Goal: Information Seeking & Learning: Learn about a topic

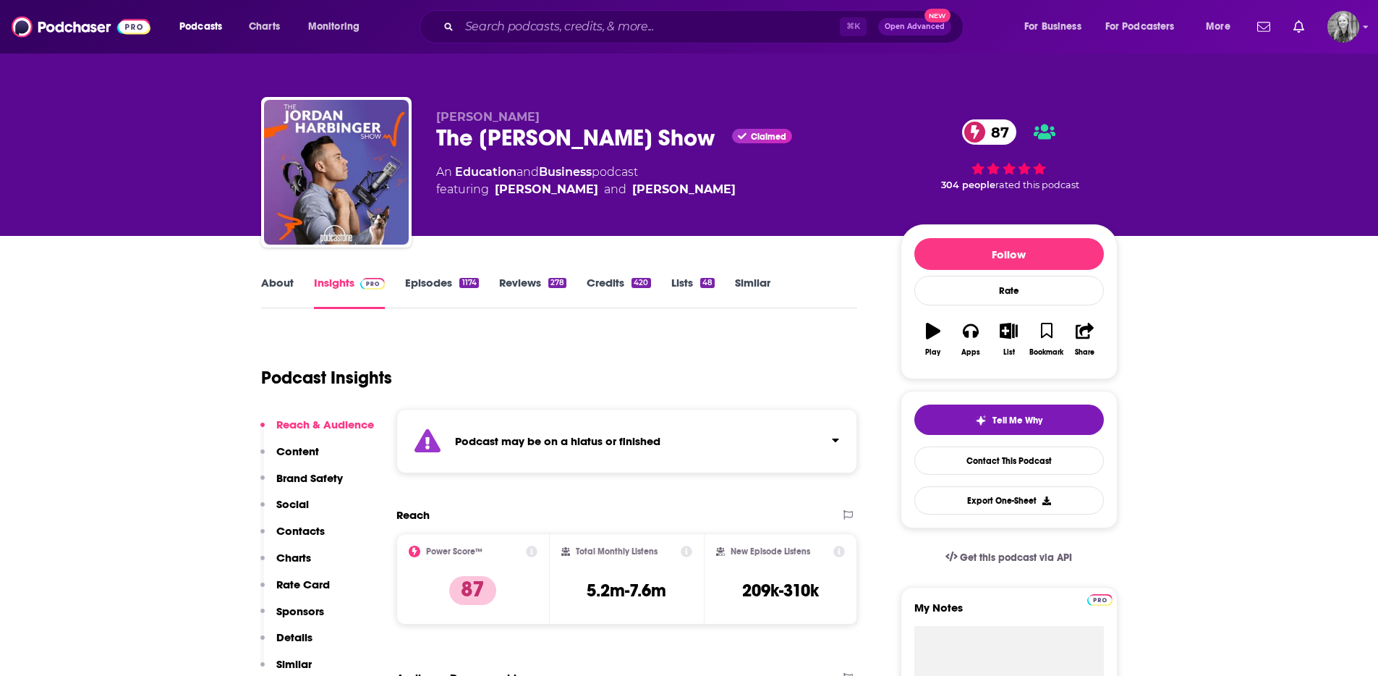
click at [411, 289] on link "Episodes 1174" at bounding box center [441, 292] width 73 height 33
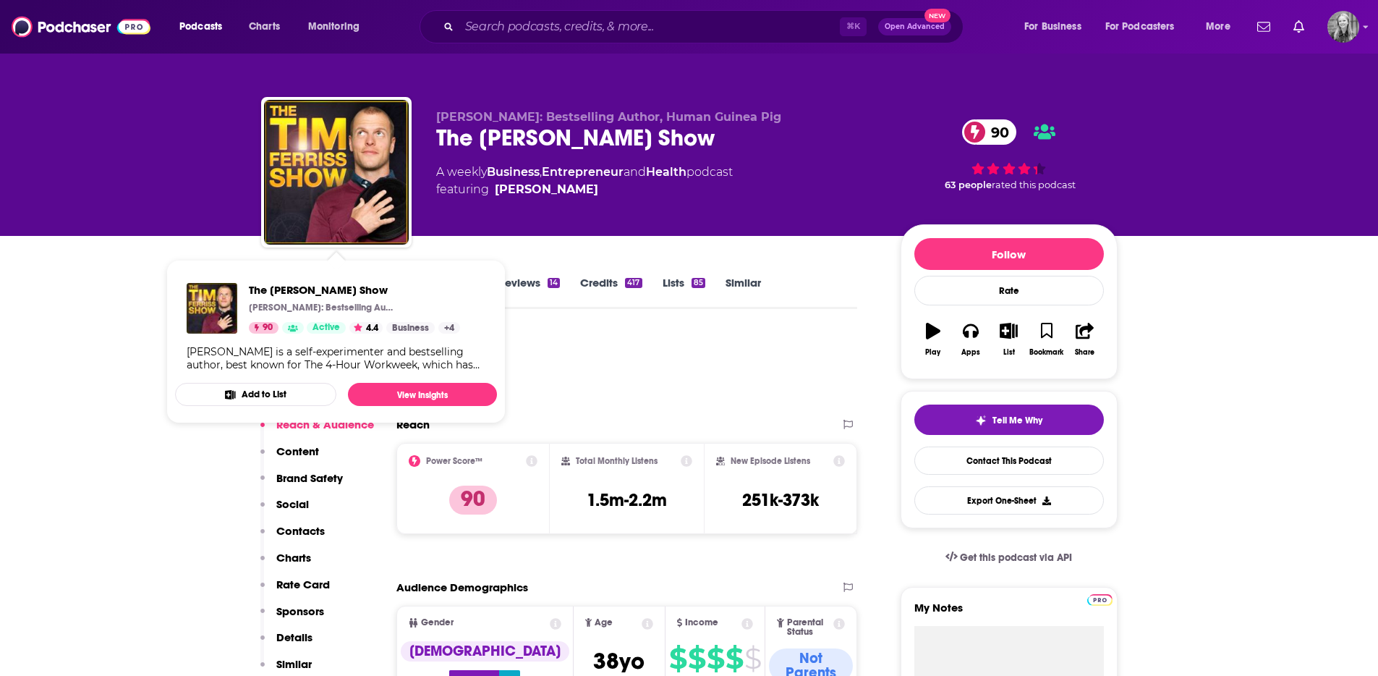
click at [430, 276] on div "The Tim Ferriss Show Tim Ferriss: Bestselling Author, Human Guinea Pig 90 Activ…" at bounding box center [336, 326] width 322 height 111
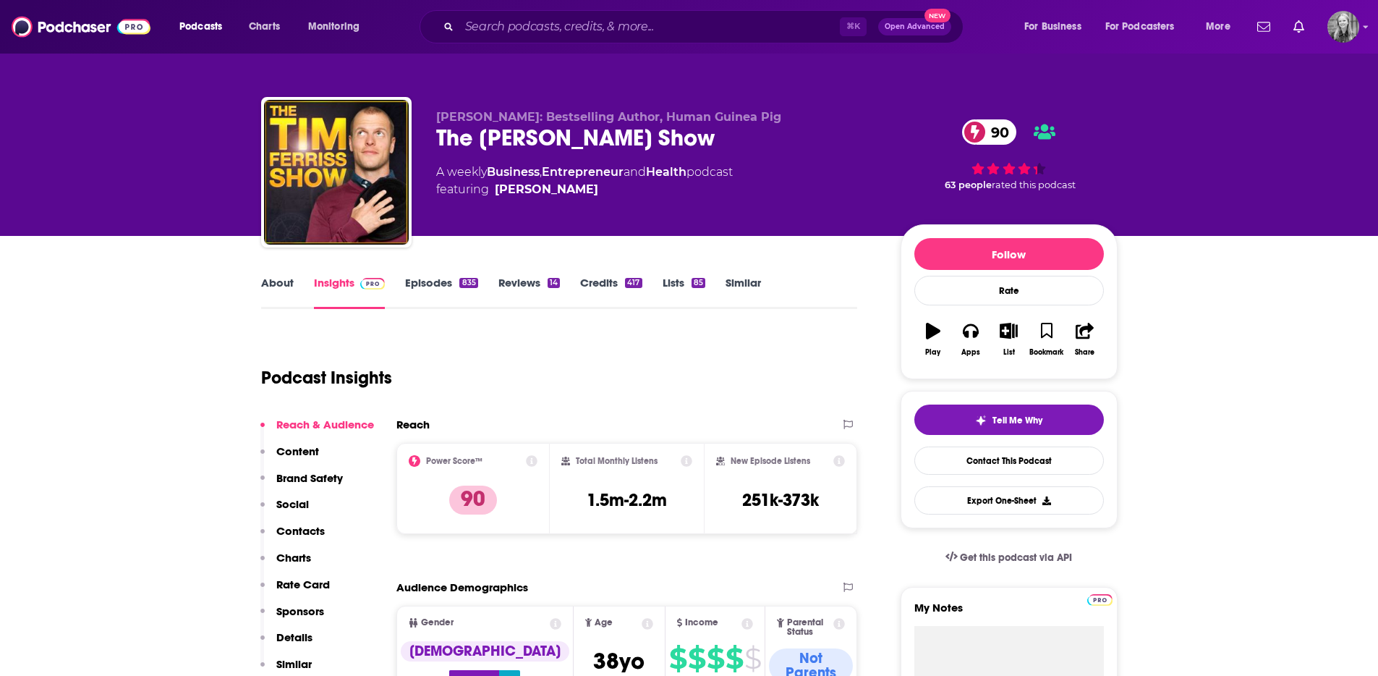
click at [413, 283] on link "Episodes 835" at bounding box center [441, 292] width 72 height 33
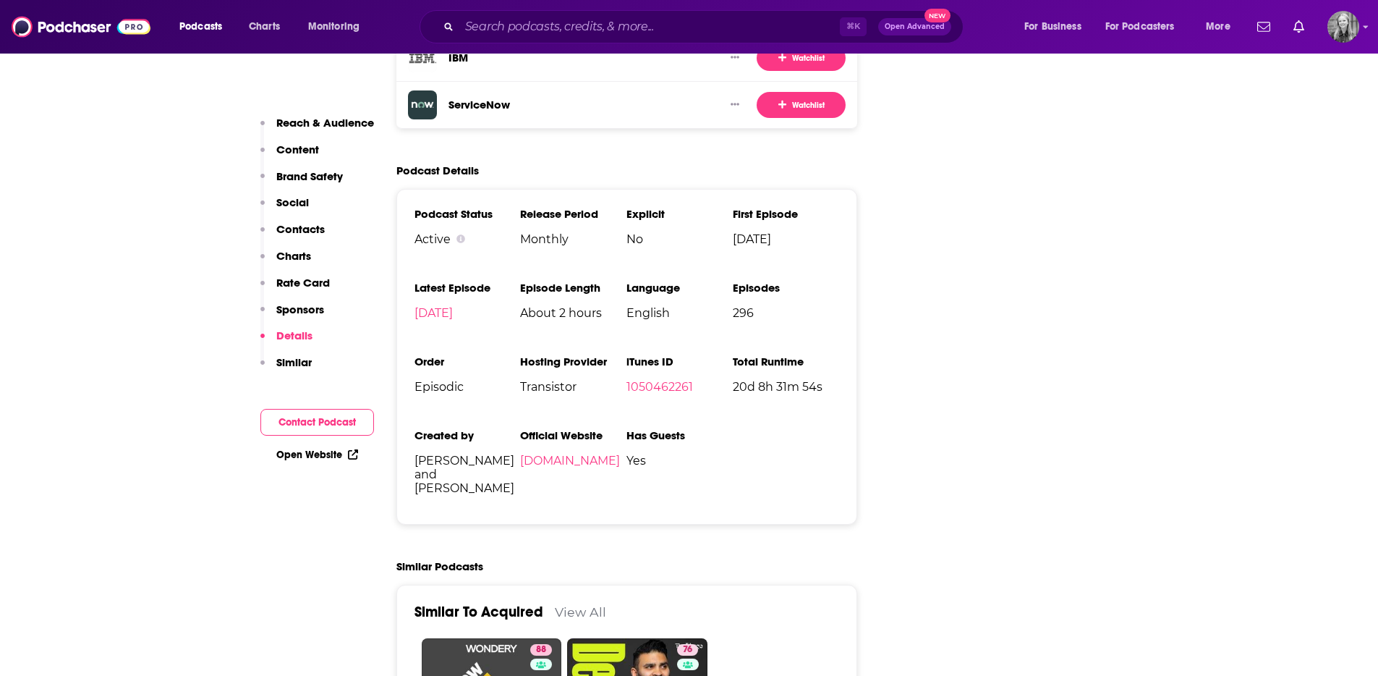
scroll to position [3030, 0]
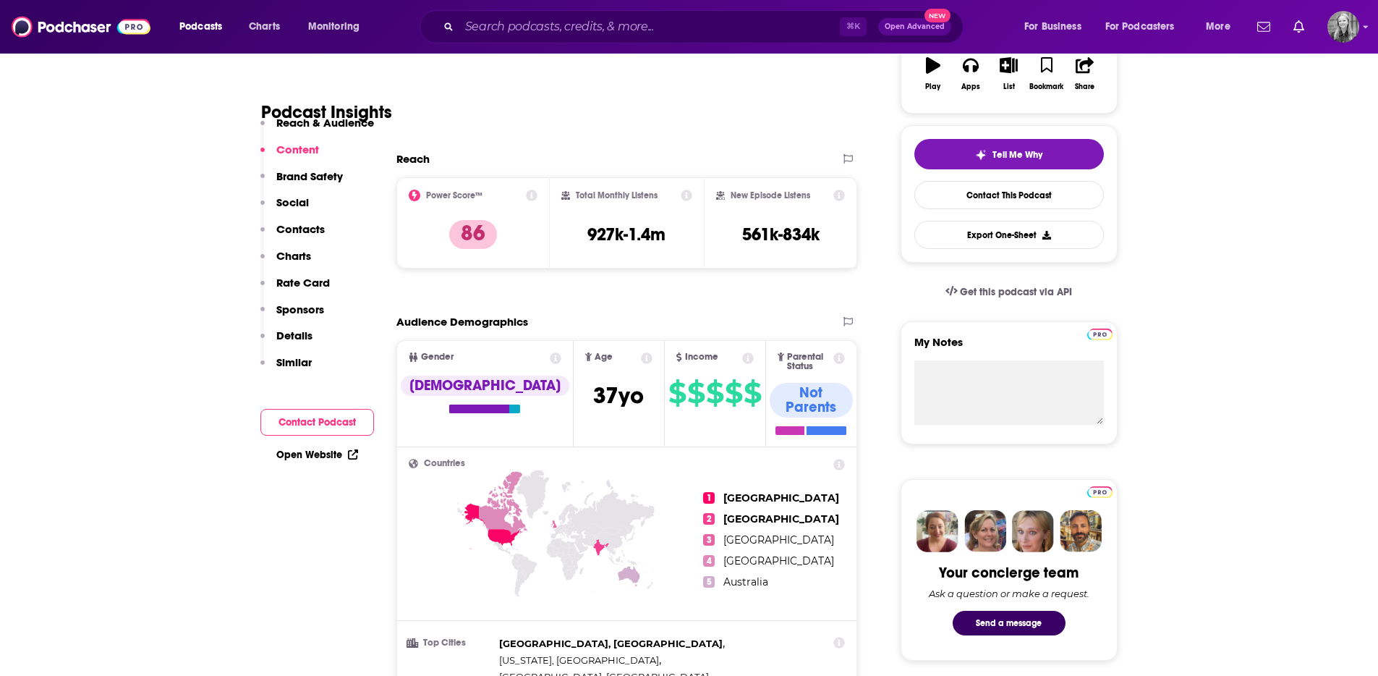
scroll to position [0, 0]
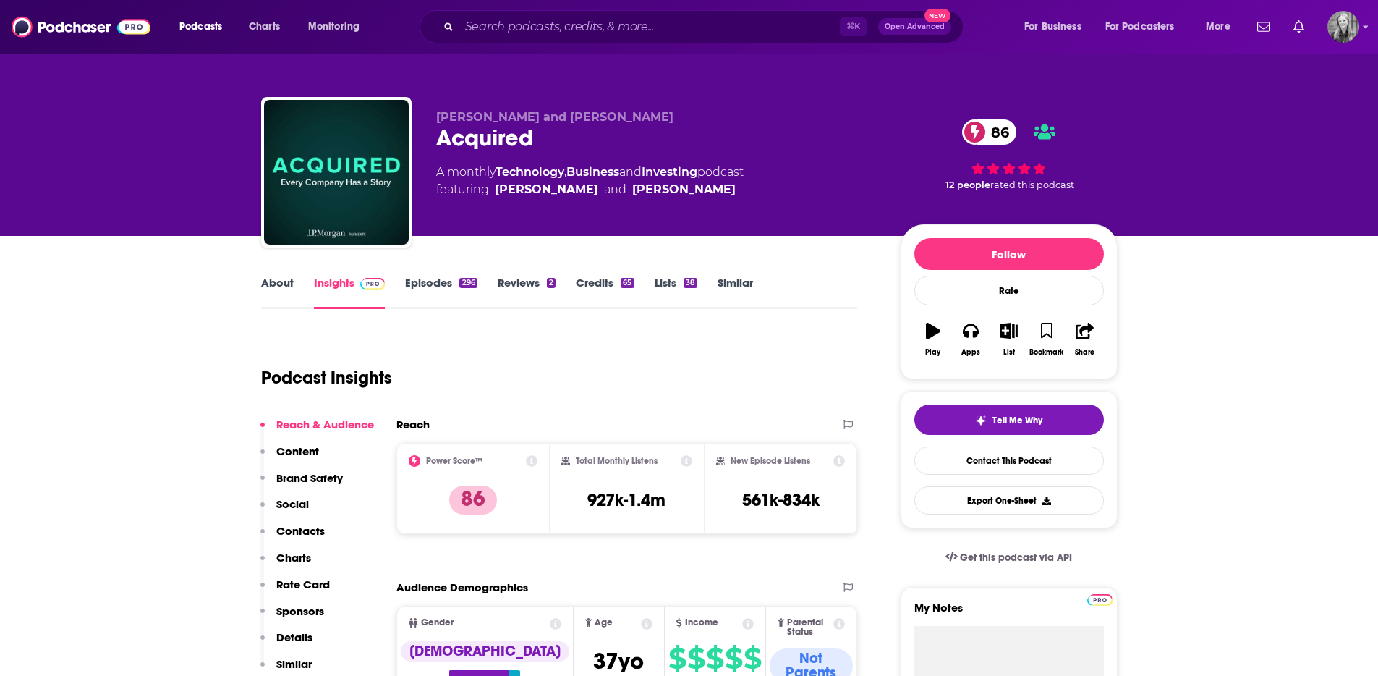
click at [441, 284] on link "Episodes 296" at bounding box center [441, 292] width 72 height 33
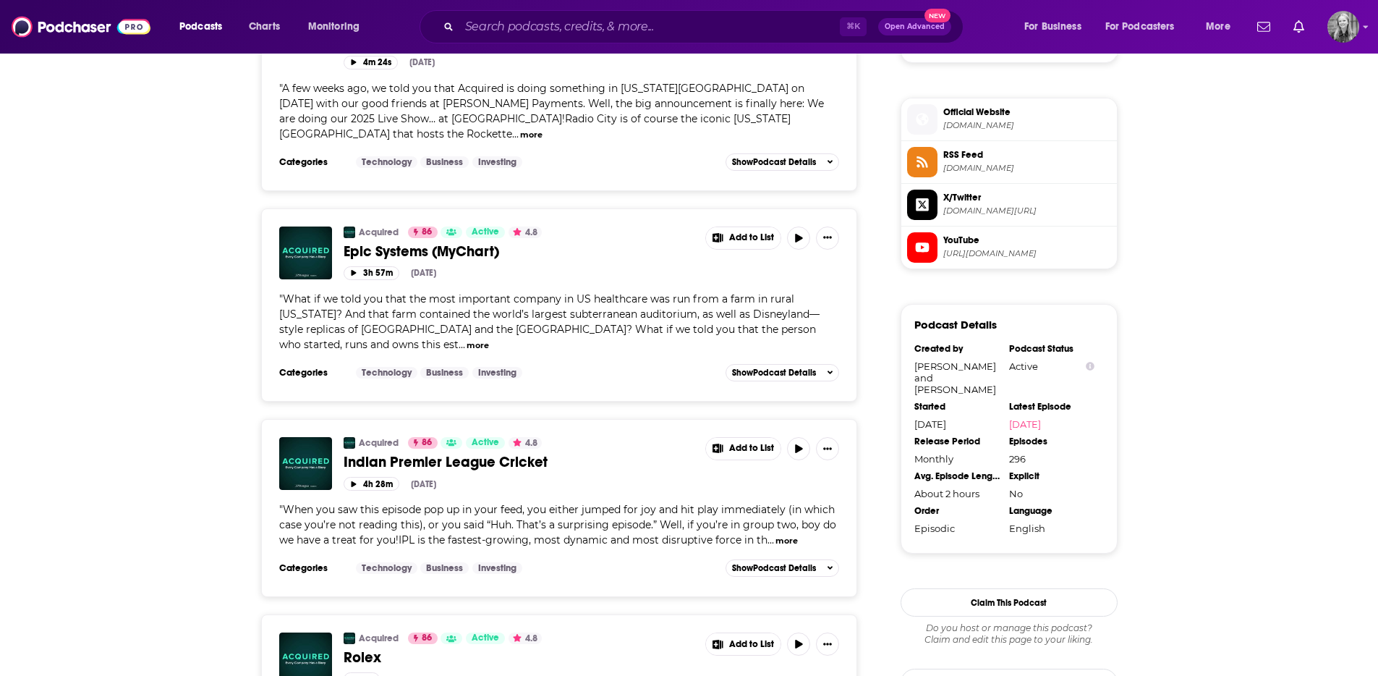
scroll to position [1263, 0]
click at [467, 347] on button "more" at bounding box center [478, 345] width 22 height 12
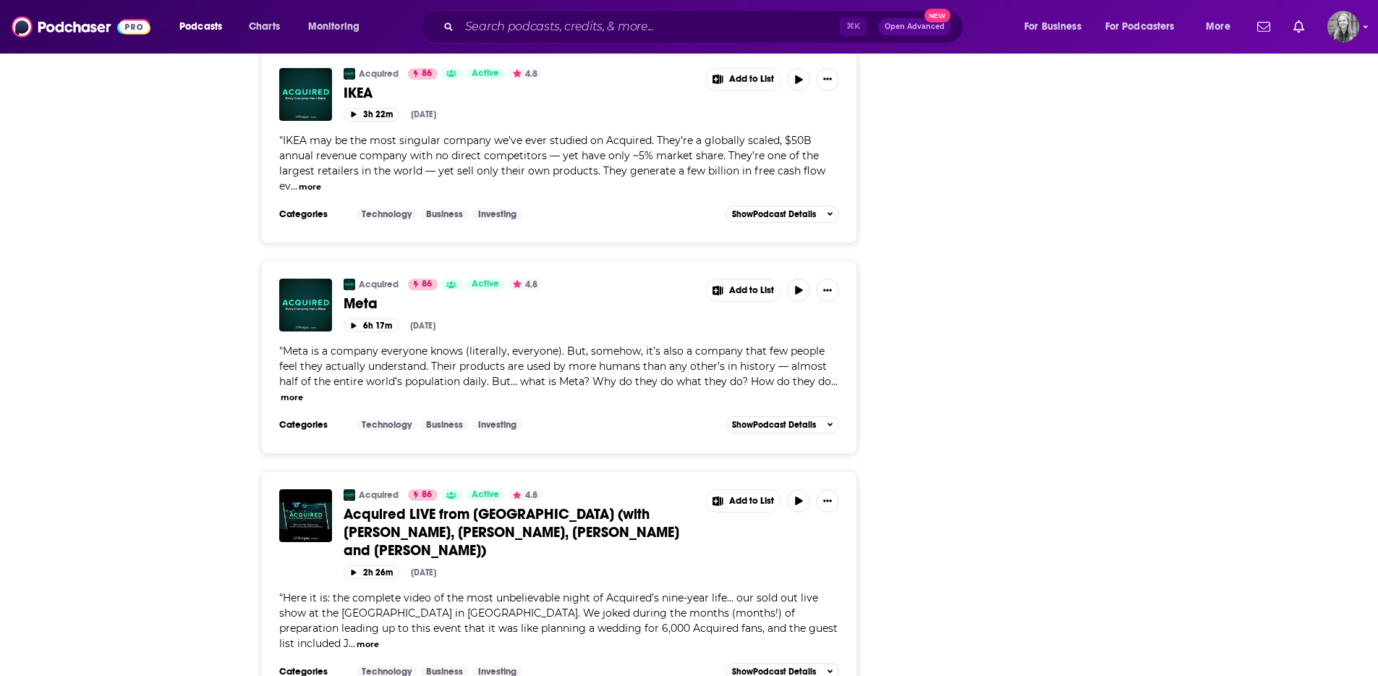
scroll to position [2903, 0]
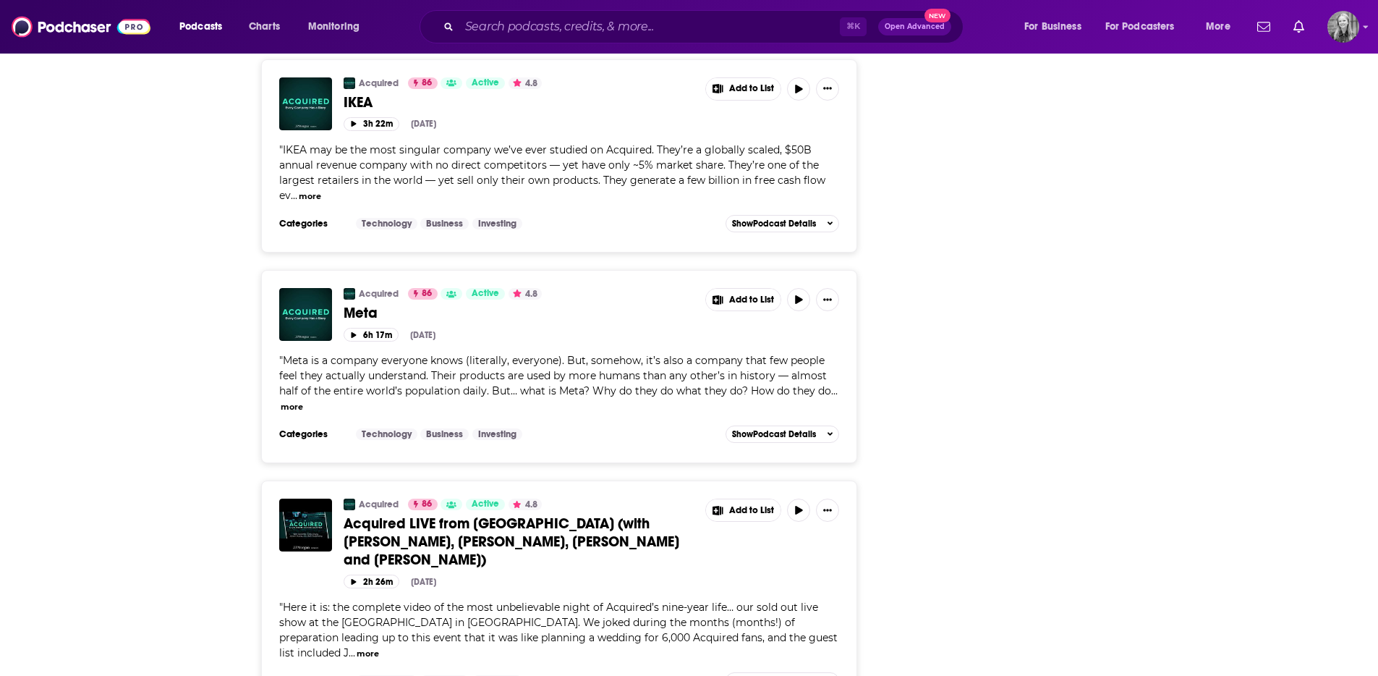
click at [511, 169] on span "IKEA may be the most singular company we’ve ever studied on Acquired. They’re a…" at bounding box center [552, 172] width 546 height 59
click at [303, 200] on button "more" at bounding box center [310, 196] width 22 height 12
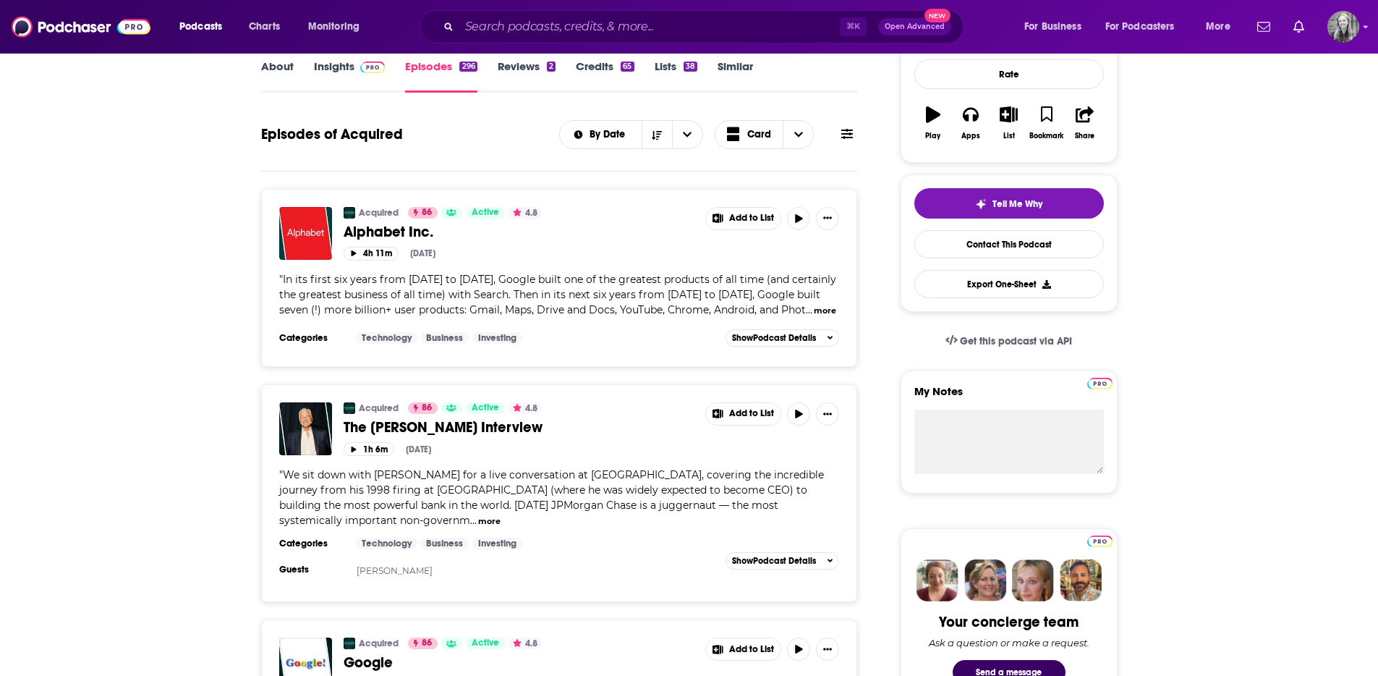
scroll to position [0, 0]
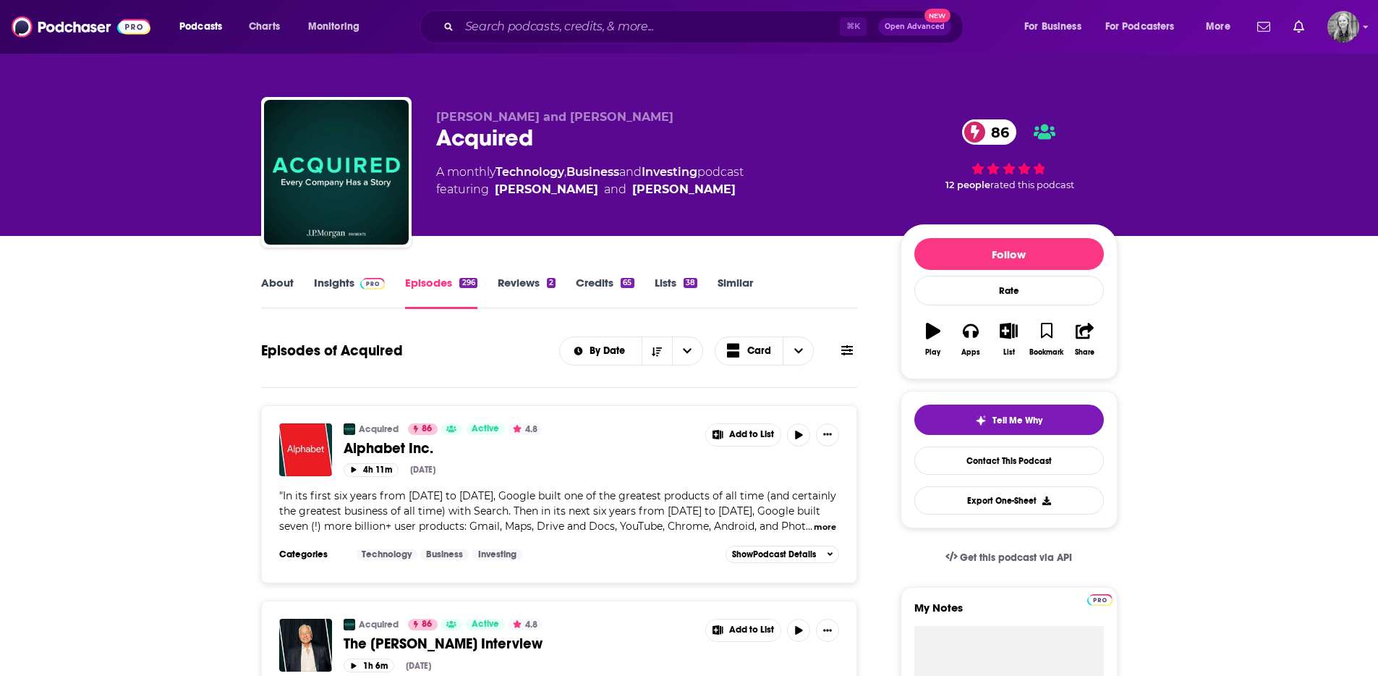
click at [608, 283] on link "Credits 65" at bounding box center [605, 292] width 58 height 33
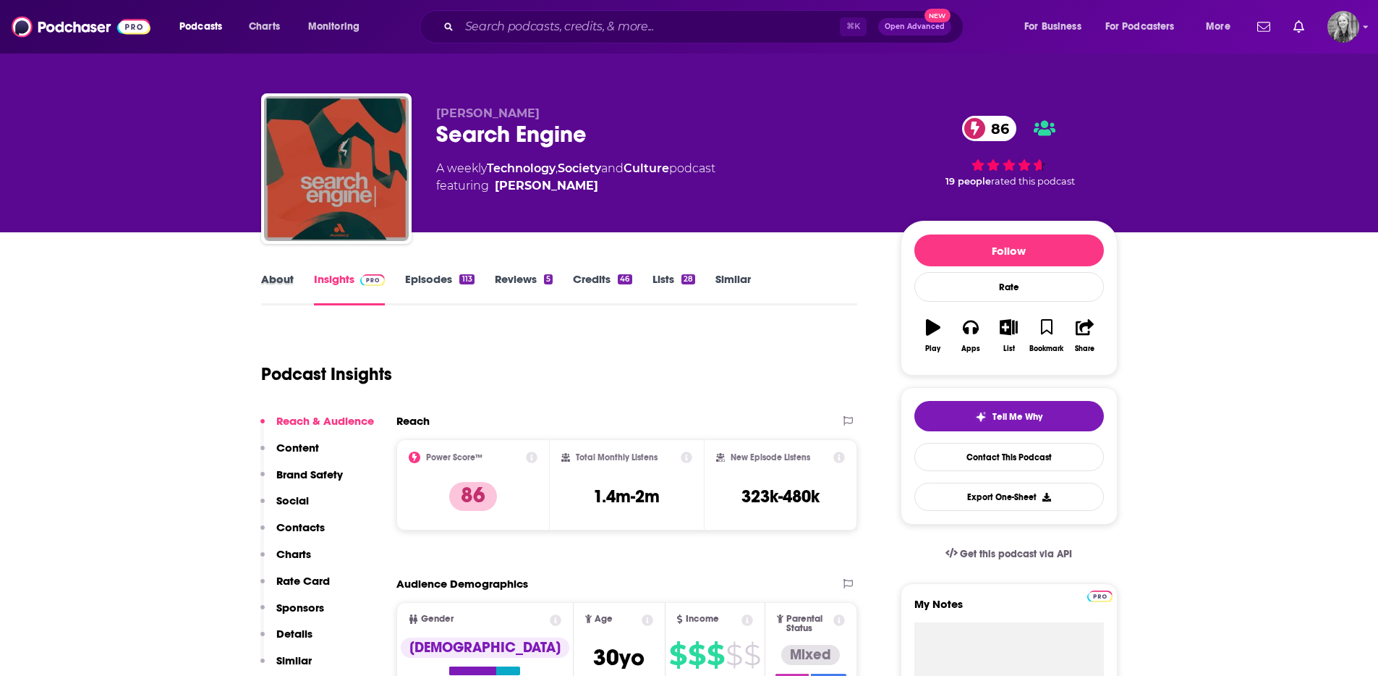
click at [293, 279] on div "About" at bounding box center [287, 288] width 53 height 33
click at [276, 276] on link "About" at bounding box center [277, 288] width 33 height 33
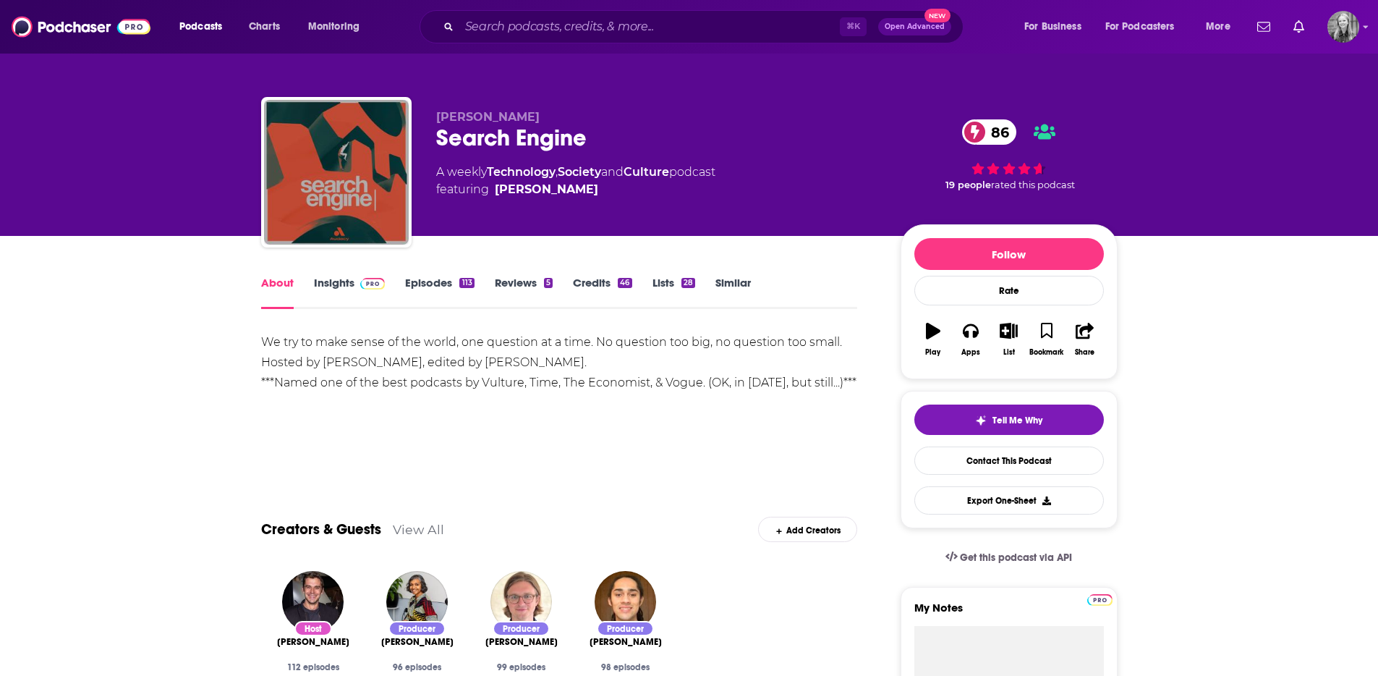
click at [360, 283] on img at bounding box center [372, 284] width 25 height 12
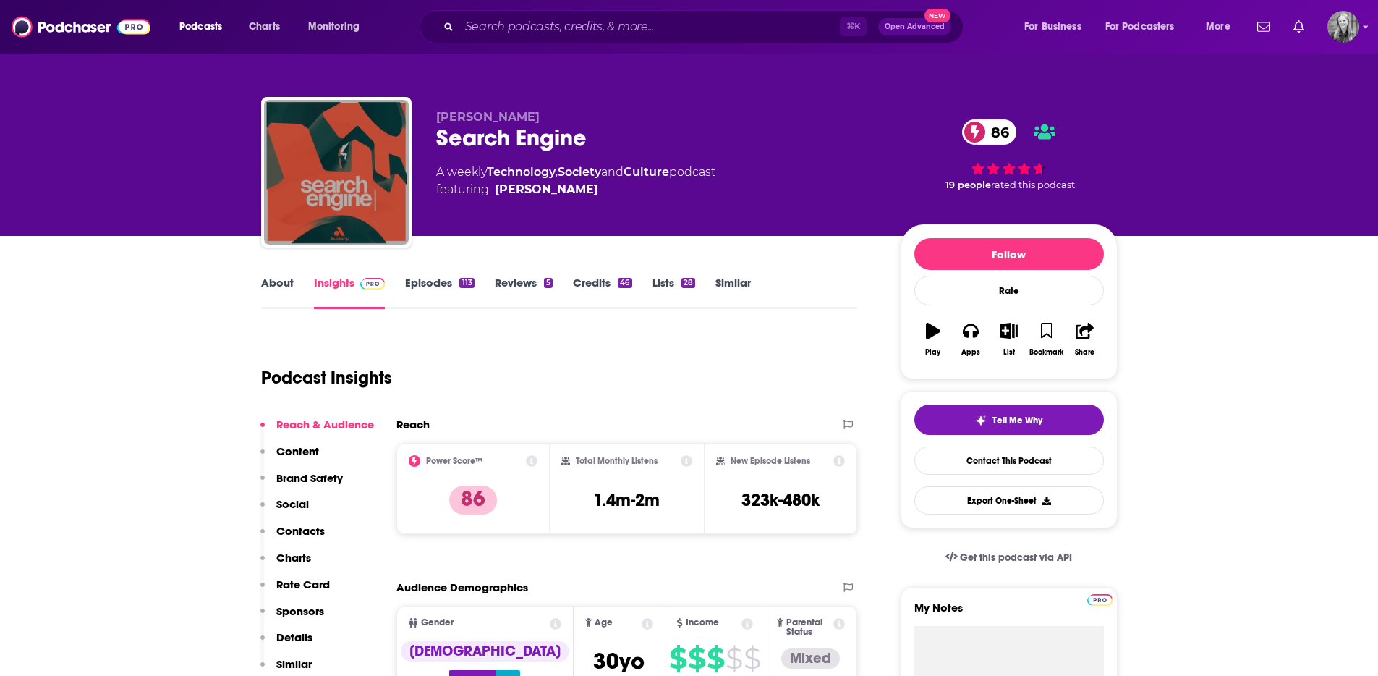
click at [417, 289] on link "Episodes 113" at bounding box center [439, 292] width 69 height 33
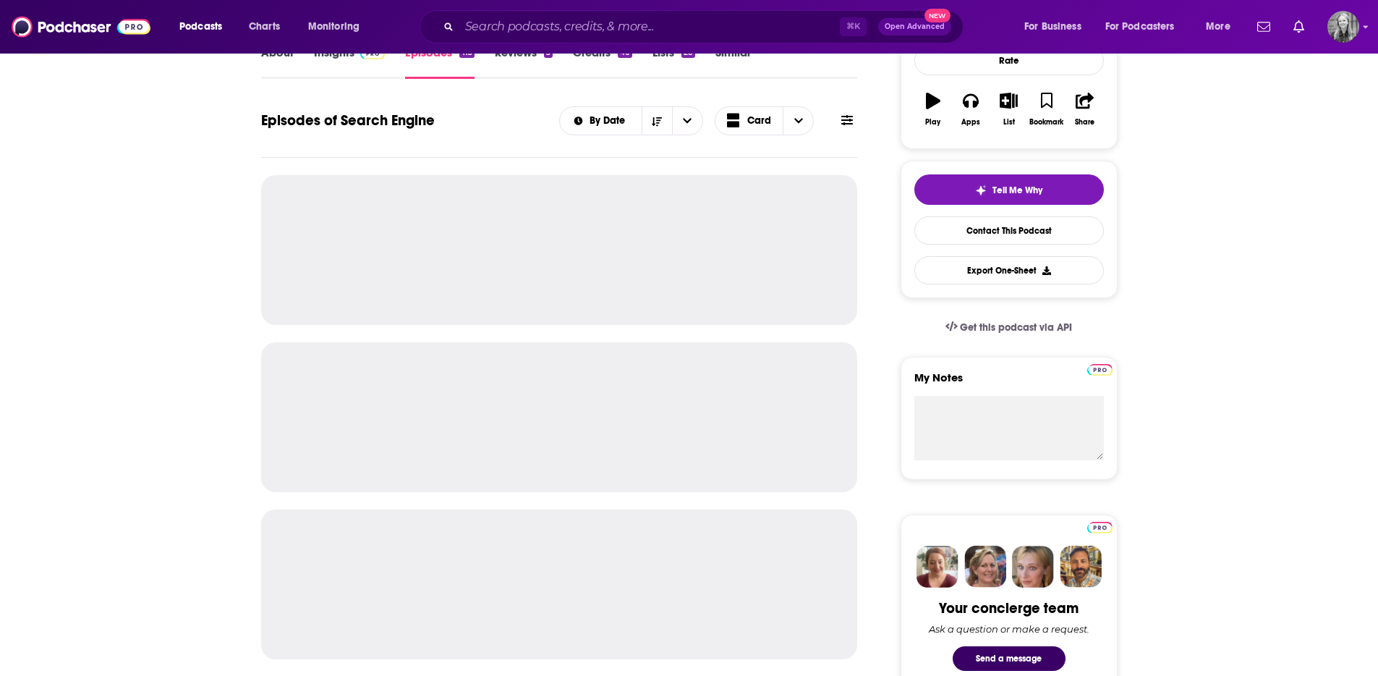
scroll to position [234, 0]
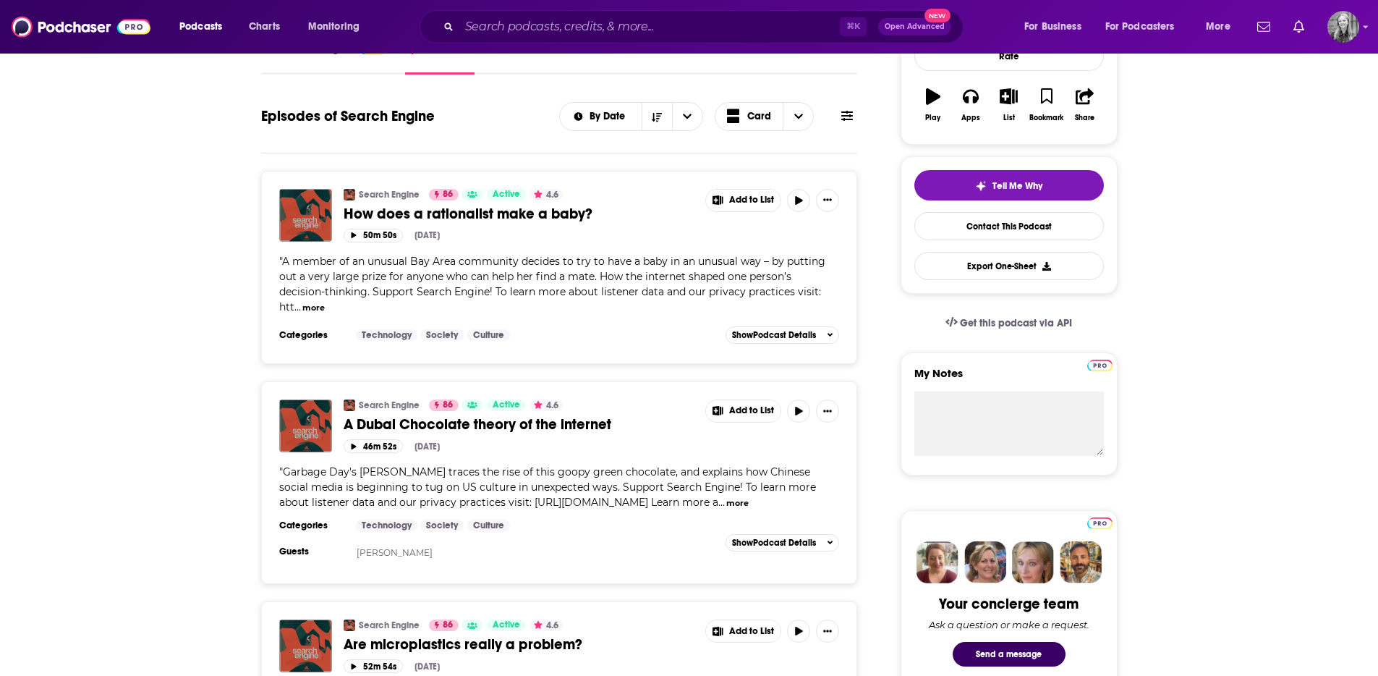
click at [310, 303] on button "more" at bounding box center [313, 308] width 22 height 12
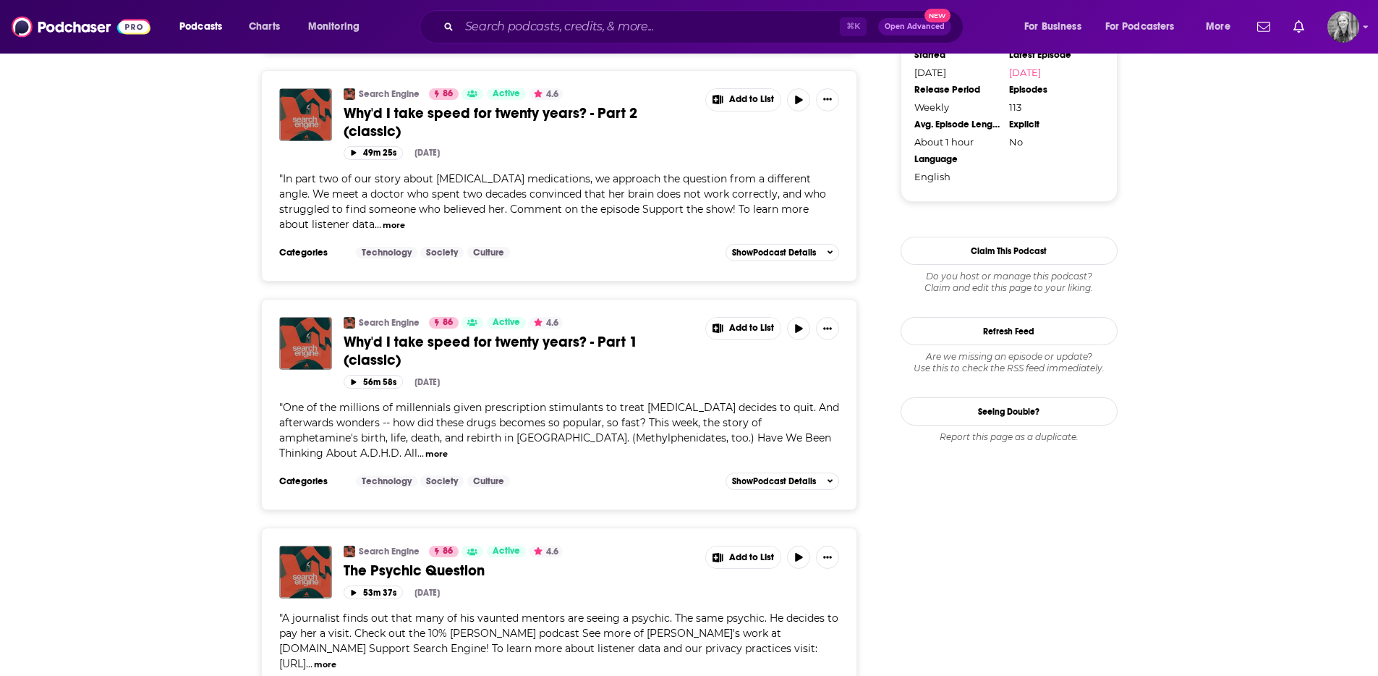
scroll to position [1417, 0]
click at [336, 657] on button "more" at bounding box center [325, 663] width 22 height 12
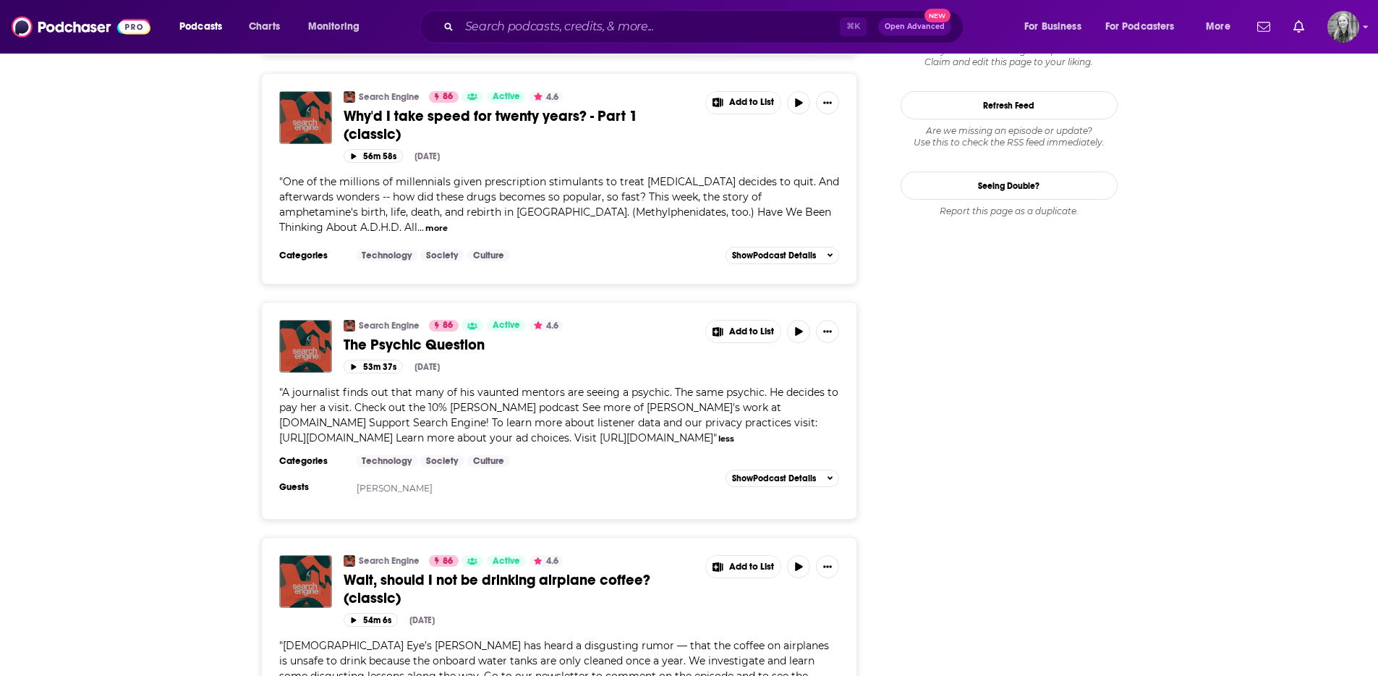
scroll to position [1642, 0]
click at [373, 612] on button "54m 6s" at bounding box center [371, 619] width 54 height 14
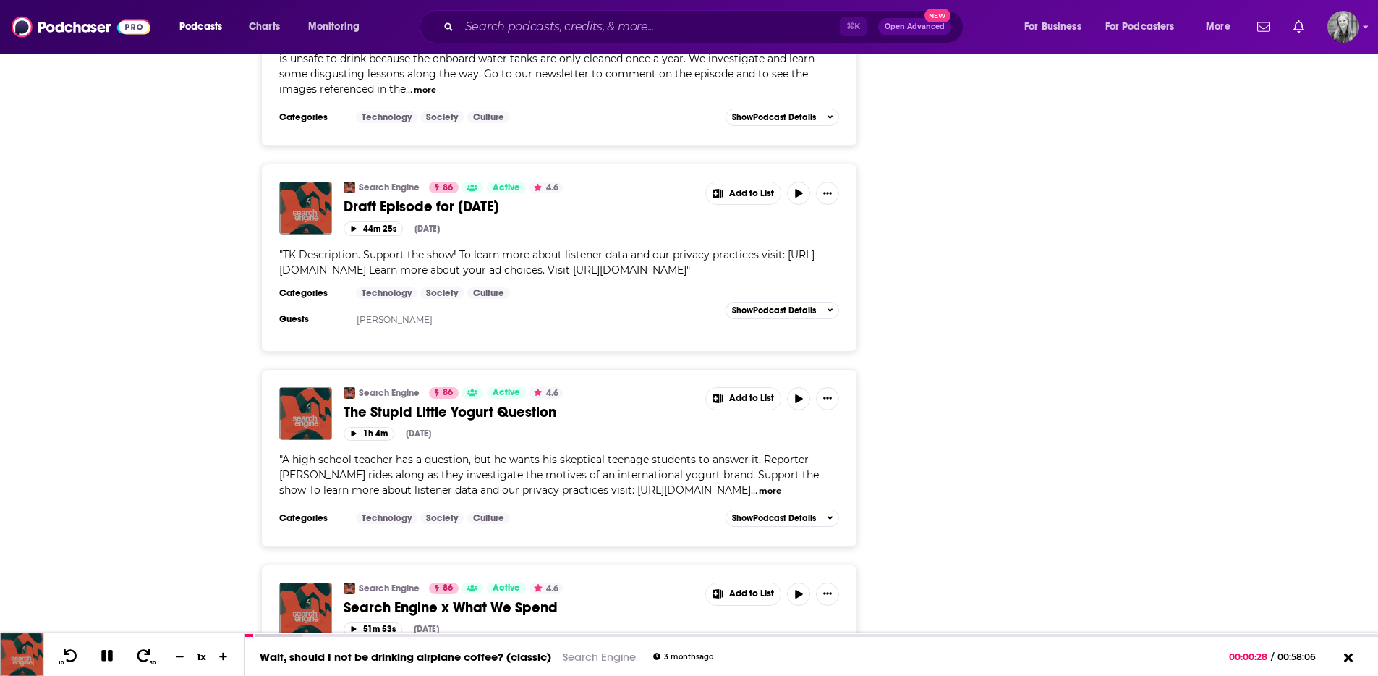
scroll to position [2246, 0]
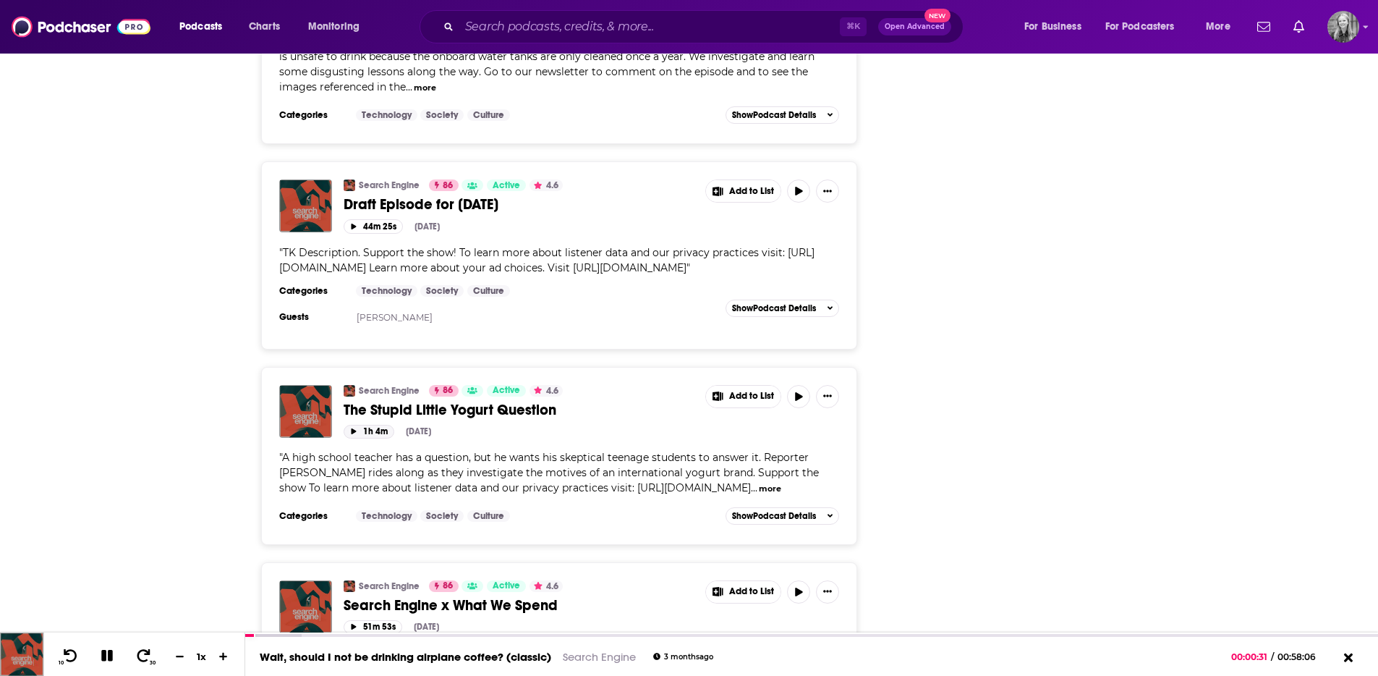
click at [370, 425] on button "1h 4m" at bounding box center [369, 432] width 51 height 14
click at [108, 652] on icon at bounding box center [107, 656] width 12 height 12
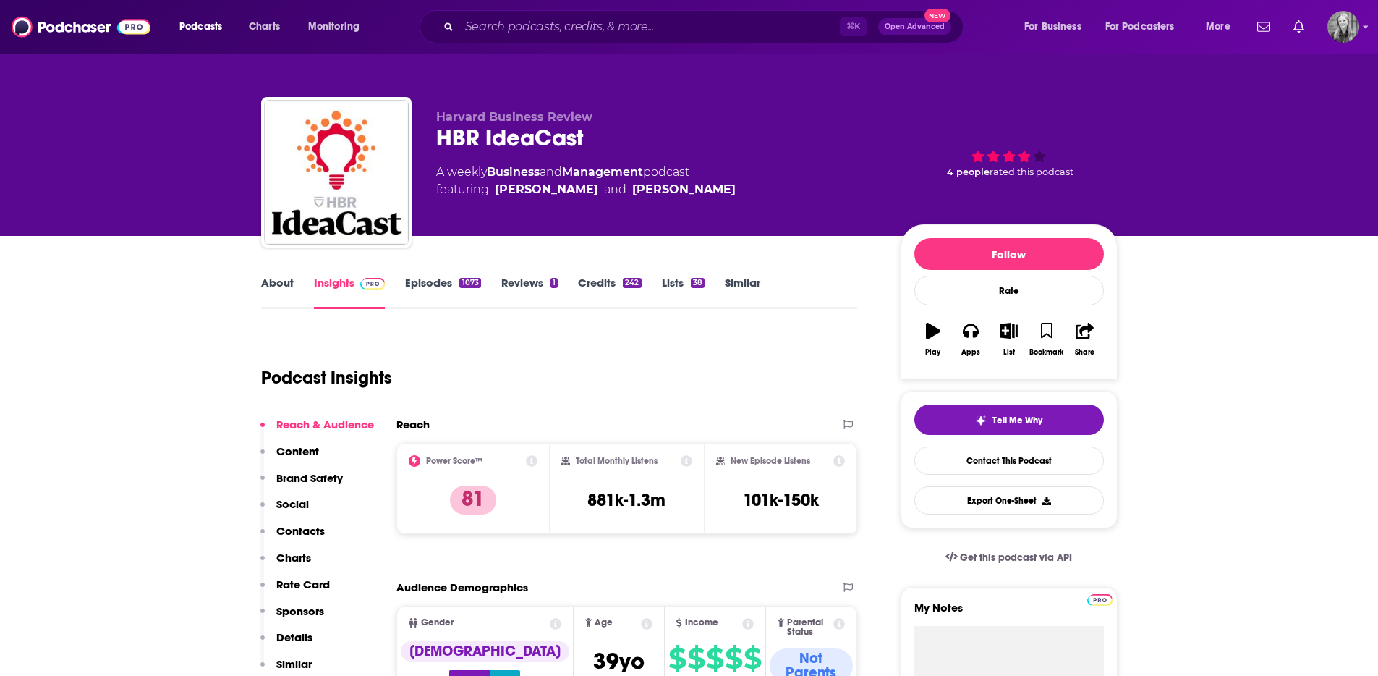
click at [427, 283] on link "Episodes 1073" at bounding box center [442, 292] width 75 height 33
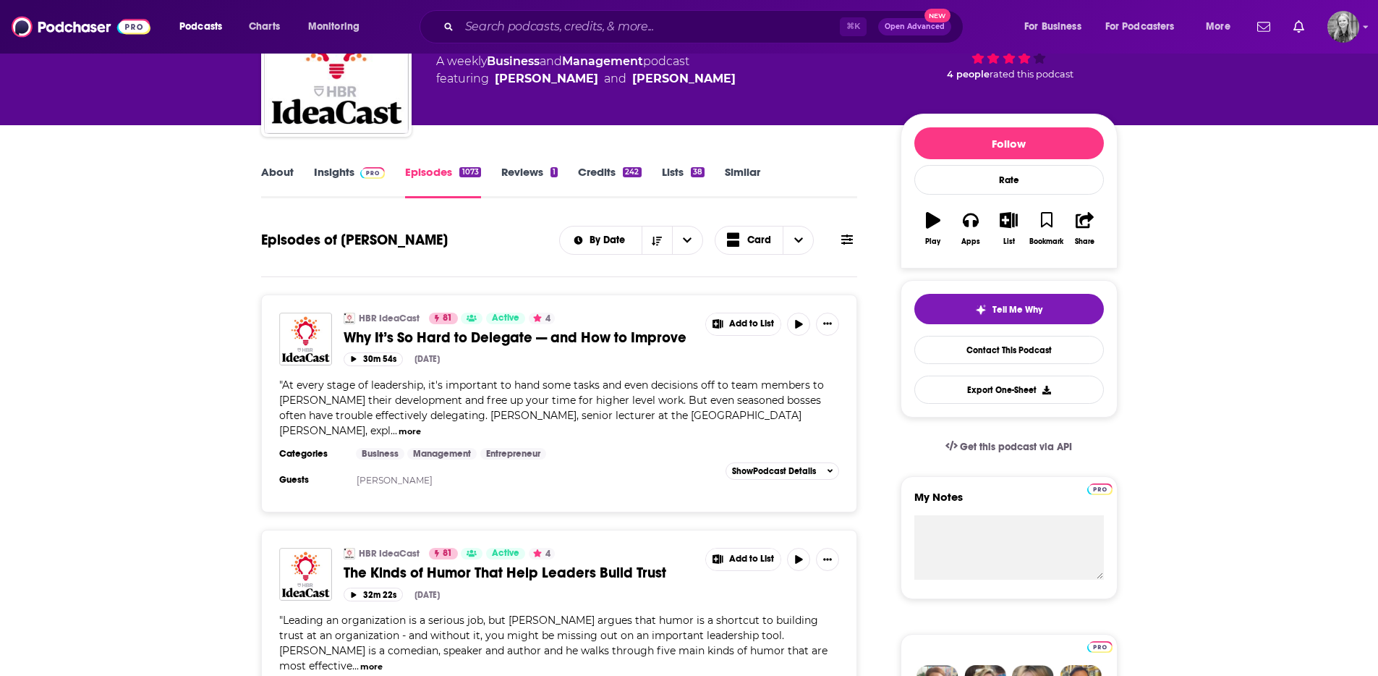
scroll to position [125, 0]
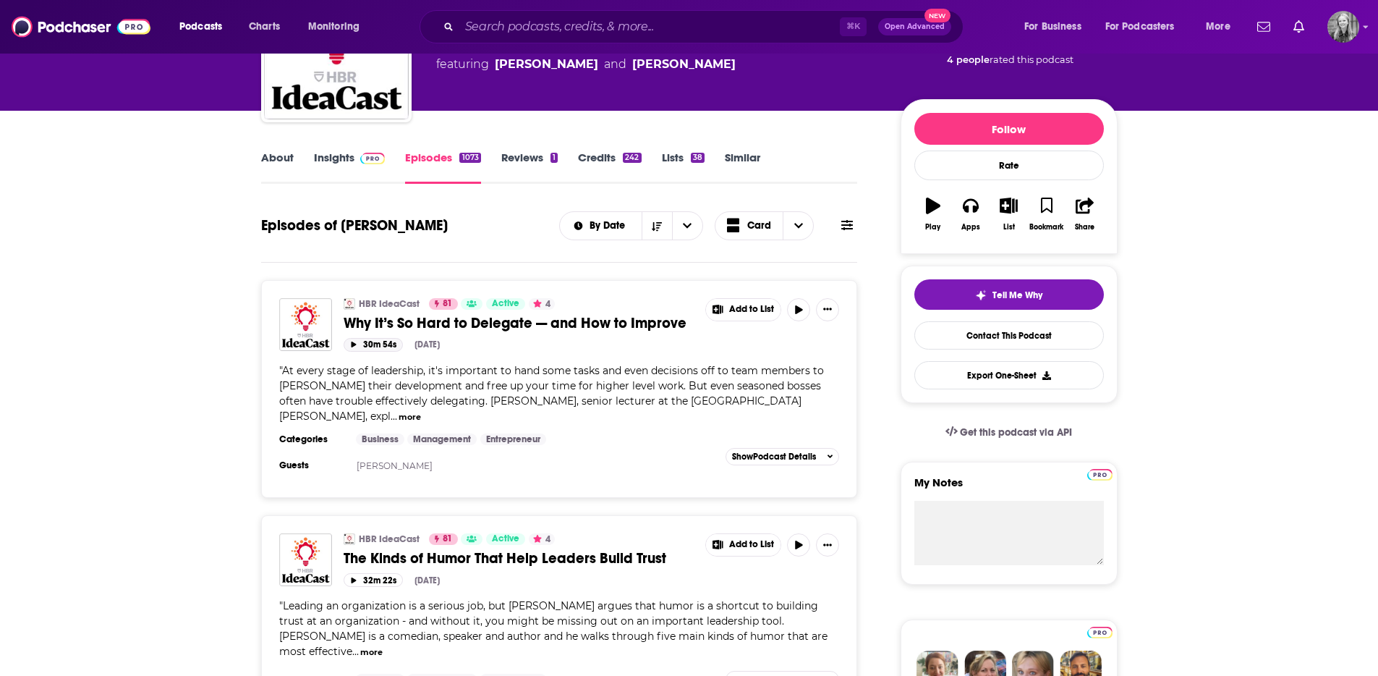
click at [386, 345] on button "30m 54s" at bounding box center [373, 345] width 59 height 14
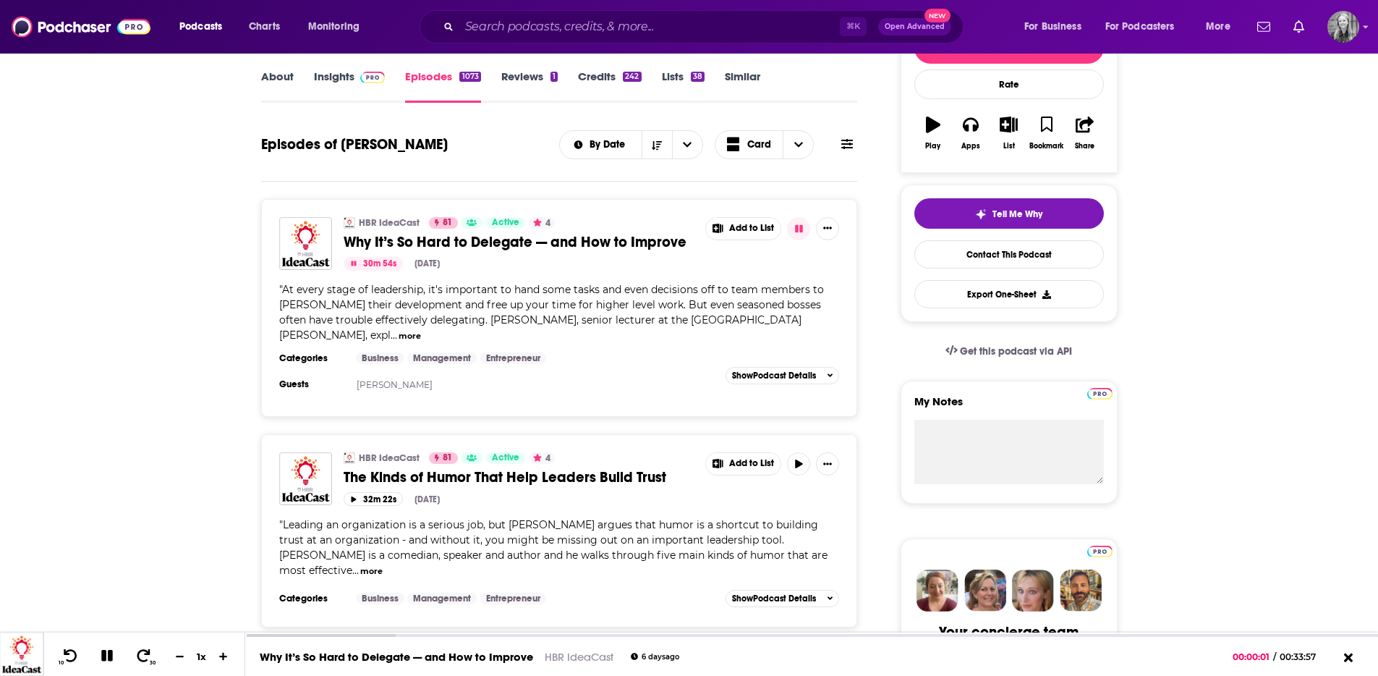
scroll to position [208, 0]
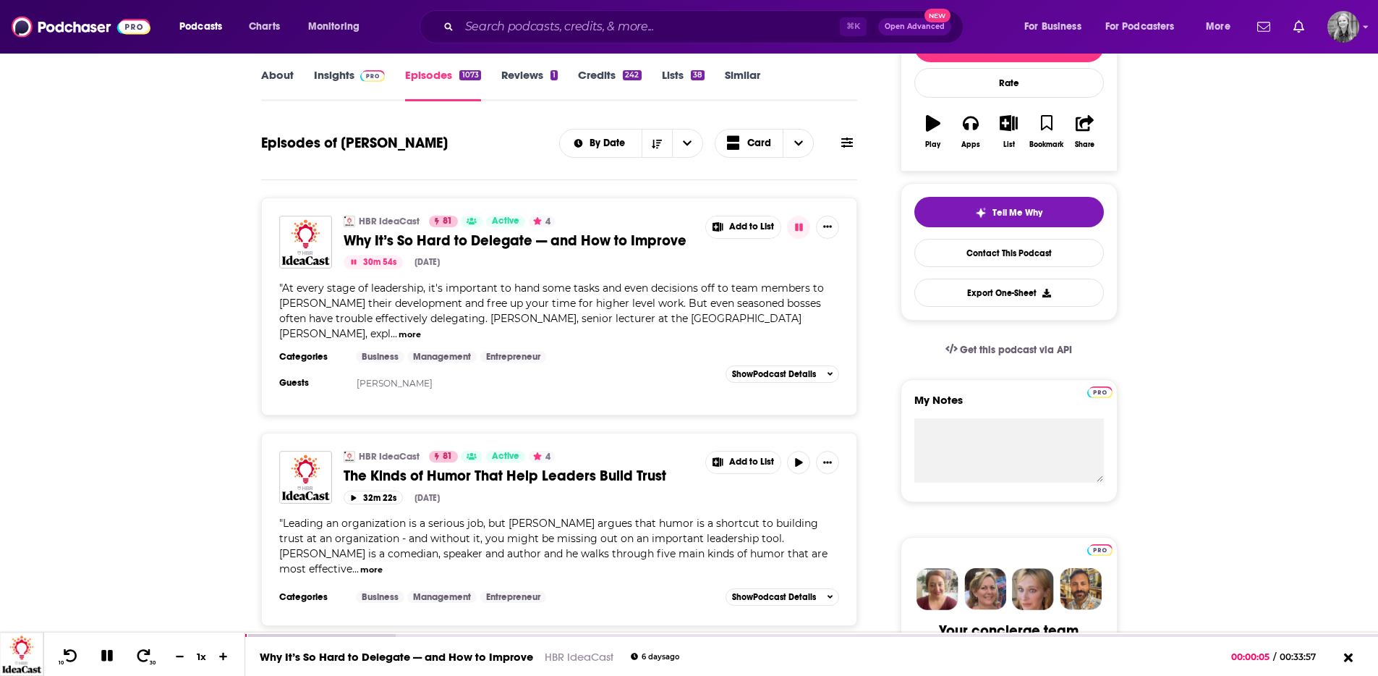
click at [383, 564] on button "more" at bounding box center [371, 570] width 22 height 12
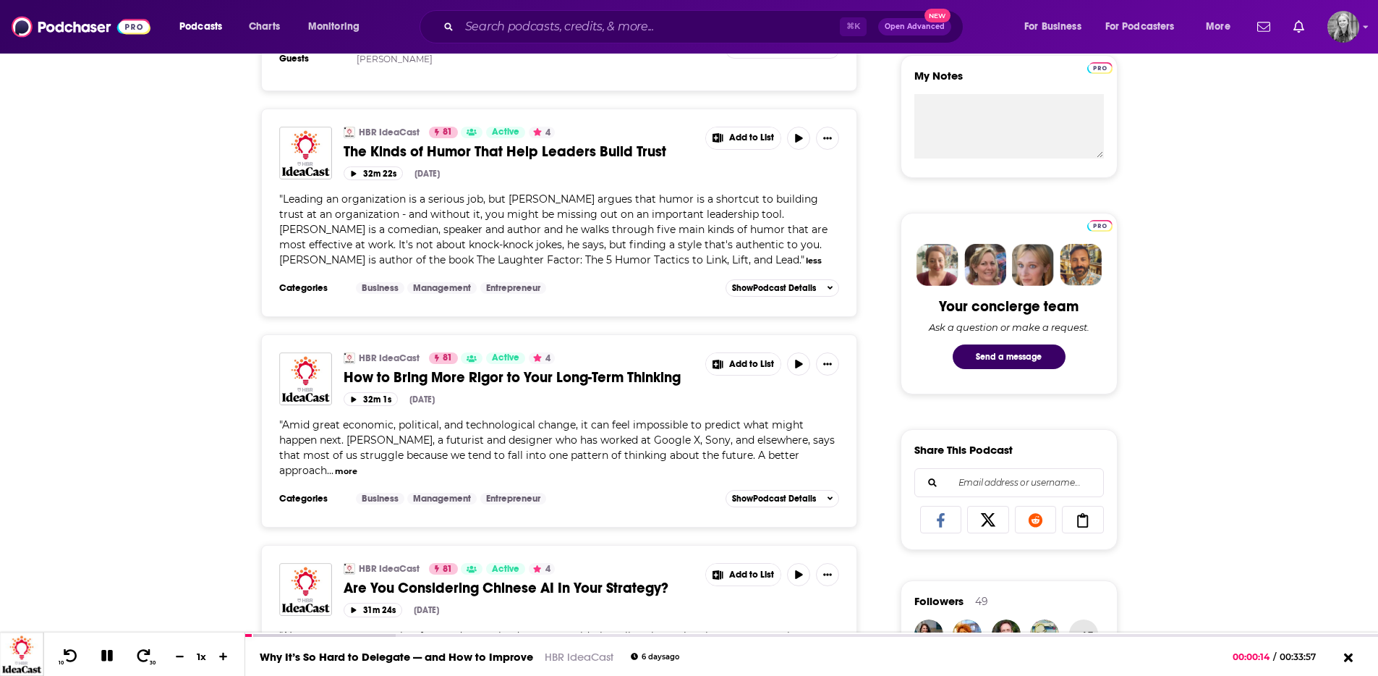
scroll to position [537, 0]
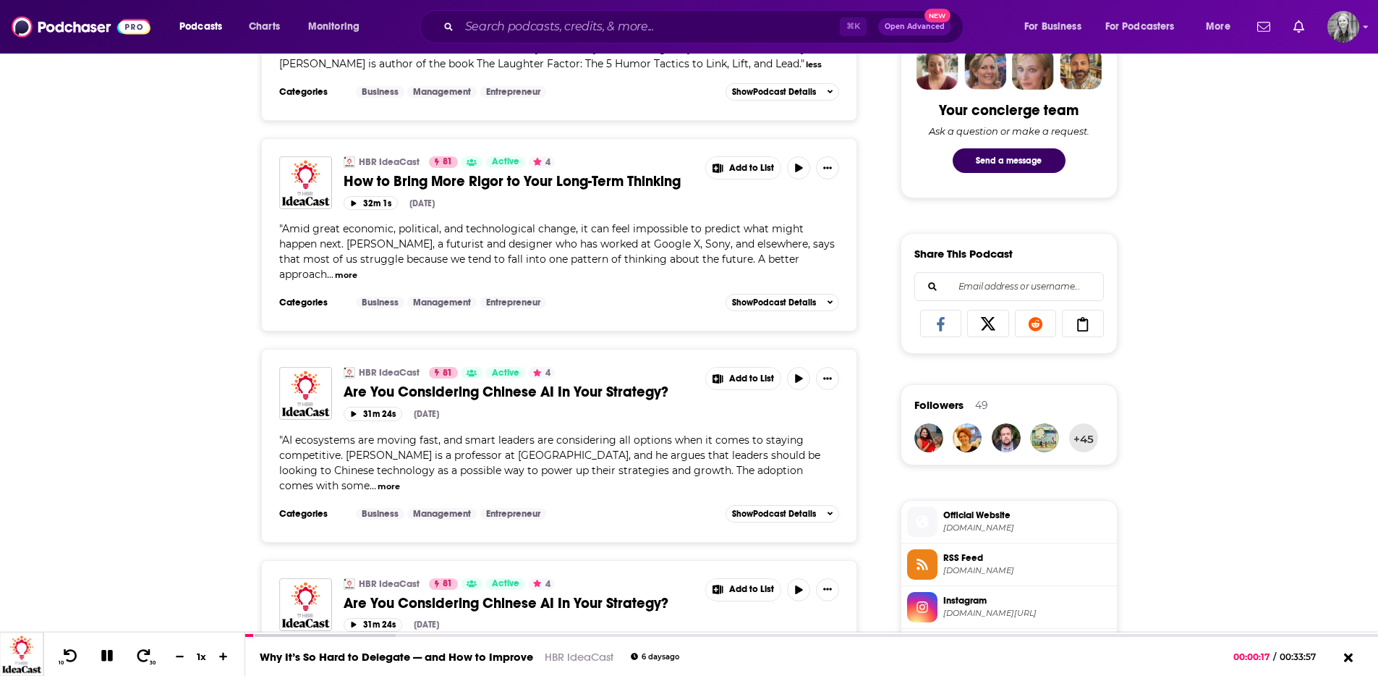
scroll to position [729, 0]
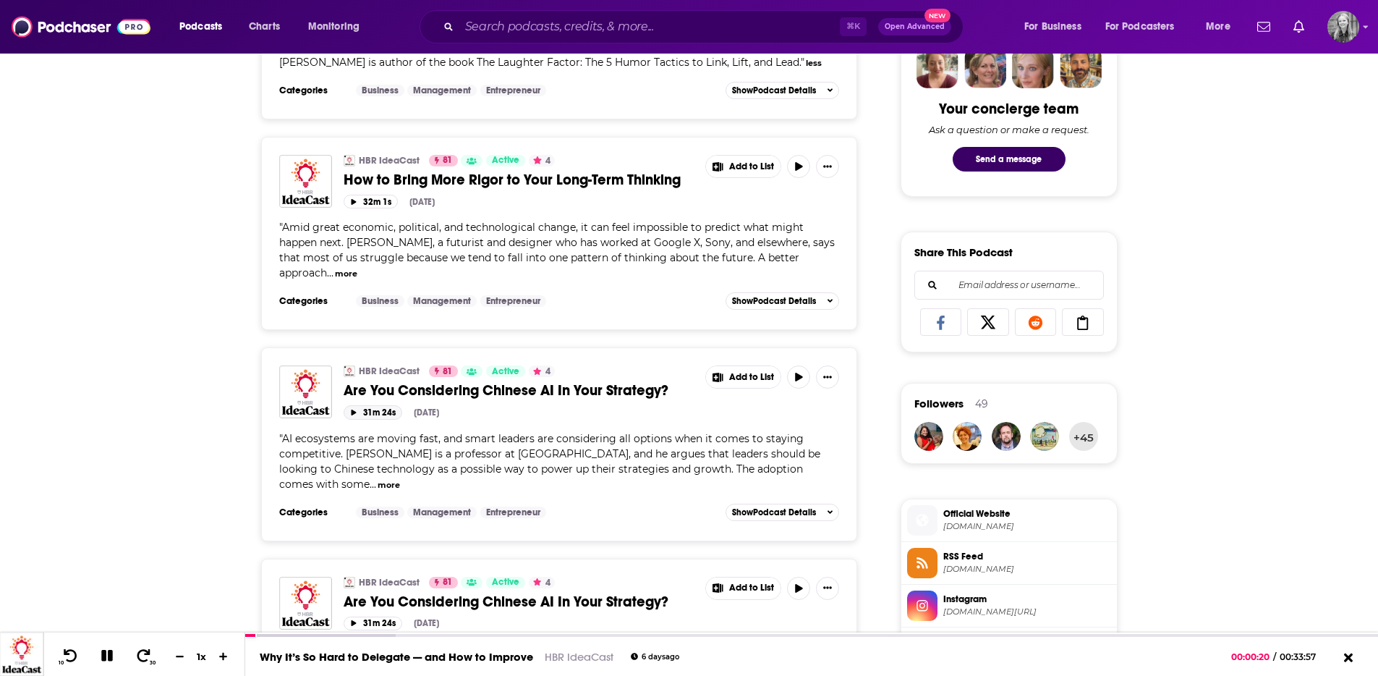
click at [378, 413] on button "31m 24s" at bounding box center [373, 412] width 59 height 14
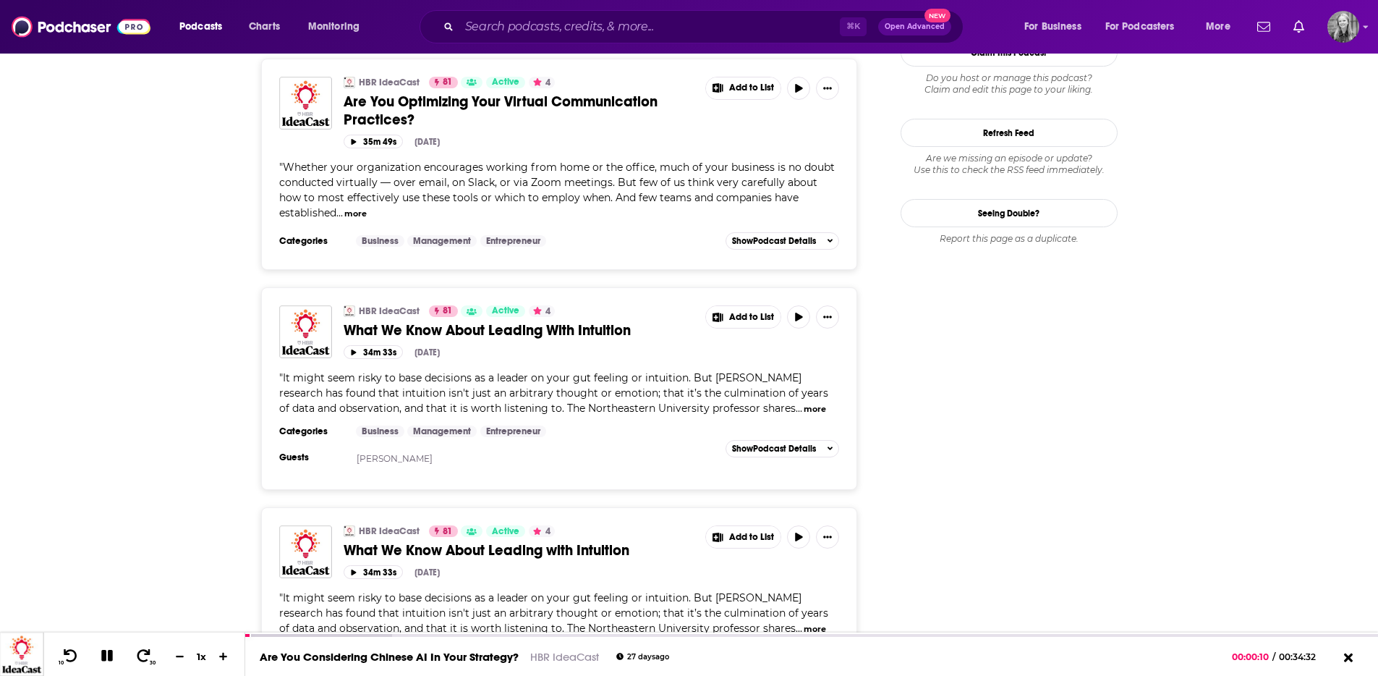
scroll to position [1671, 0]
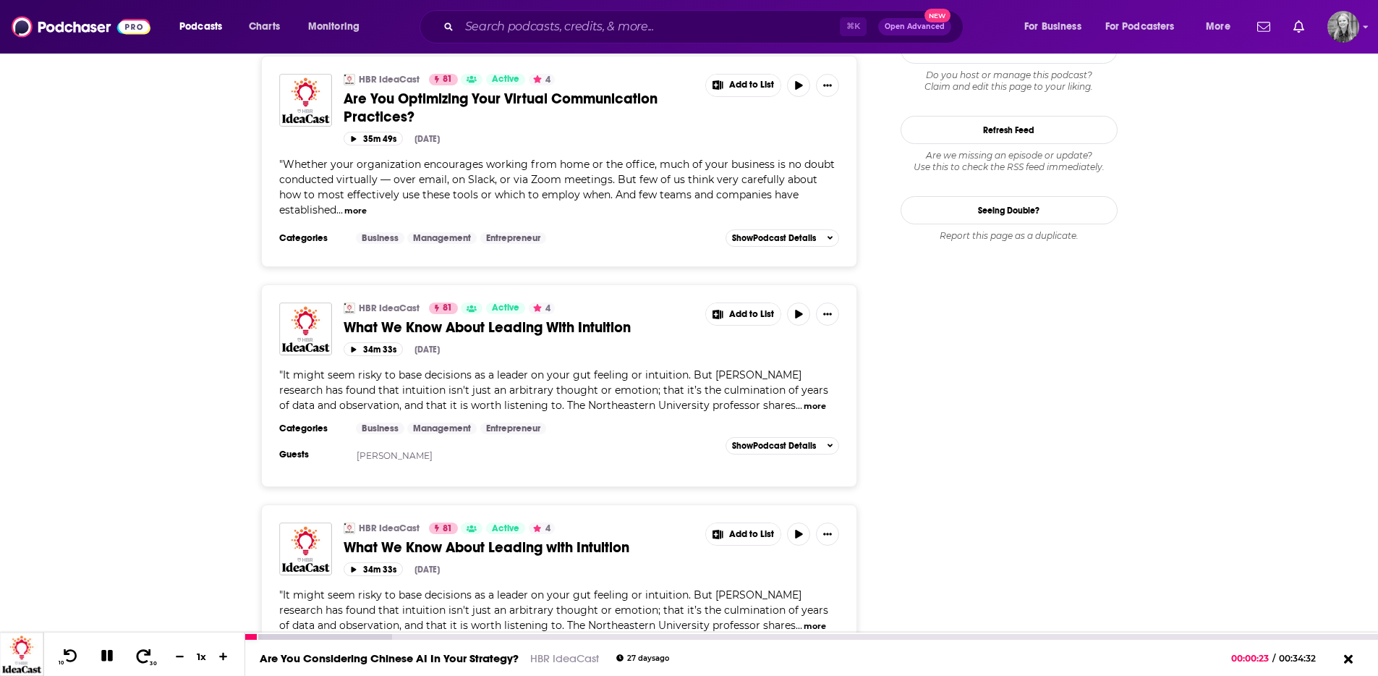
click at [148, 658] on icon at bounding box center [144, 655] width 18 height 14
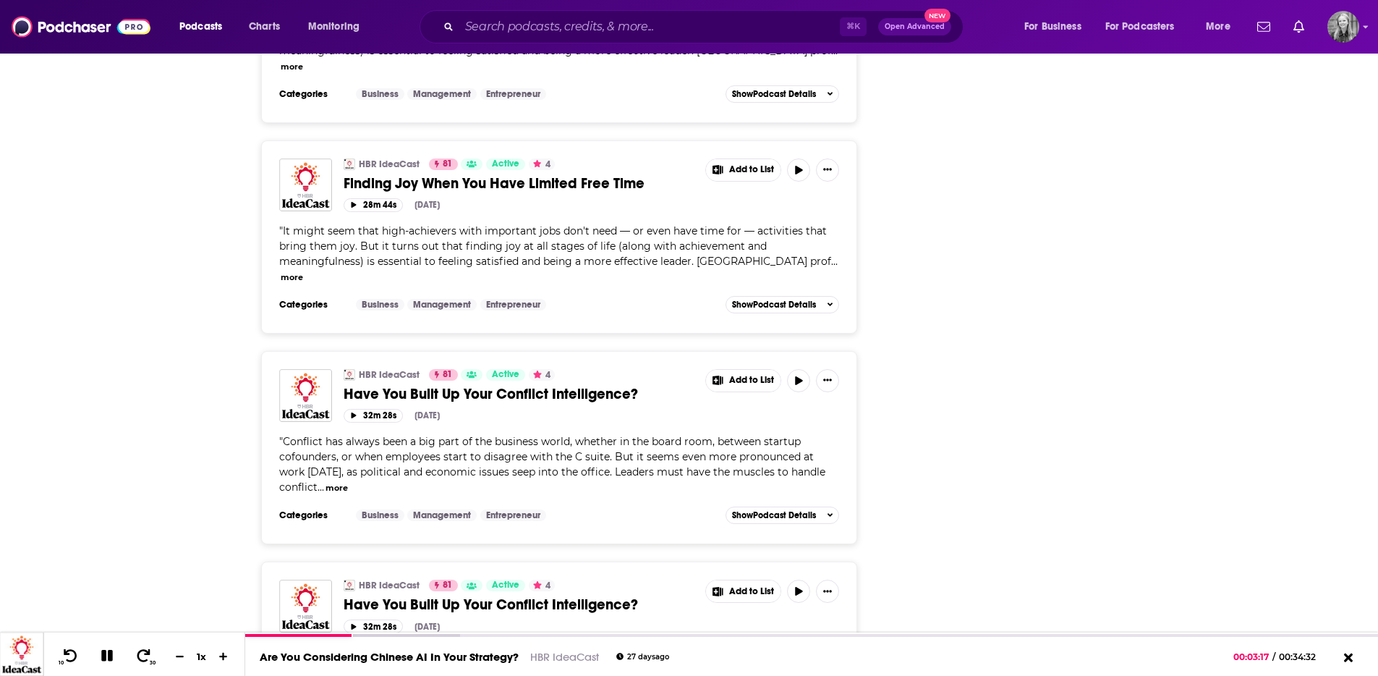
scroll to position [2445, 0]
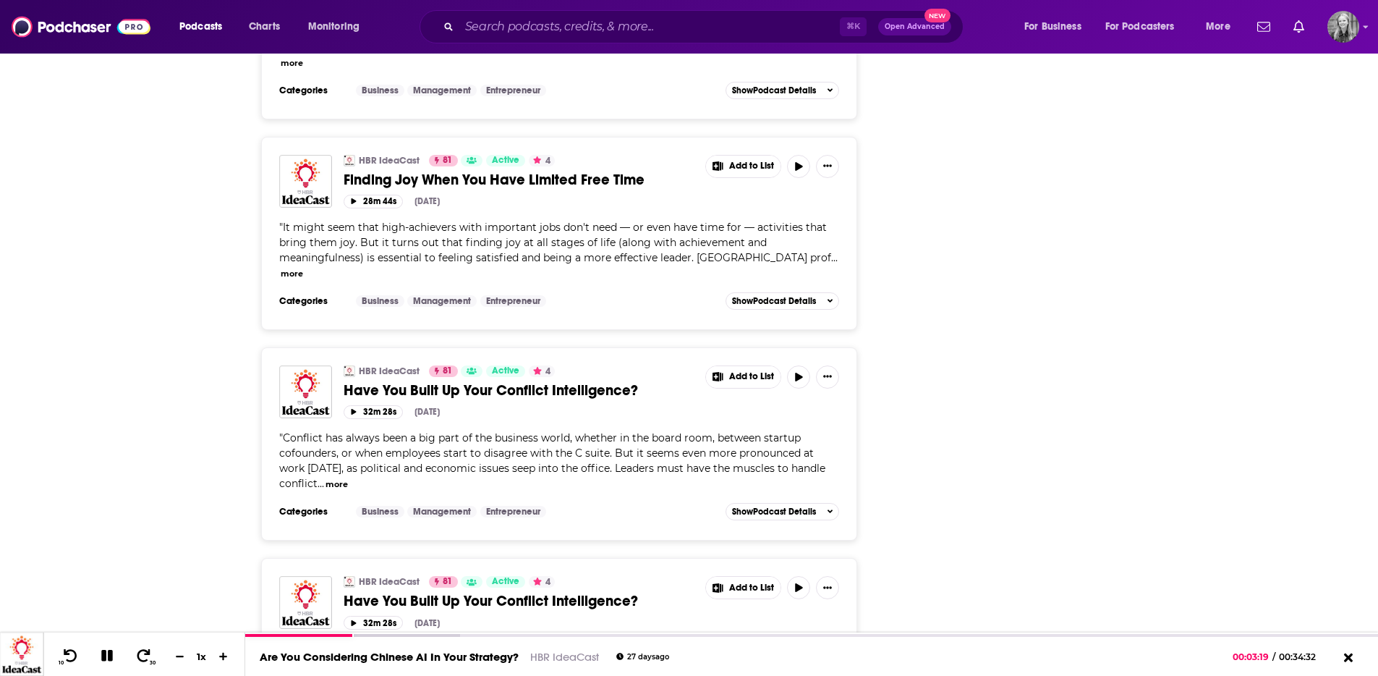
click at [326, 486] on button "more" at bounding box center [337, 484] width 22 height 12
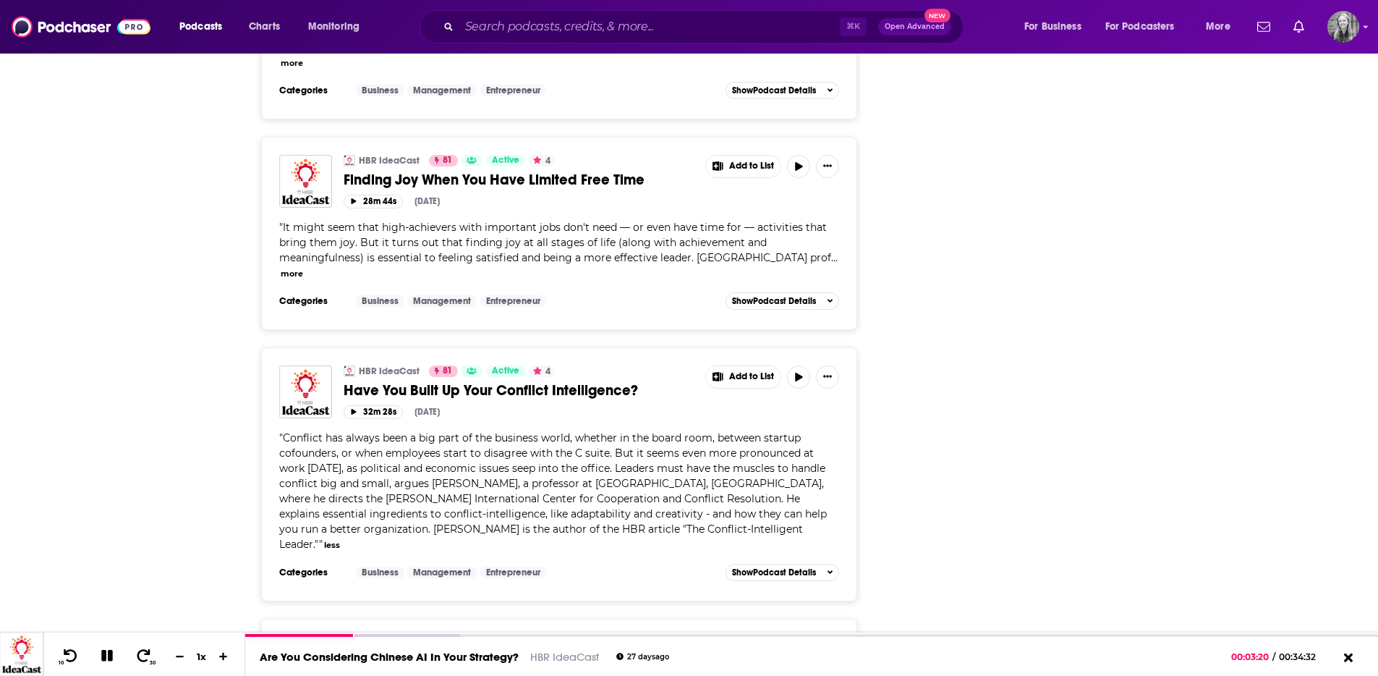
click at [169, 486] on div "About Insights Episodes 1073 Reviews 1 Credits 242 Lists 38 Similar Episodes of…" at bounding box center [689, 680] width 1378 height 5780
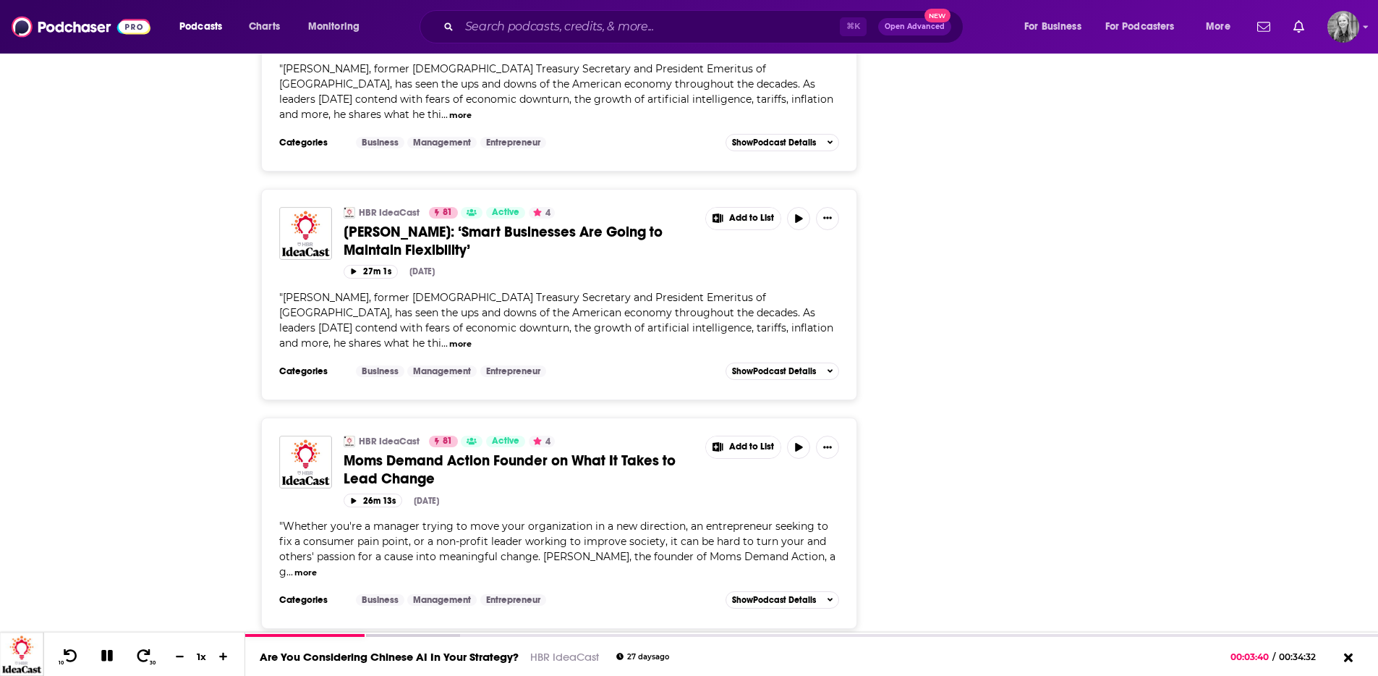
scroll to position [3762, 0]
click at [297, 565] on button "more" at bounding box center [305, 571] width 22 height 12
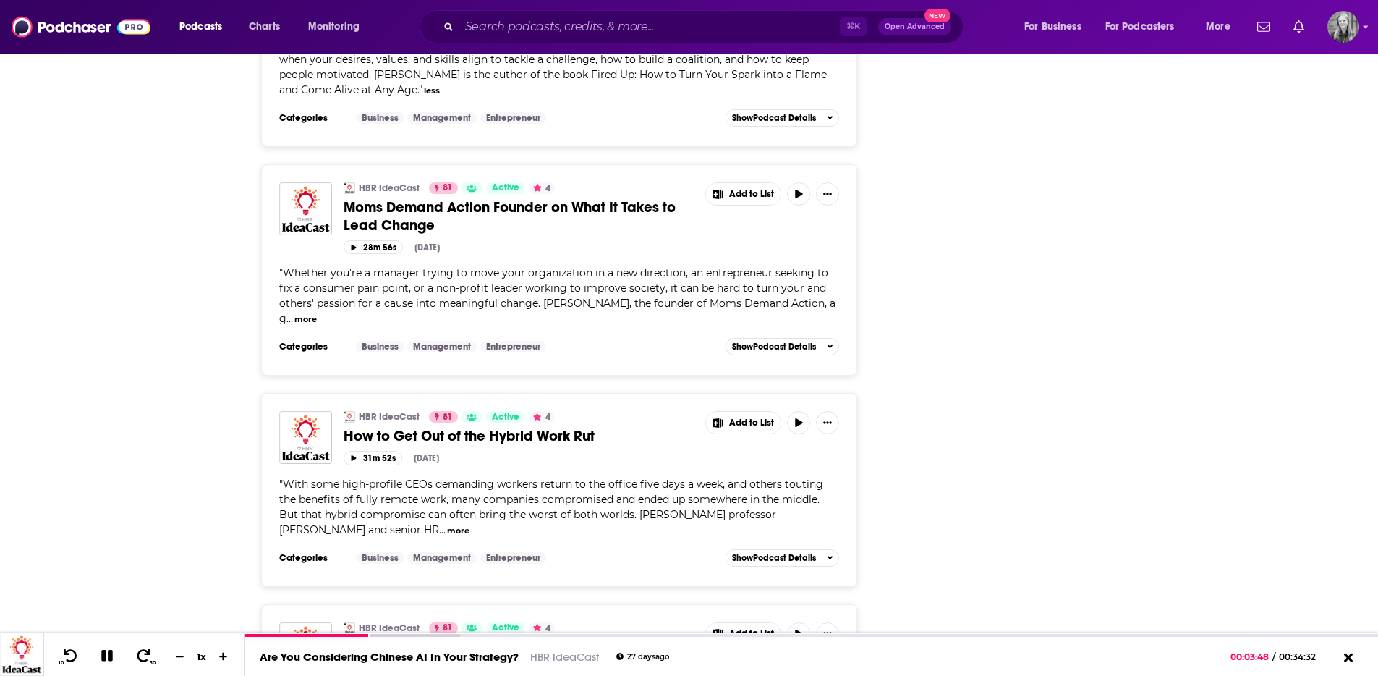
scroll to position [4305, 0]
click at [447, 523] on button "more" at bounding box center [458, 529] width 22 height 12
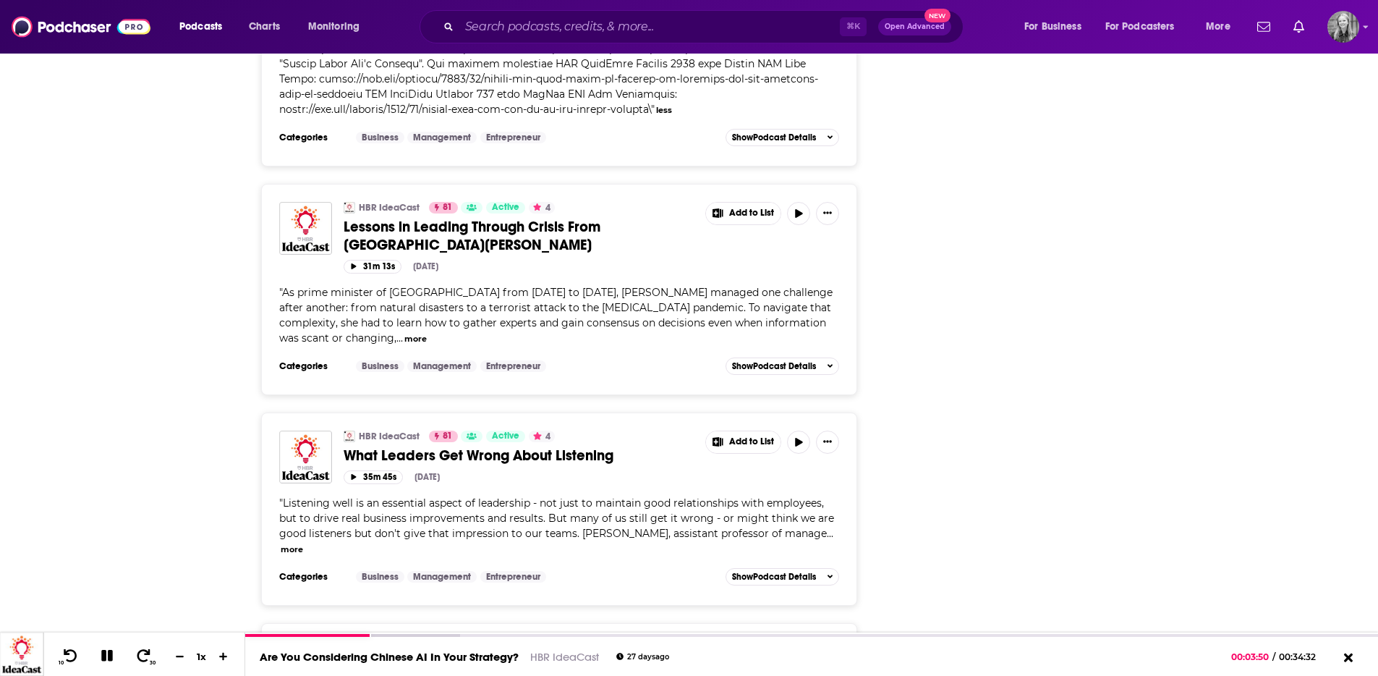
scroll to position [4832, 0]
click at [404, 331] on button "more" at bounding box center [415, 337] width 22 height 12
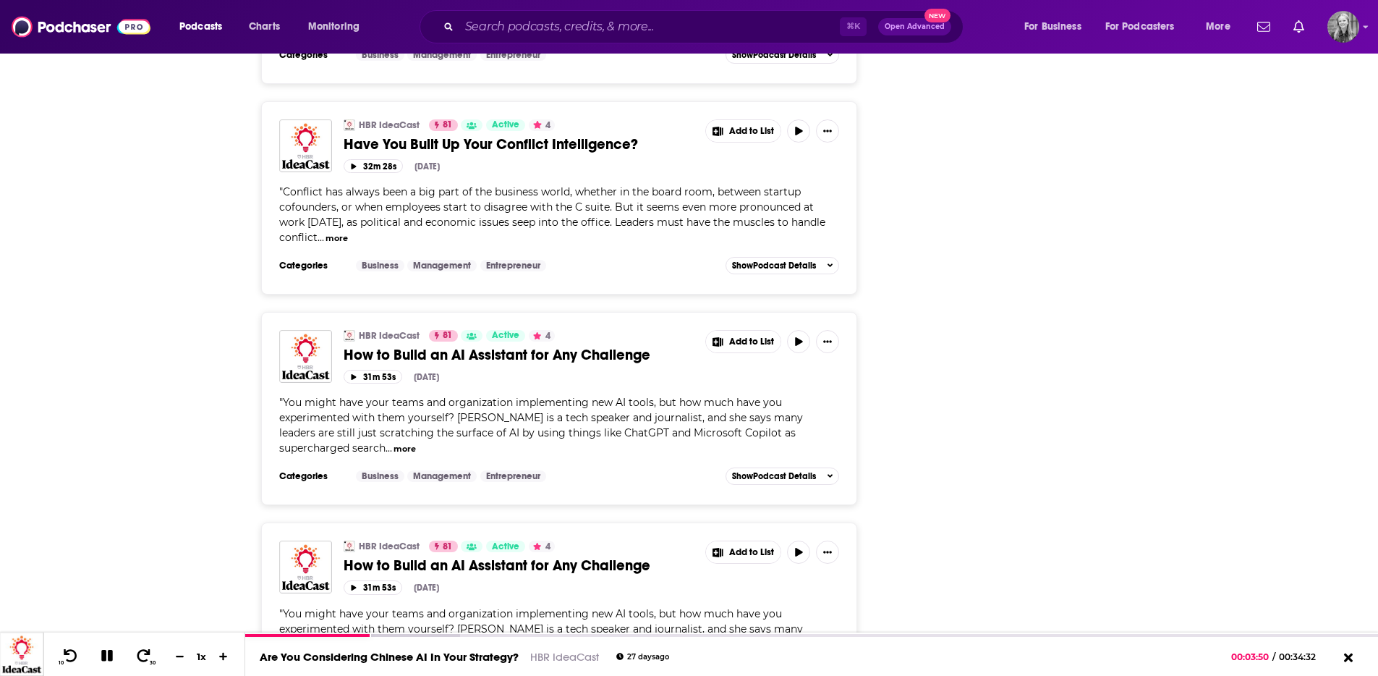
scroll to position [2634, 0]
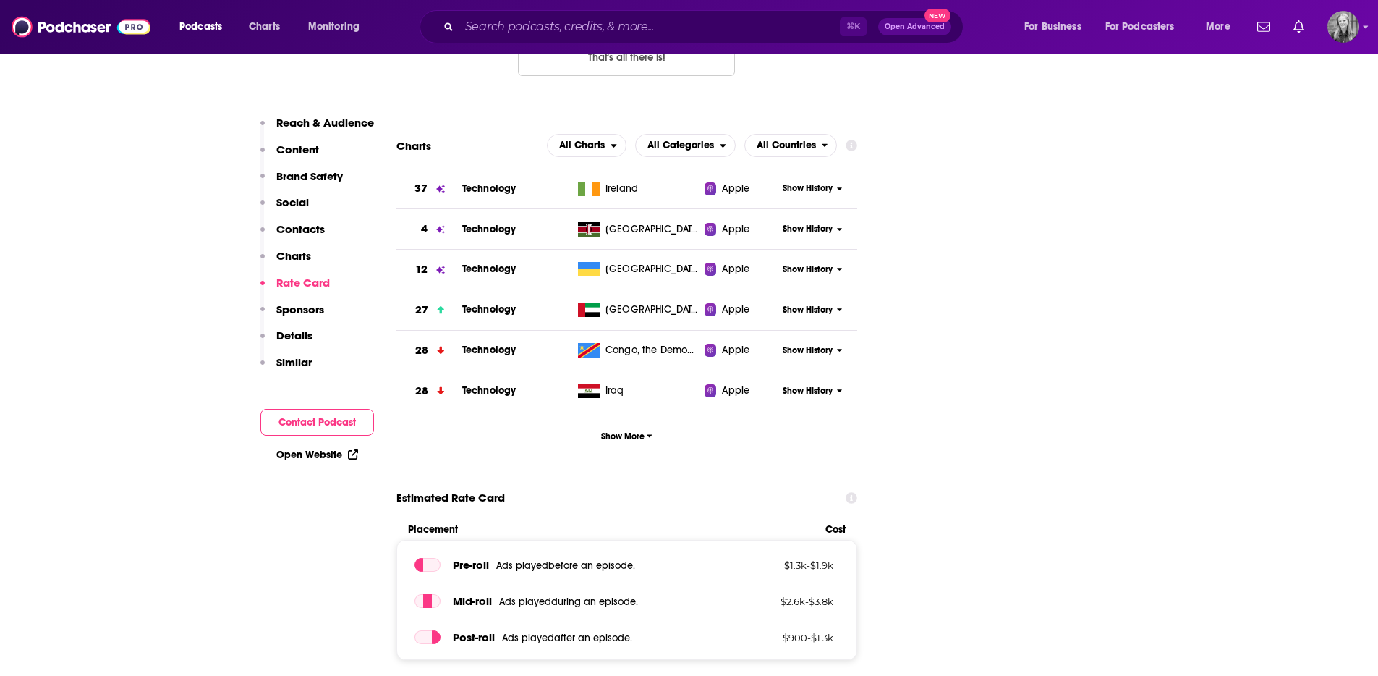
scroll to position [1943, 0]
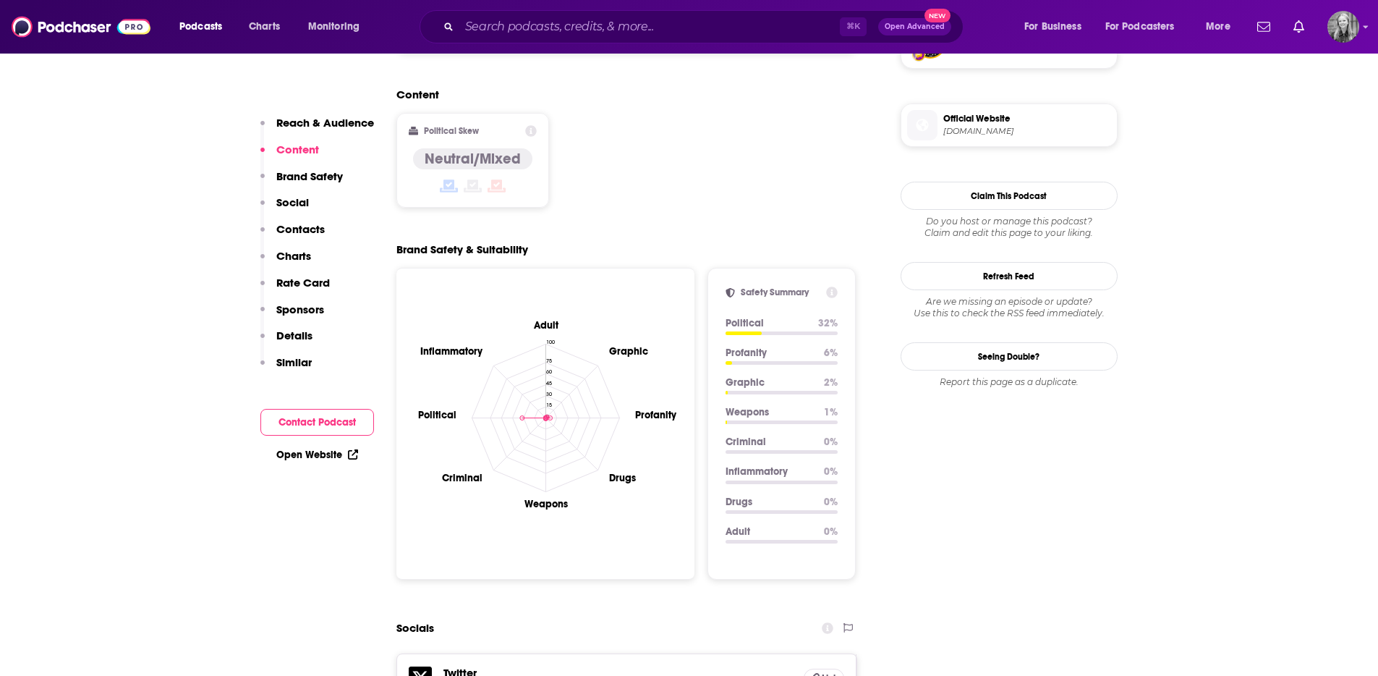
scroll to position [0, 0]
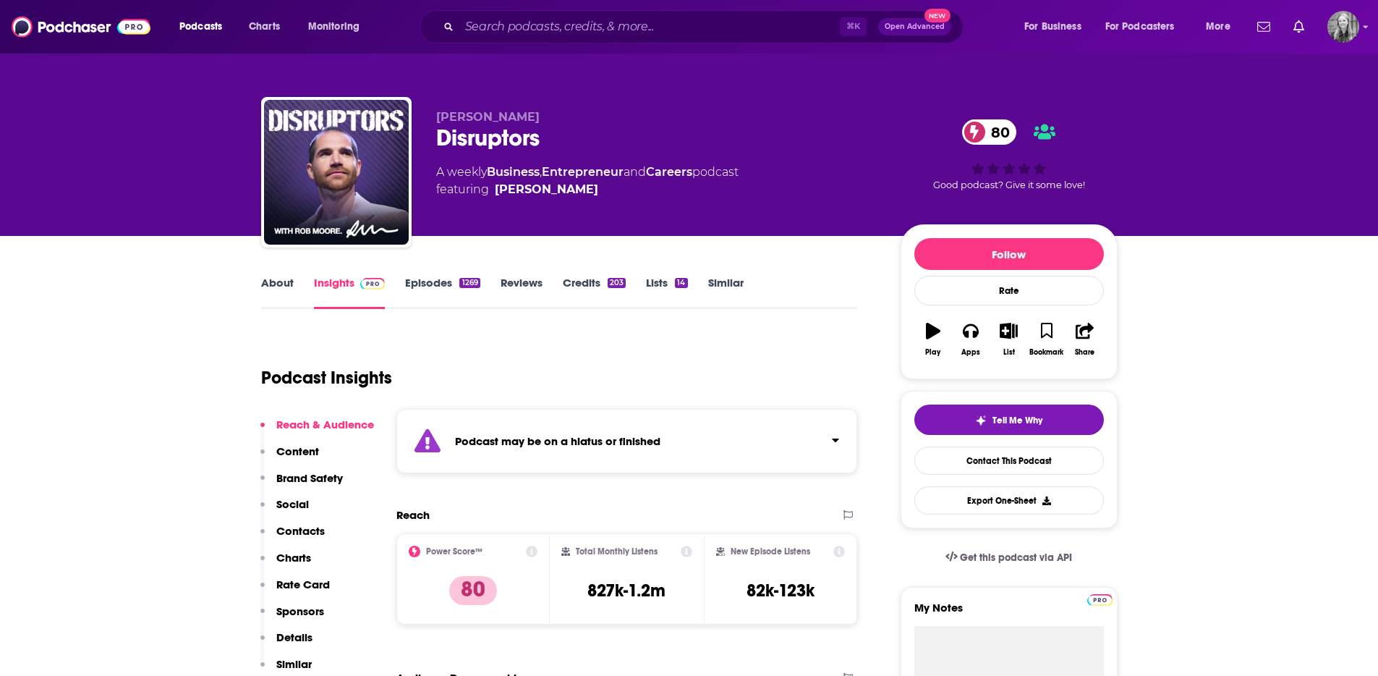
click at [437, 291] on link "Episodes 1269" at bounding box center [442, 292] width 75 height 33
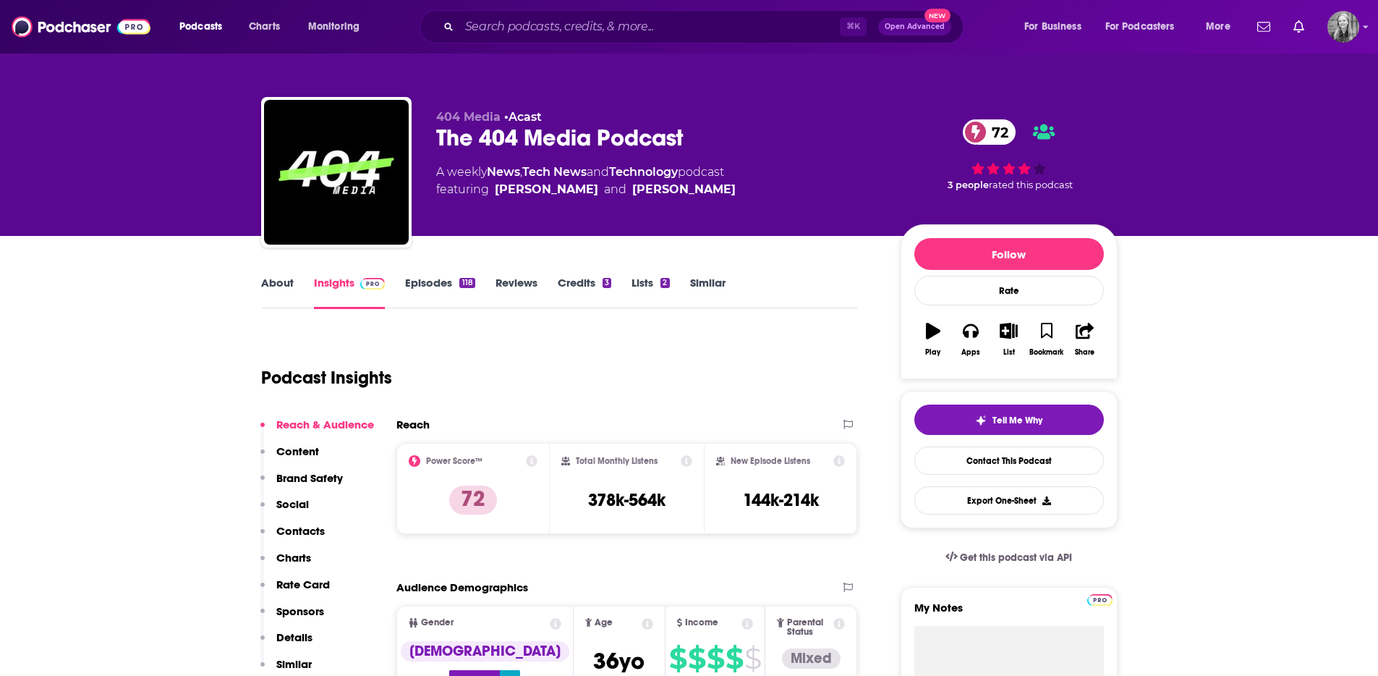
click at [637, 349] on div "Podcast Insights" at bounding box center [553, 369] width 585 height 74
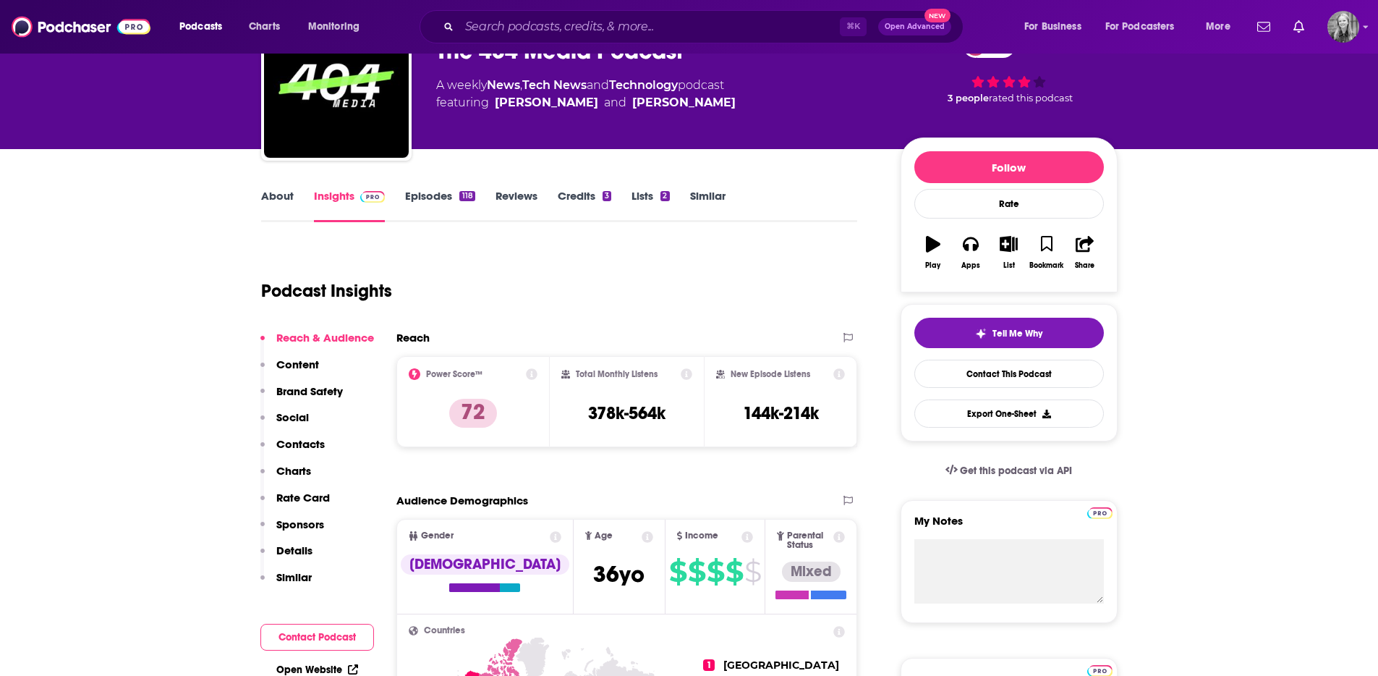
scroll to position [88, 0]
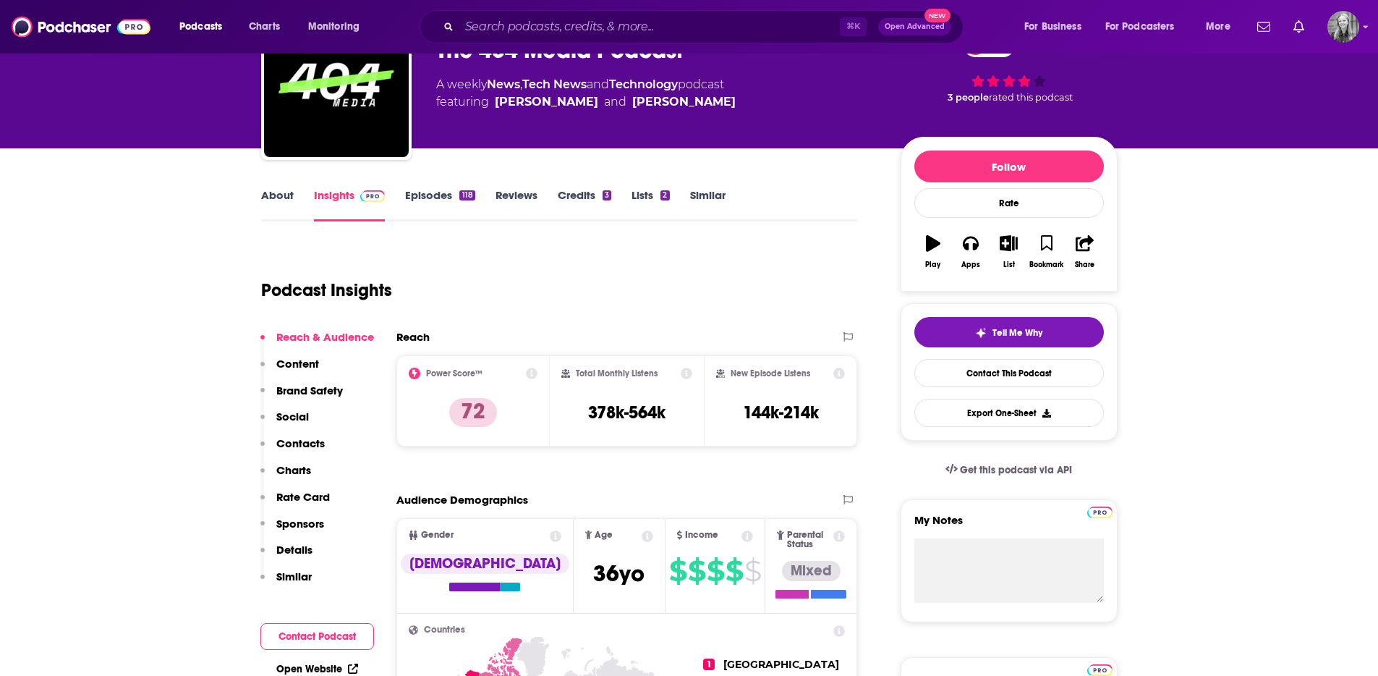
click at [443, 190] on link "Episodes 118" at bounding box center [439, 204] width 69 height 33
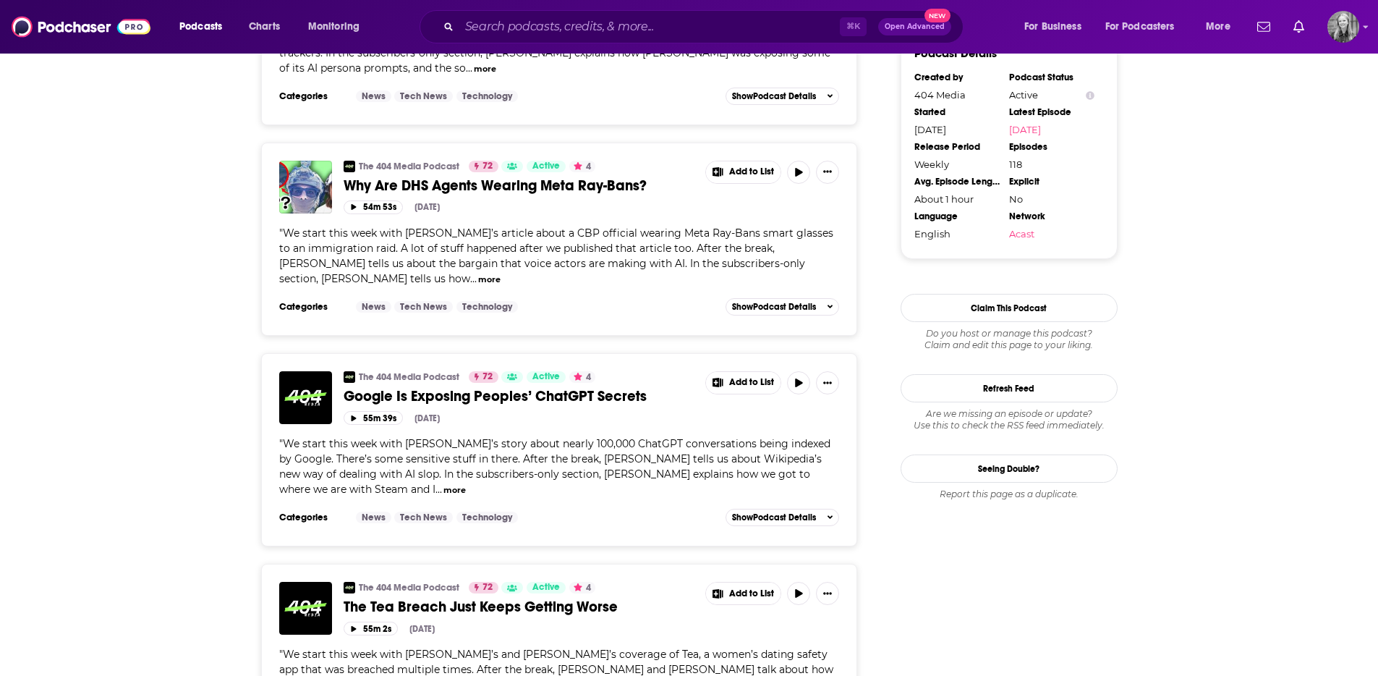
scroll to position [1317, 0]
click at [466, 483] on button "more" at bounding box center [455, 489] width 22 height 12
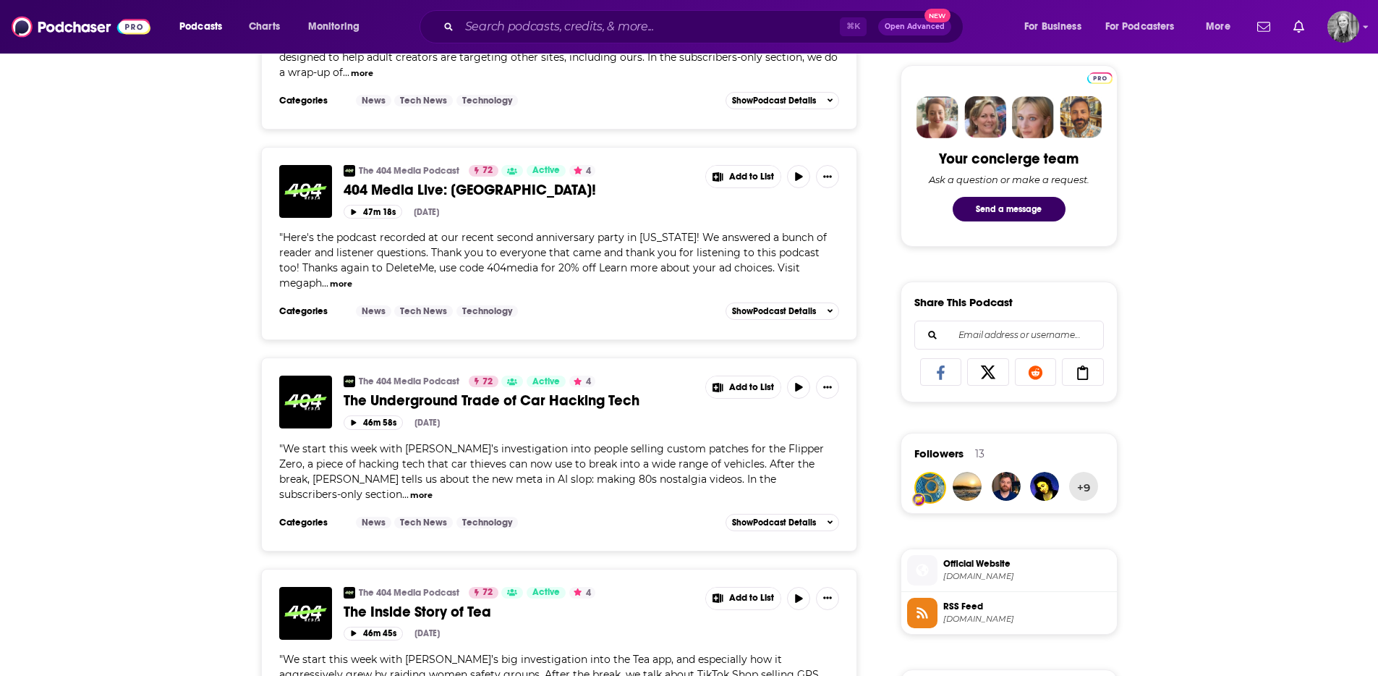
scroll to position [0, 0]
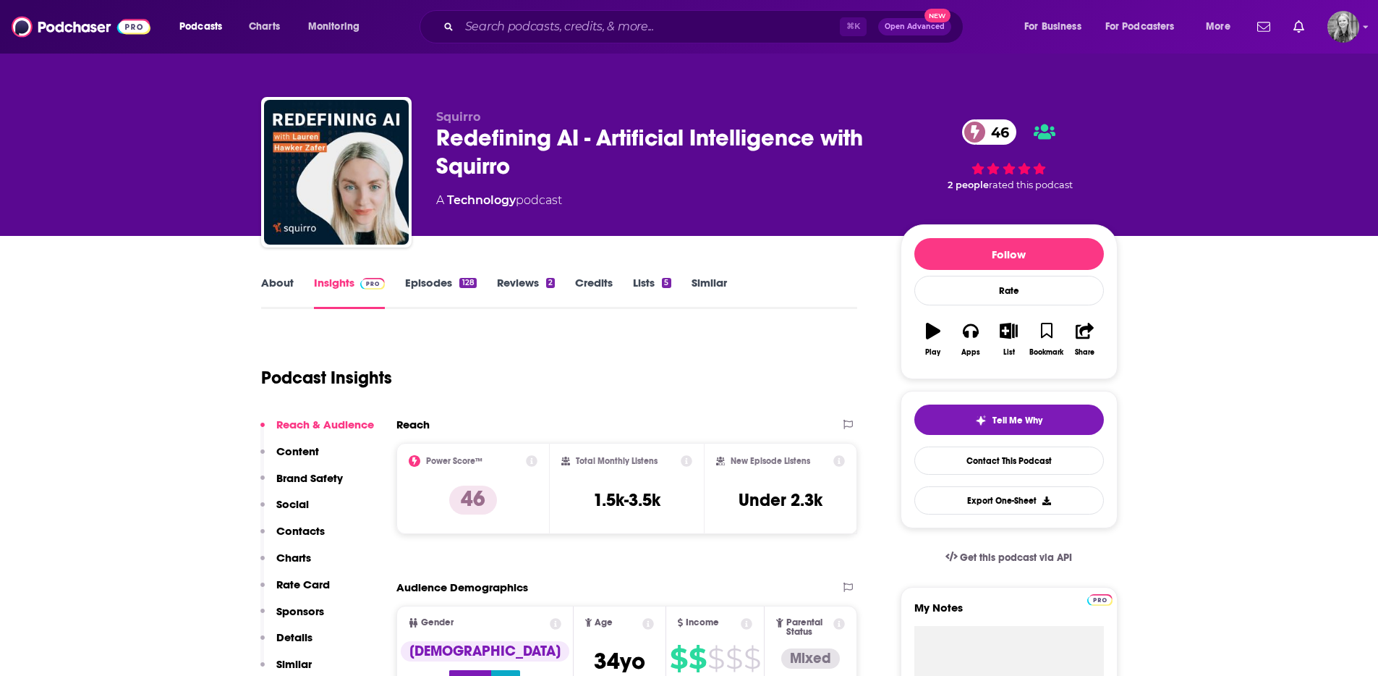
click at [672, 362] on div "Podcast Insights" at bounding box center [553, 369] width 585 height 74
click at [444, 277] on link "Episodes 128" at bounding box center [440, 292] width 71 height 33
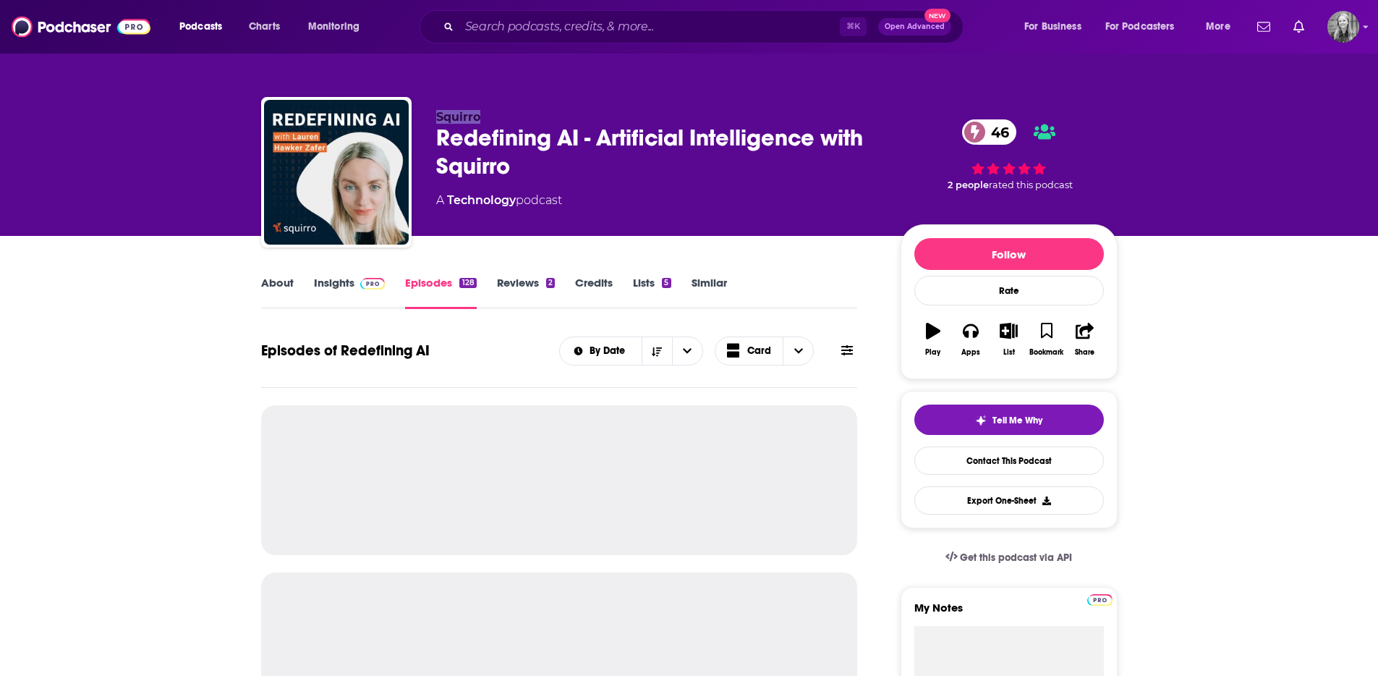
drag, startPoint x: 490, startPoint y: 114, endPoint x: 428, endPoint y: 114, distance: 61.5
click at [428, 114] on div "Squirro Redefining AI - Artificial Intelligence with Squirro 46 A Technology po…" at bounding box center [689, 175] width 857 height 156
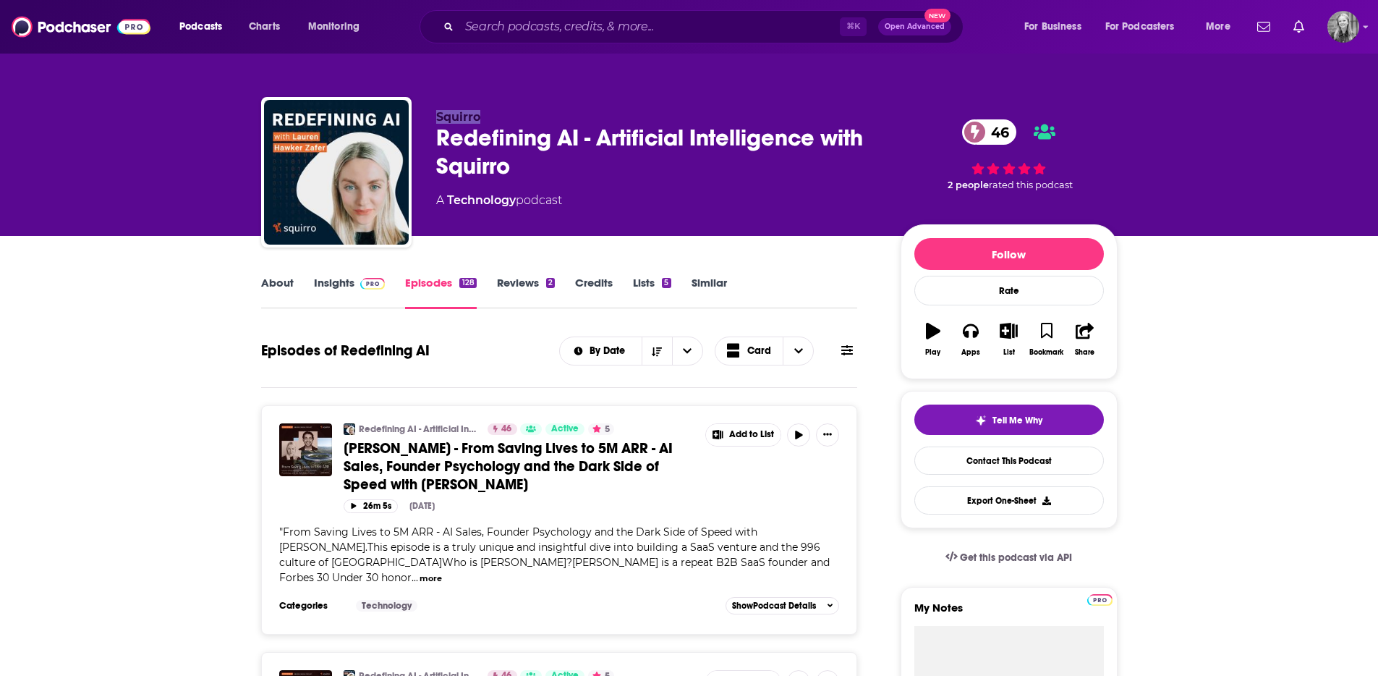
copy span "Squirro"
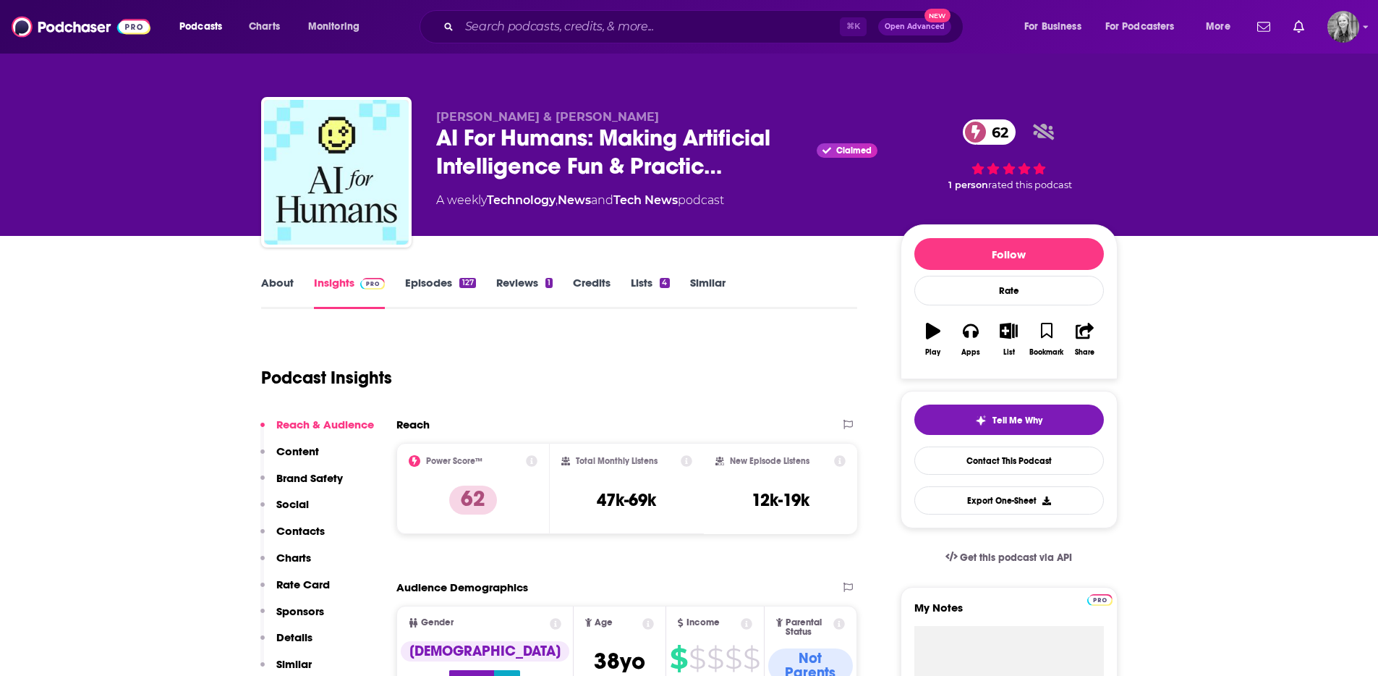
click at [663, 352] on div "Podcast Insights" at bounding box center [553, 369] width 585 height 74
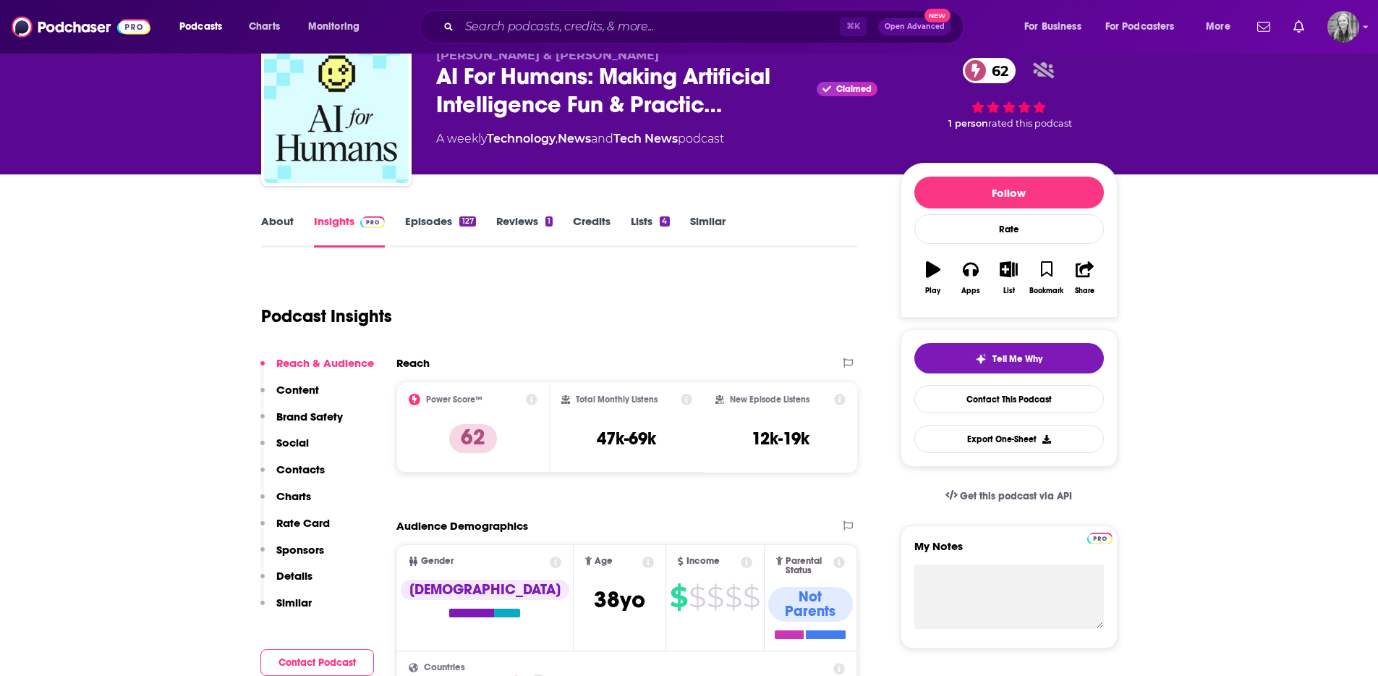
scroll to position [60, 0]
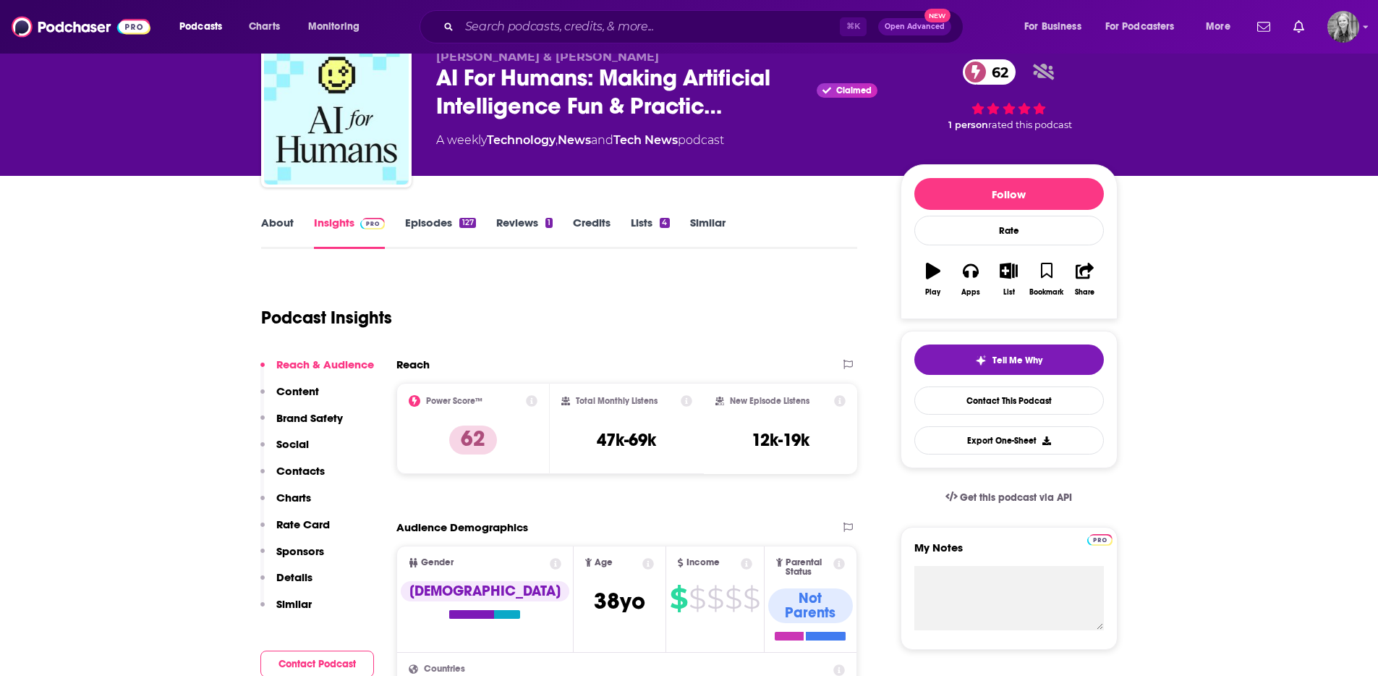
click at [425, 223] on link "Episodes 127" at bounding box center [440, 232] width 70 height 33
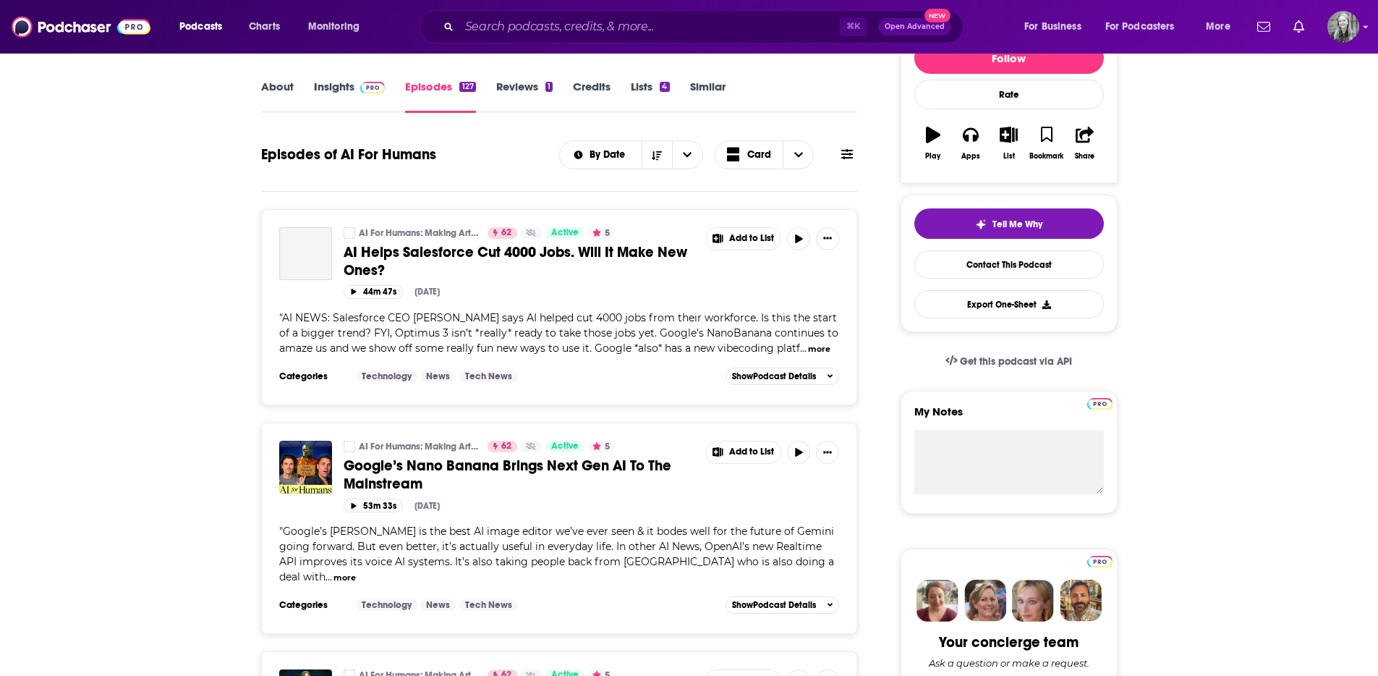
scroll to position [198, 0]
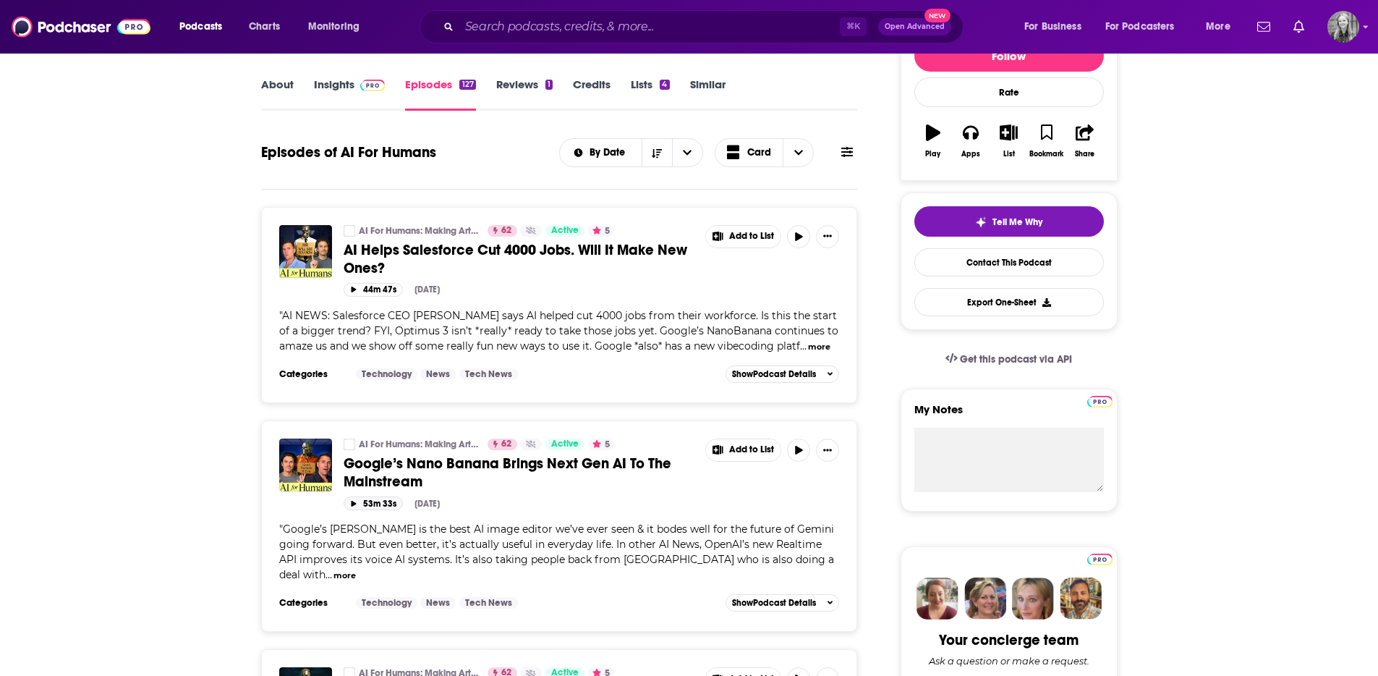
click at [378, 505] on button "53m 33s" at bounding box center [373, 503] width 59 height 14
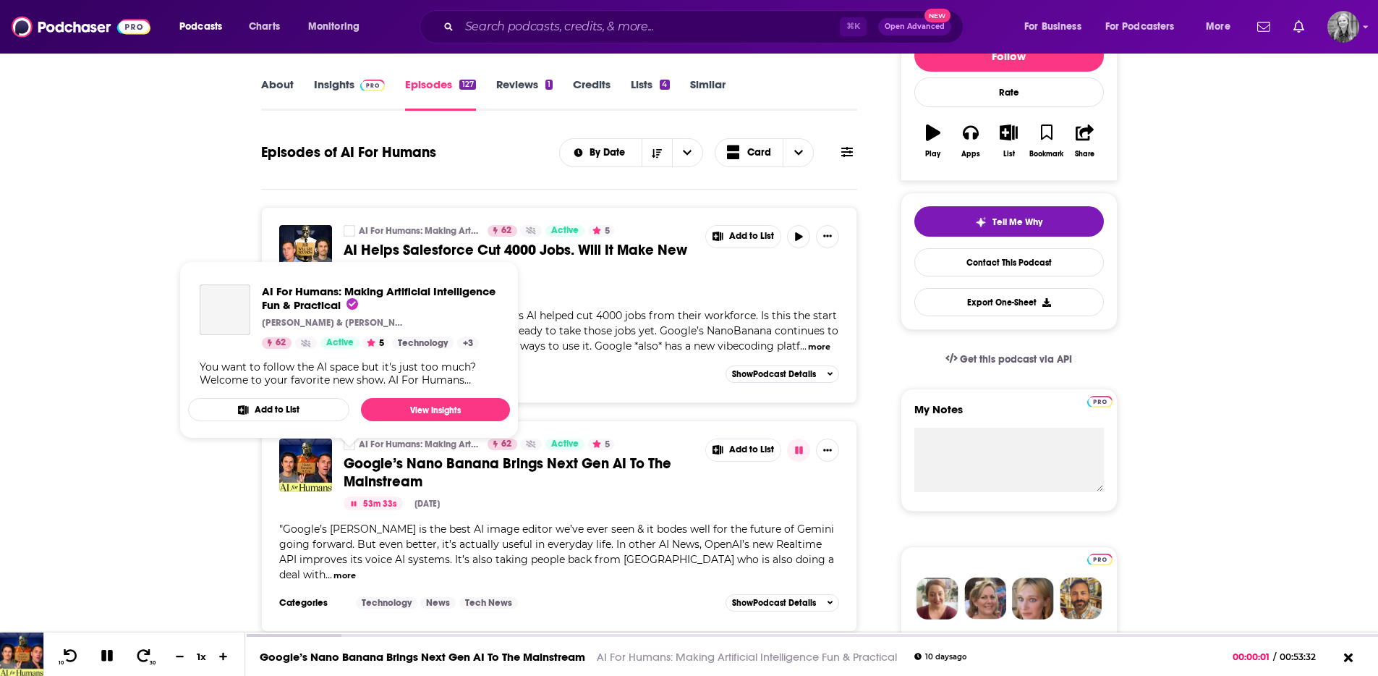
click at [352, 445] on span "AI For Humans: Making Artificial Intelligence Fun & Practical Kevin Pereira & G…" at bounding box center [348, 350] width 339 height 195
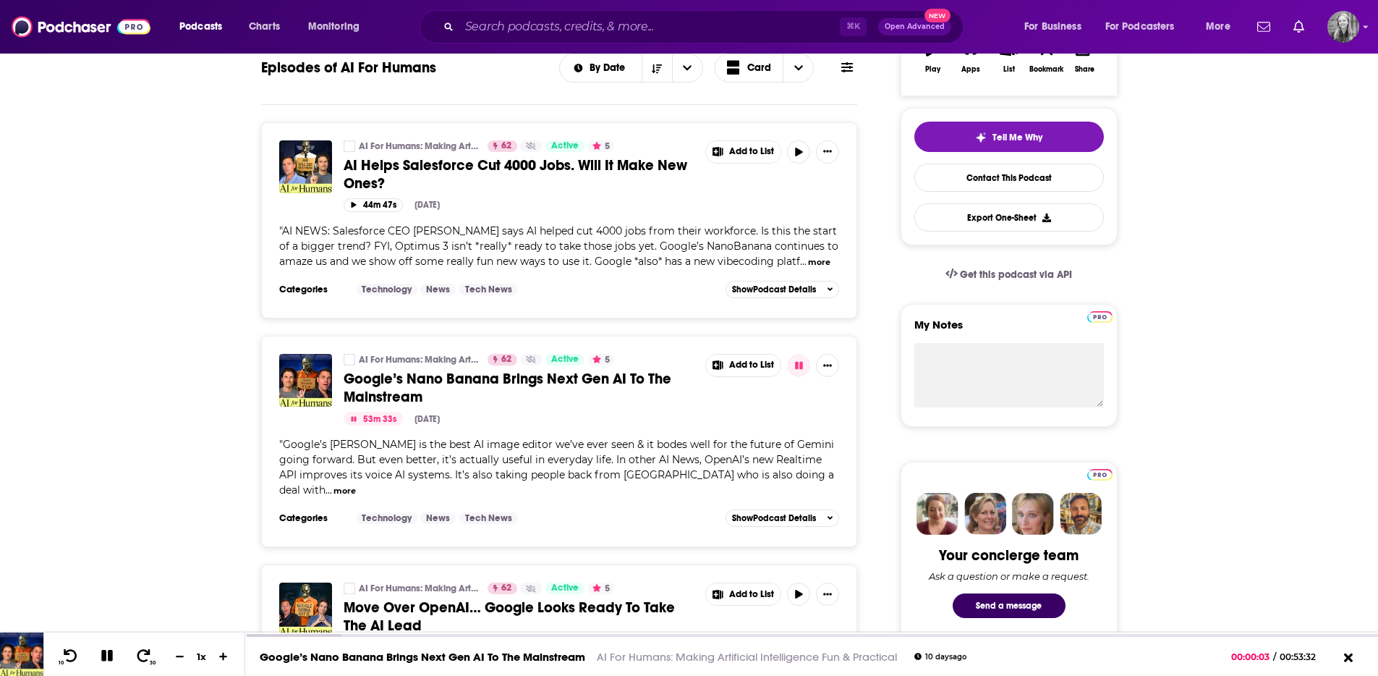
scroll to position [328, 0]
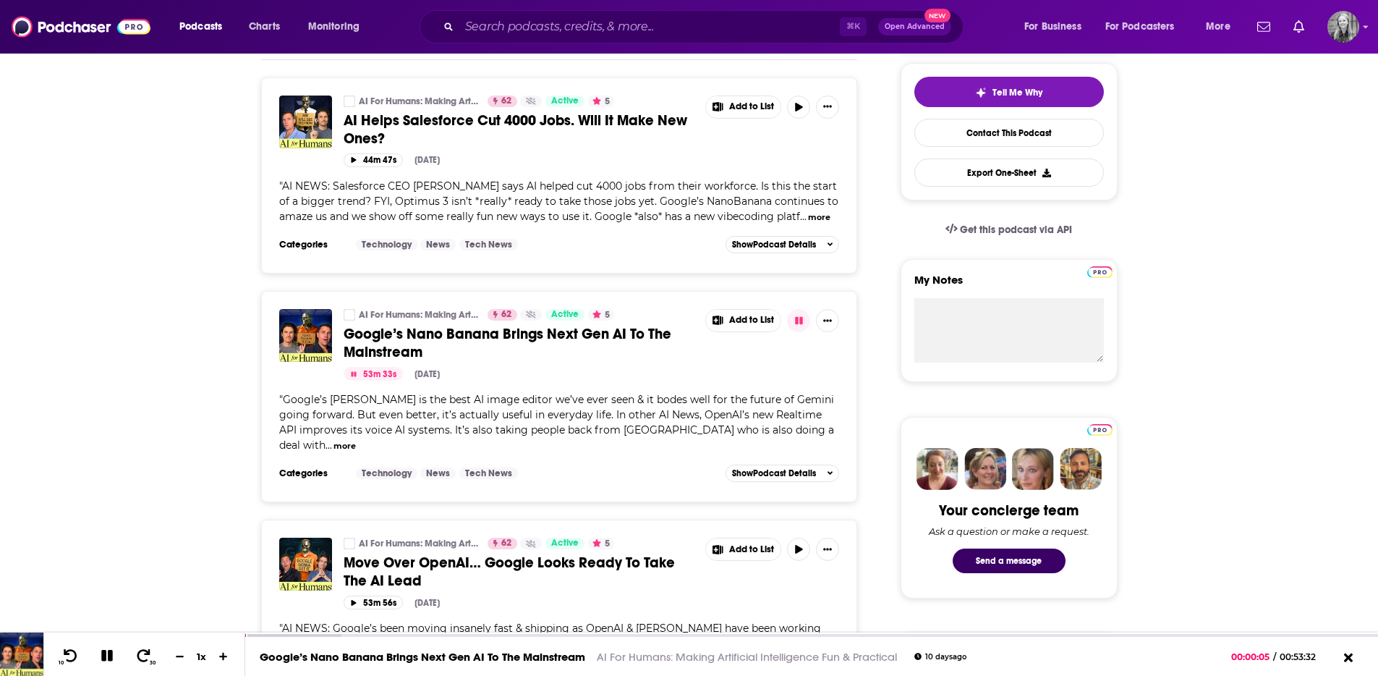
click at [356, 440] on button "more" at bounding box center [345, 446] width 22 height 12
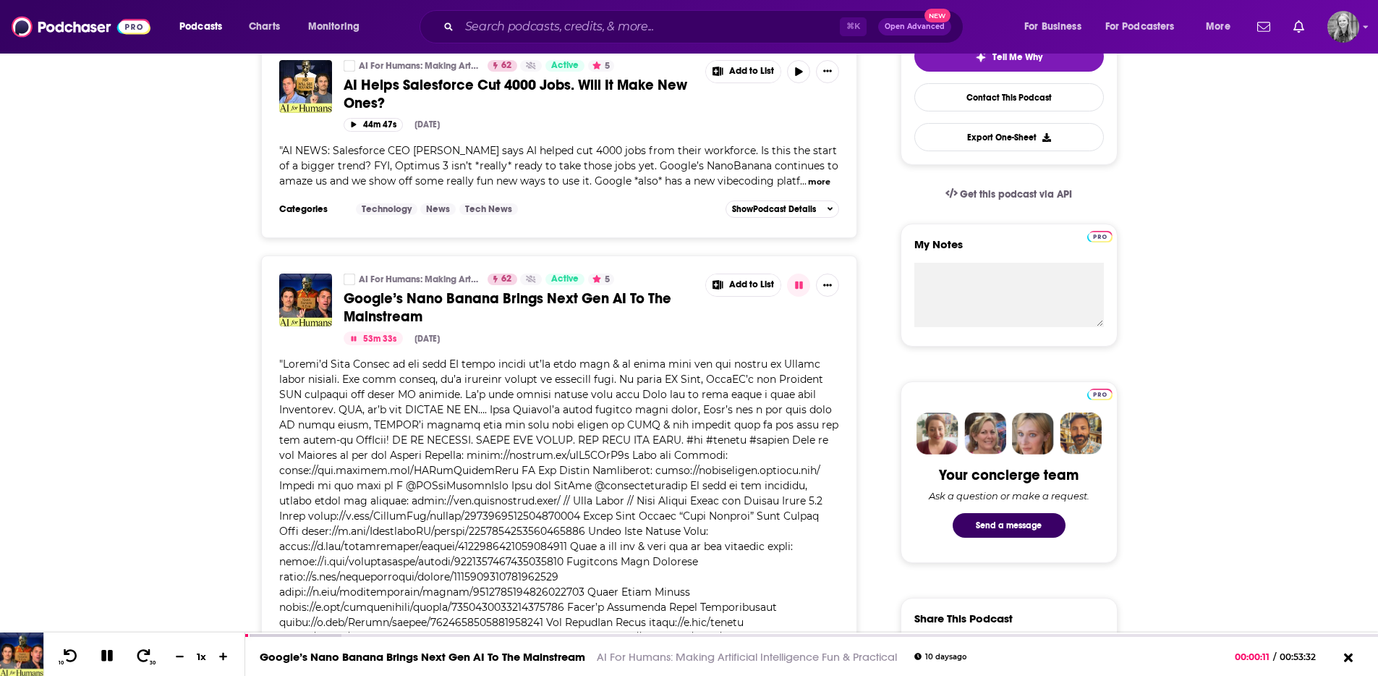
scroll to position [362, 0]
click at [100, 661] on icon at bounding box center [107, 655] width 17 height 13
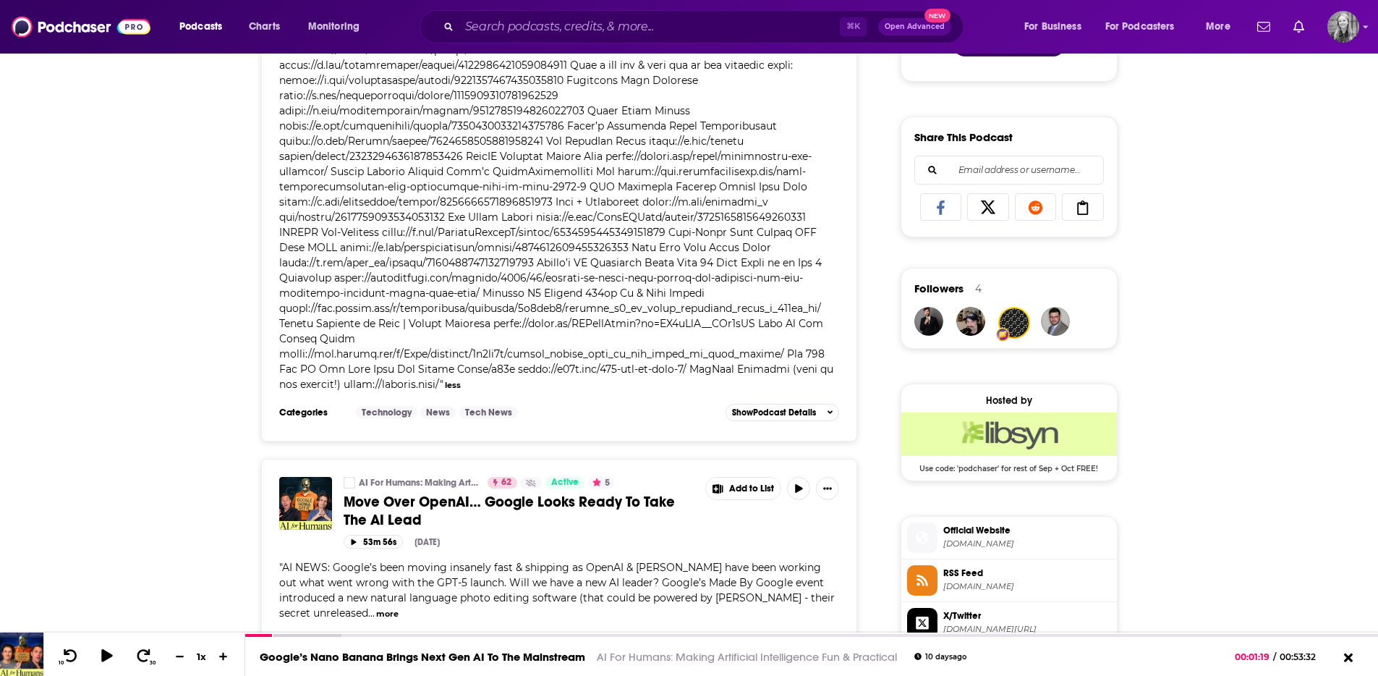
scroll to position [1043, 0]
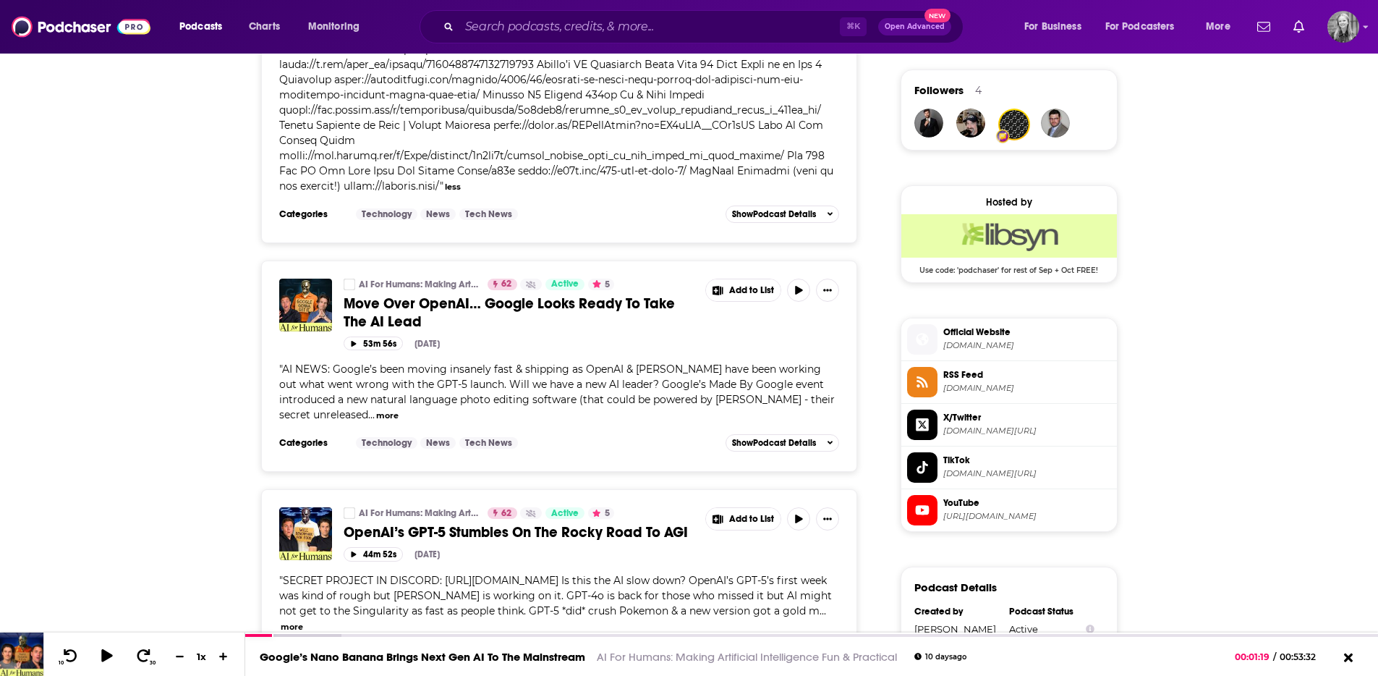
click at [379, 419] on span "" AI NEWS: Google’s been moving insanely fast & shipping as OpenAI & Sam Altman…" at bounding box center [557, 391] width 556 height 59
click at [383, 417] on button "more" at bounding box center [387, 416] width 22 height 12
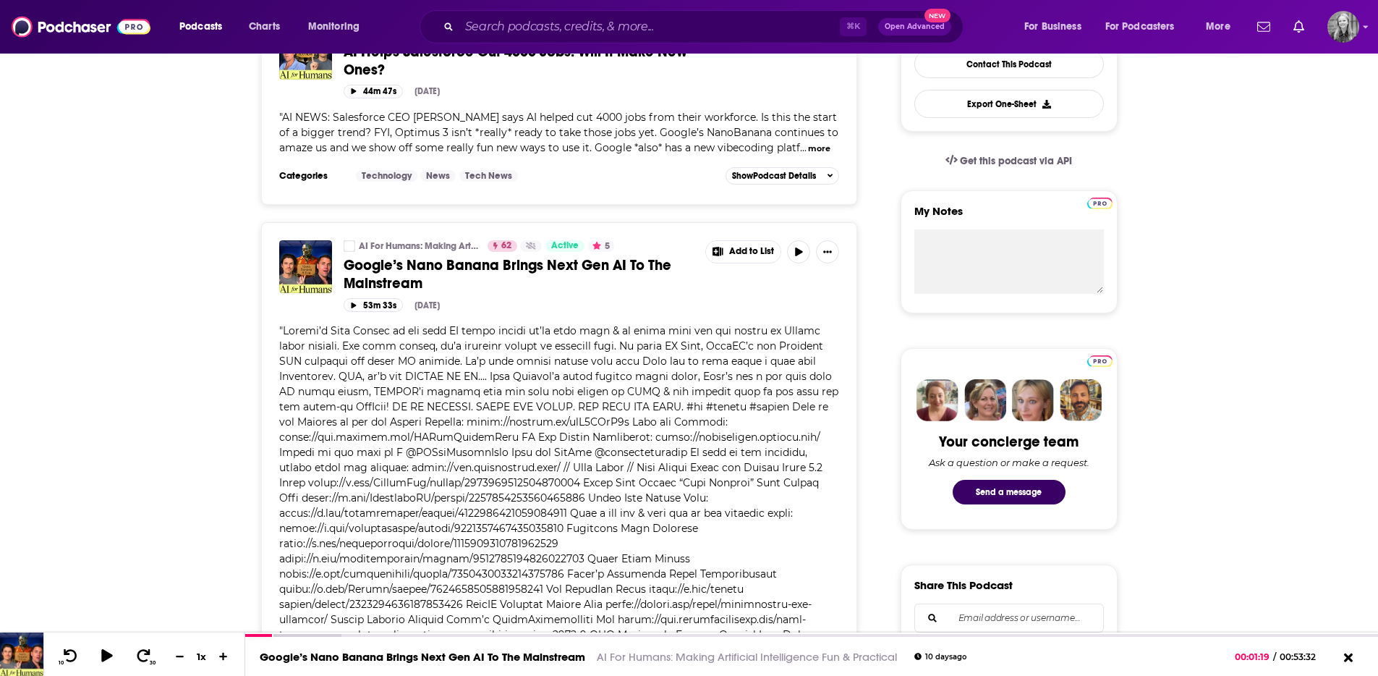
scroll to position [0, 0]
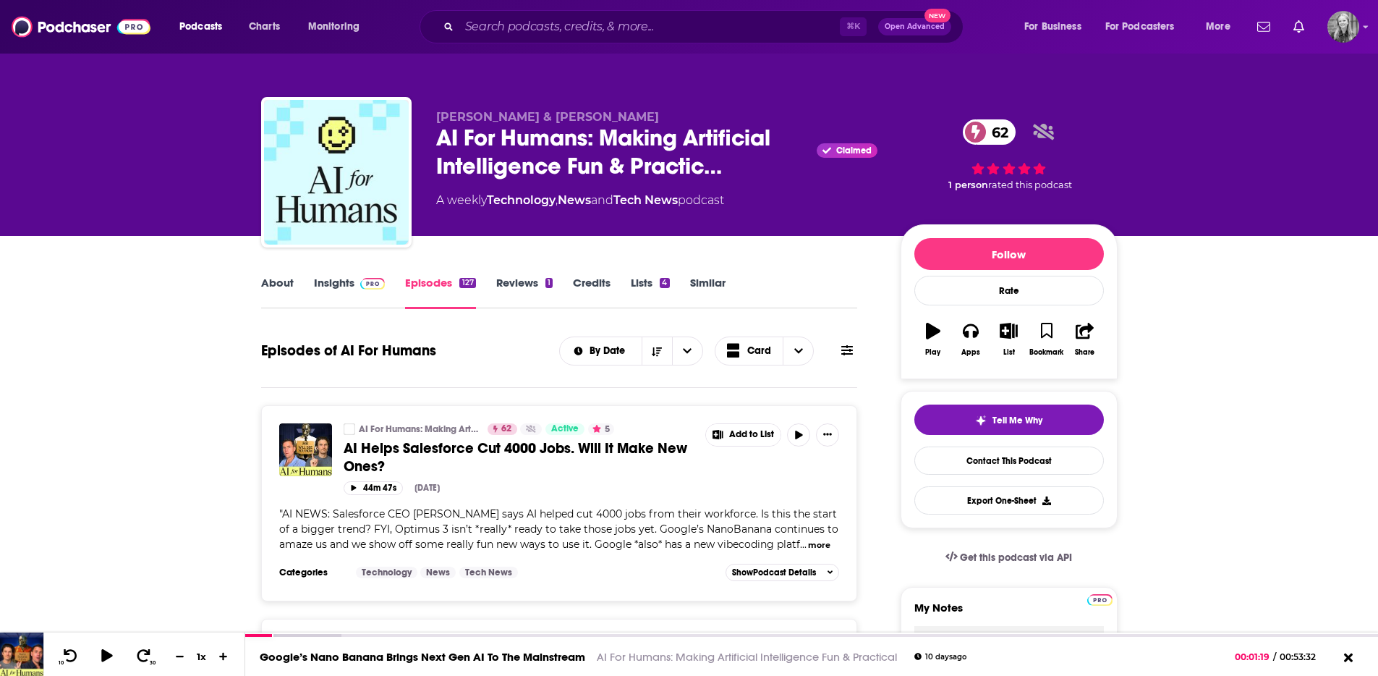
click at [594, 286] on link "Credits" at bounding box center [592, 292] width 38 height 33
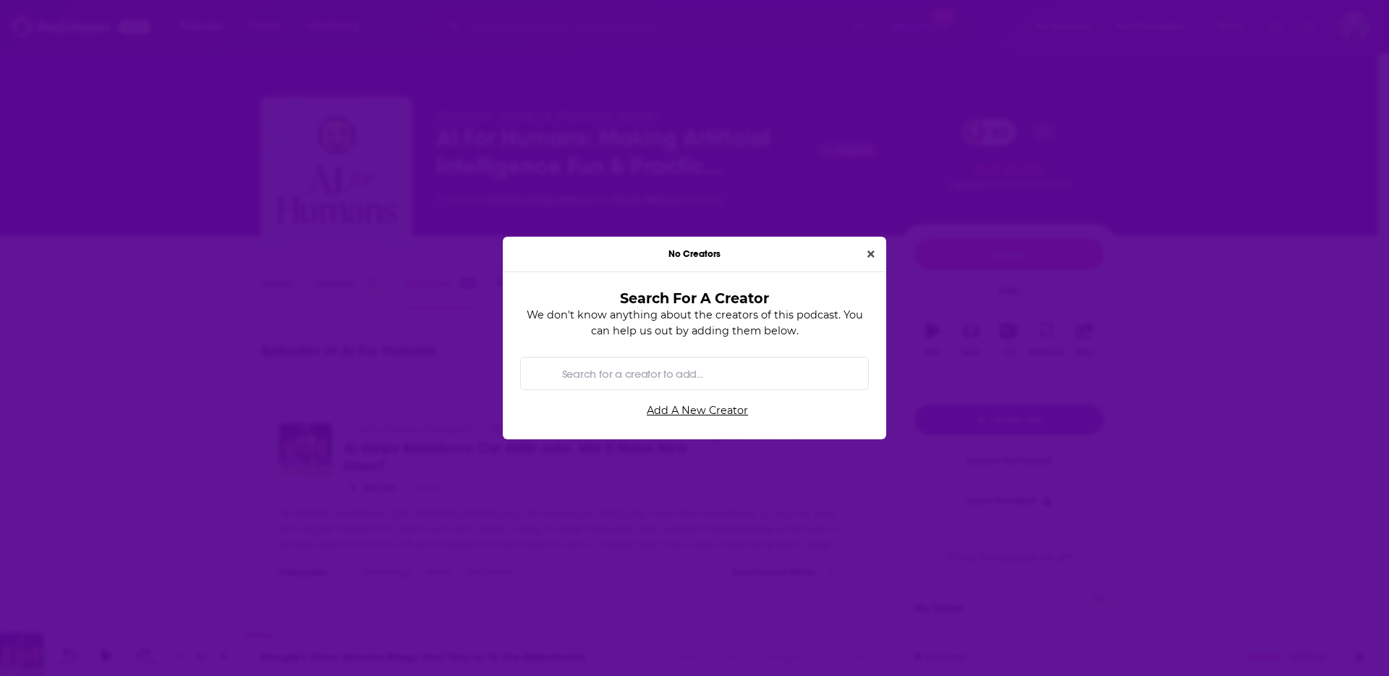
click at [860, 157] on div "No Creators Search For A Creator We don't know anything about the creators of t…" at bounding box center [694, 338] width 1389 height 676
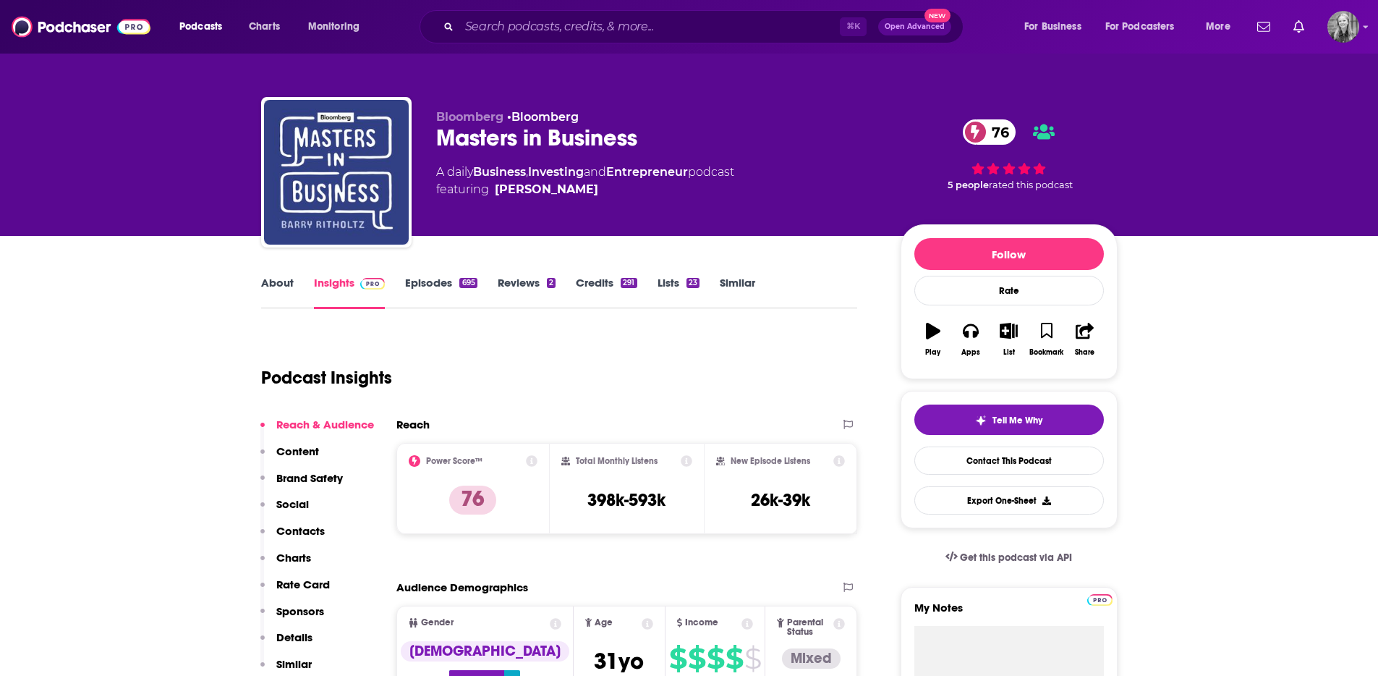
click at [427, 282] on link "Episodes 695" at bounding box center [441, 292] width 72 height 33
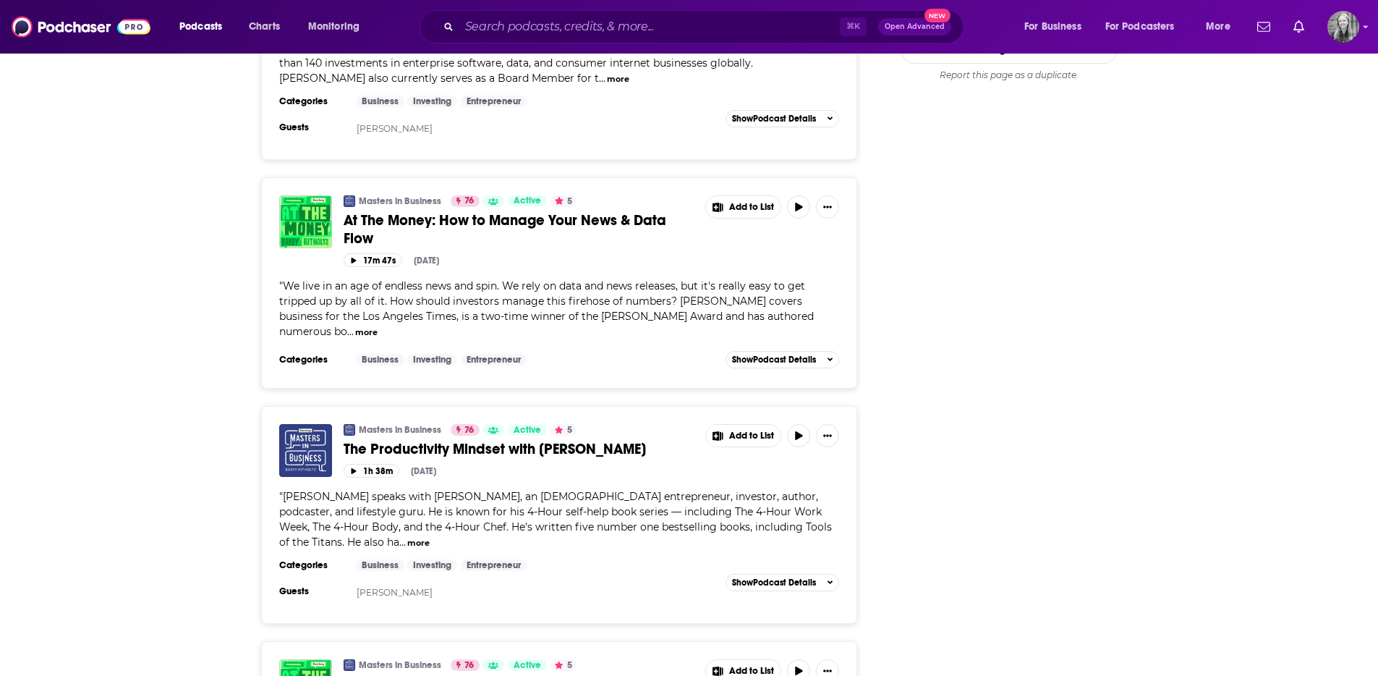
scroll to position [1813, 0]
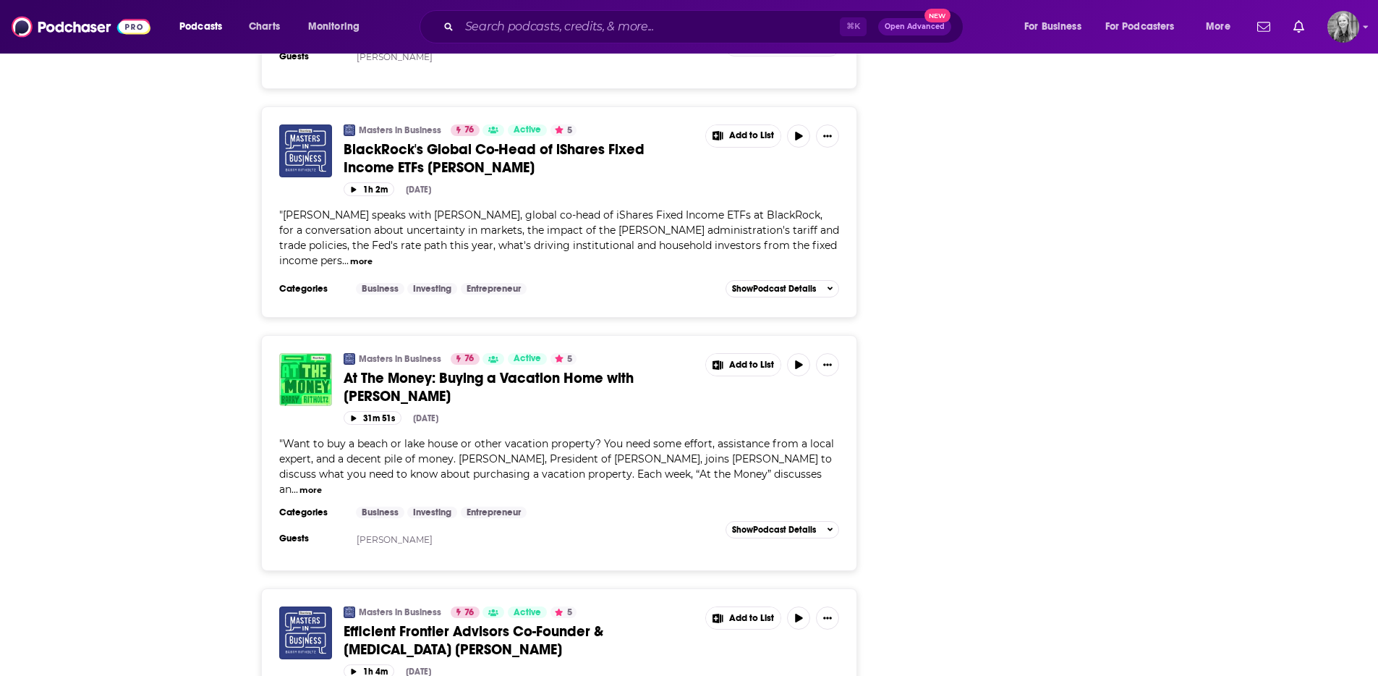
scroll to position [5585, 0]
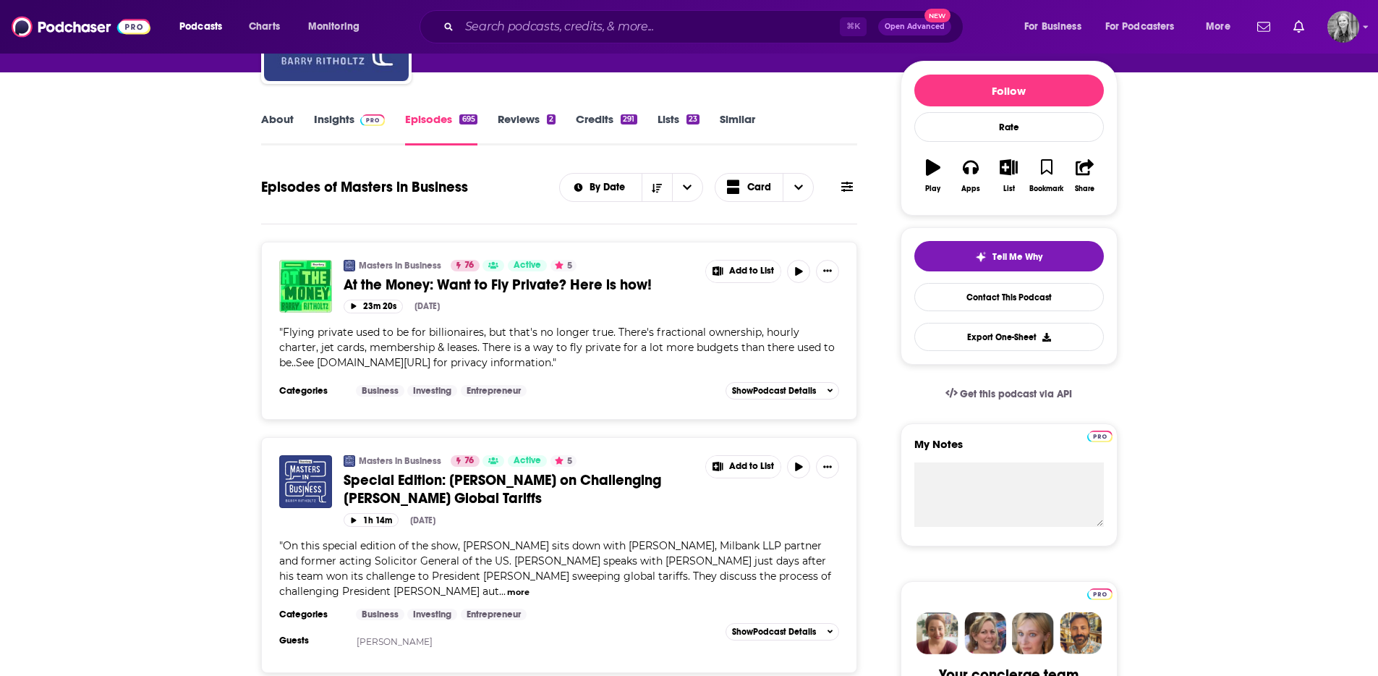
scroll to position [0, 0]
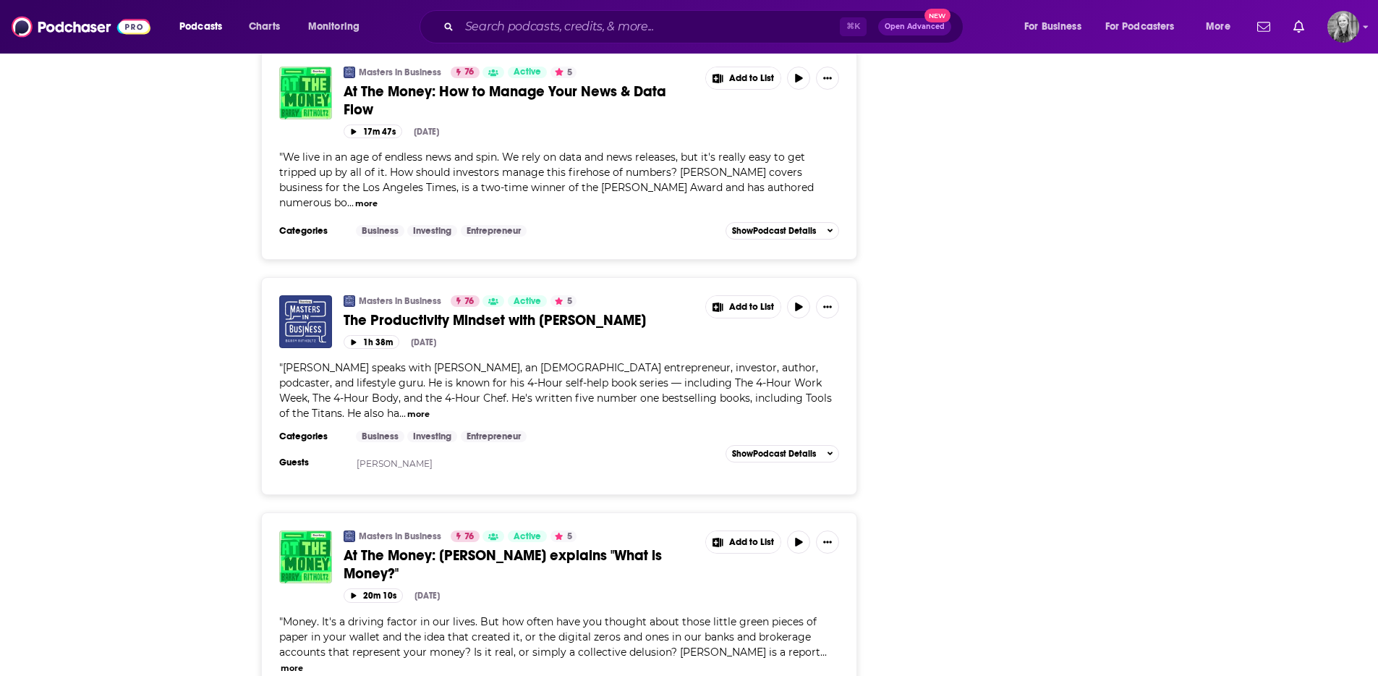
scroll to position [1945, 0]
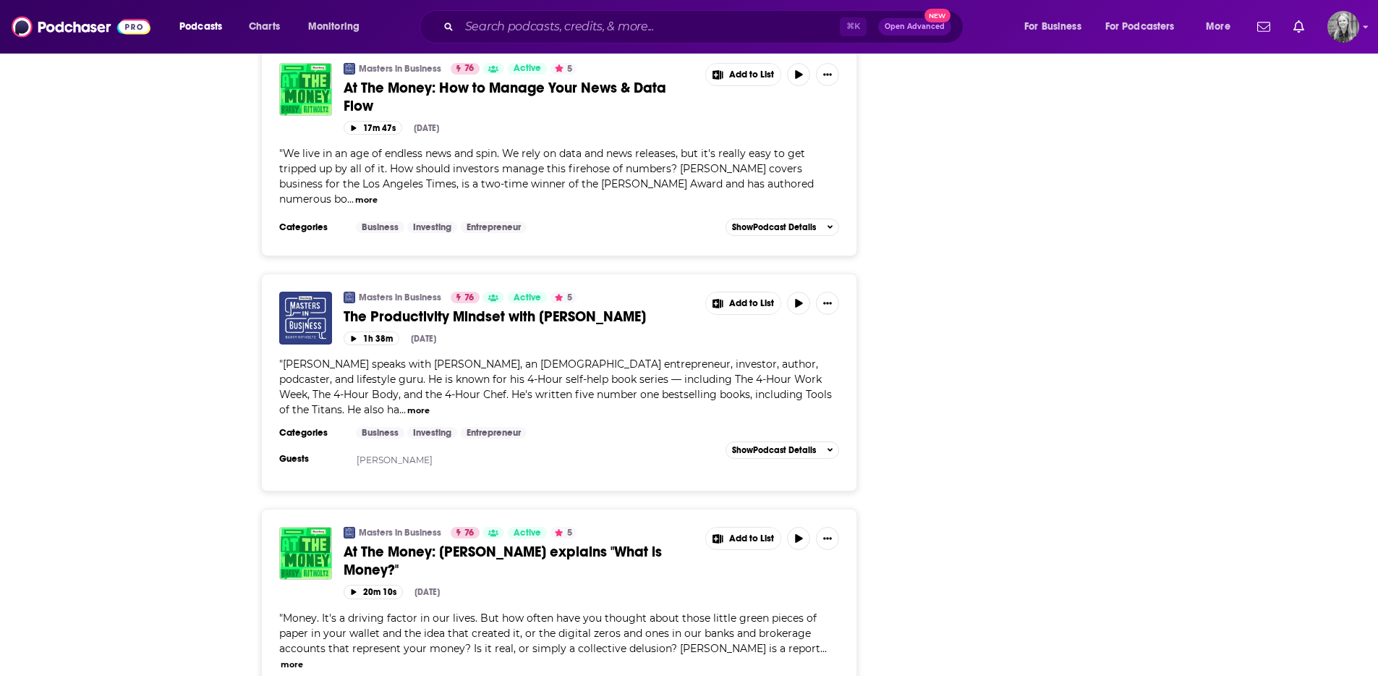
click at [263, 444] on div "Masters in Business 76 Active 5 The Productivity Mindset with [PERSON_NAME] Add…" at bounding box center [559, 382] width 597 height 218
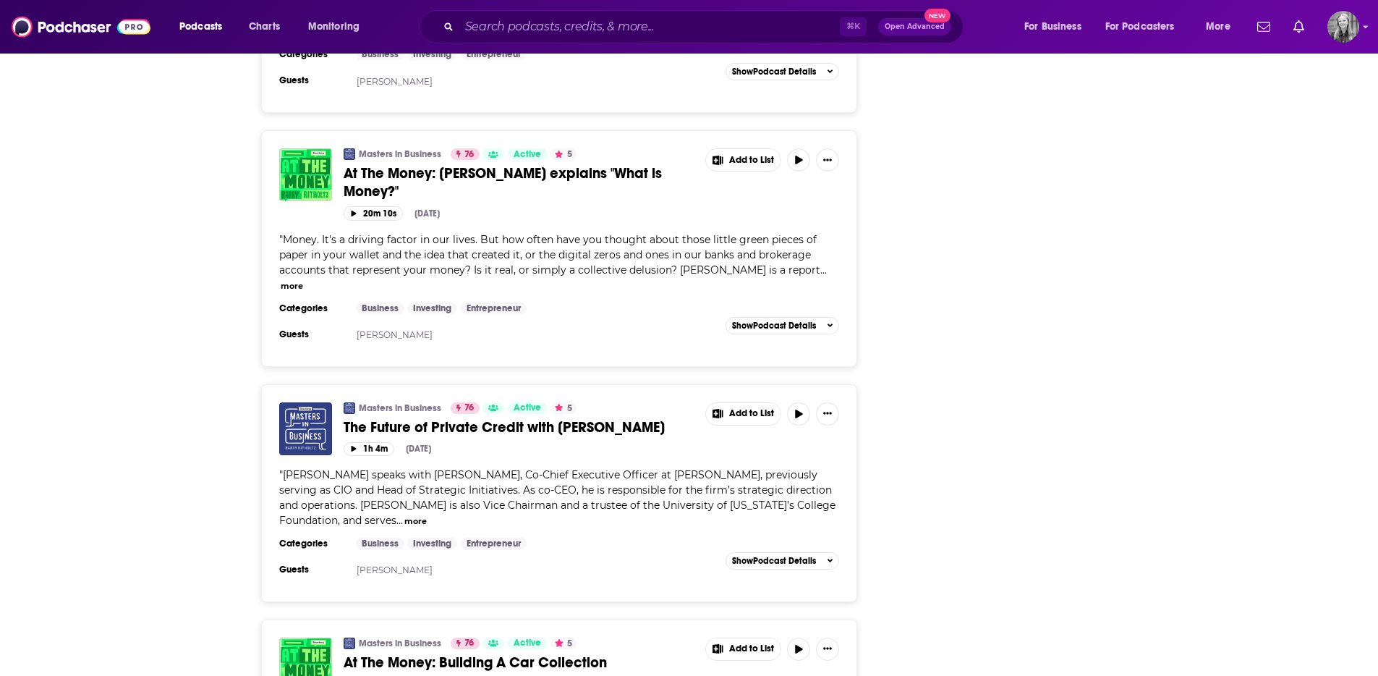
scroll to position [2329, 0]
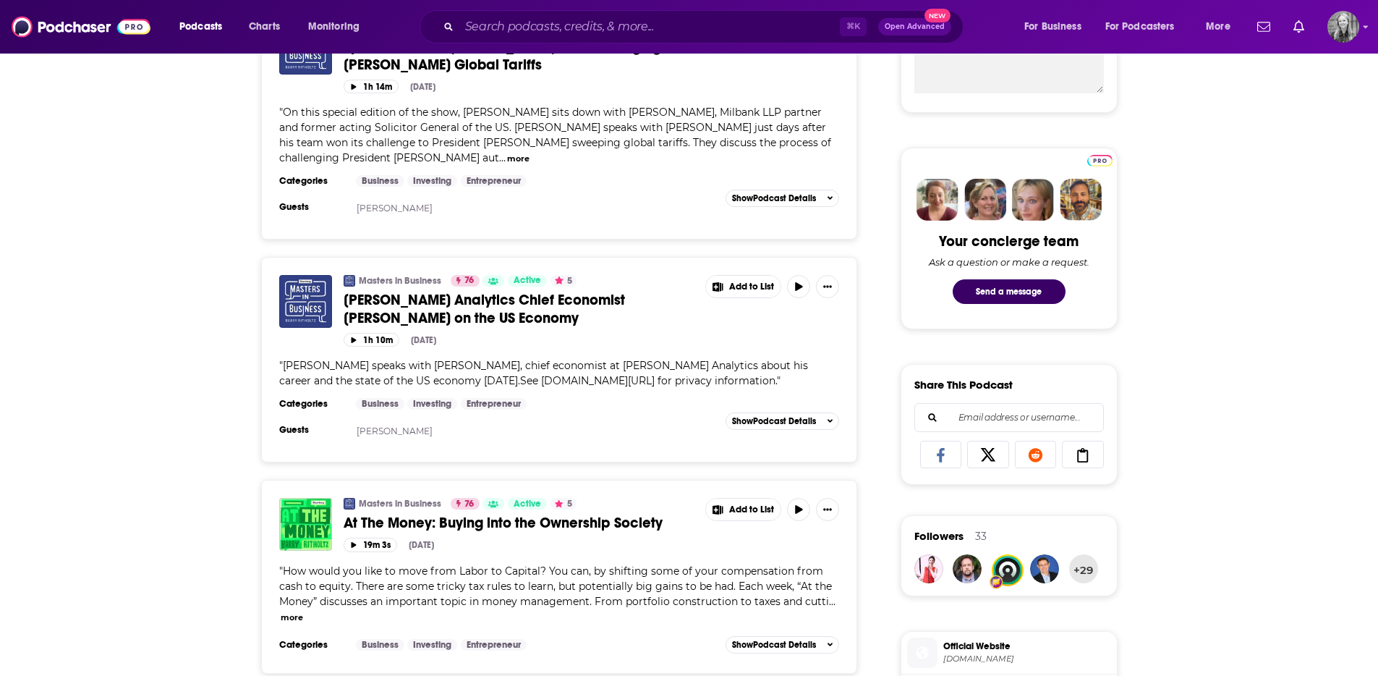
scroll to position [0, 0]
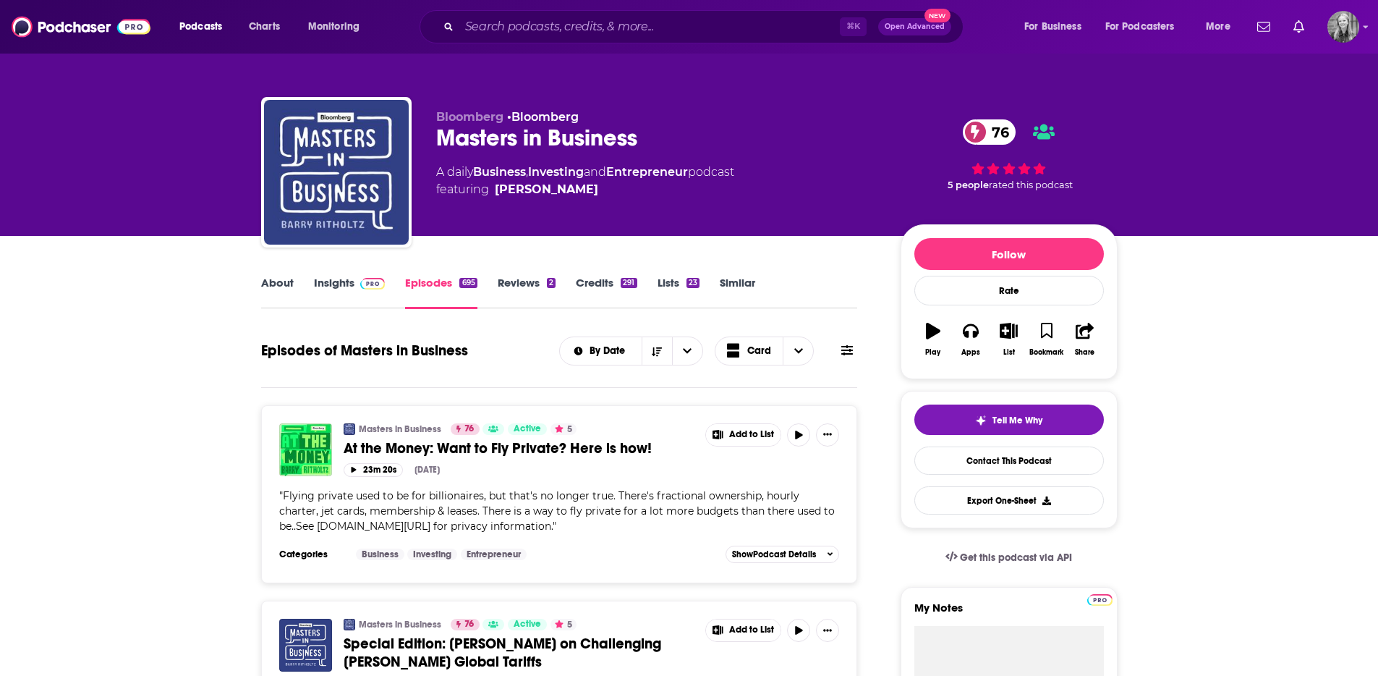
click at [268, 277] on link "About" at bounding box center [277, 292] width 33 height 33
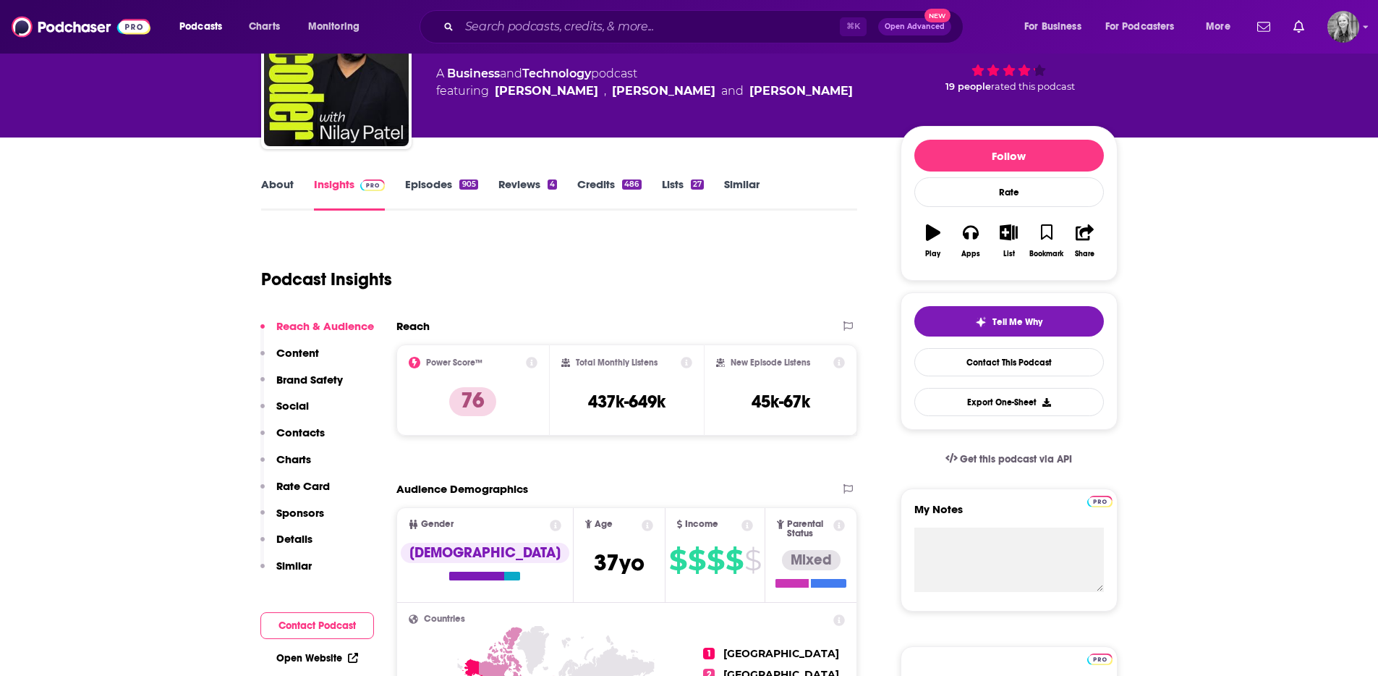
scroll to position [96, 0]
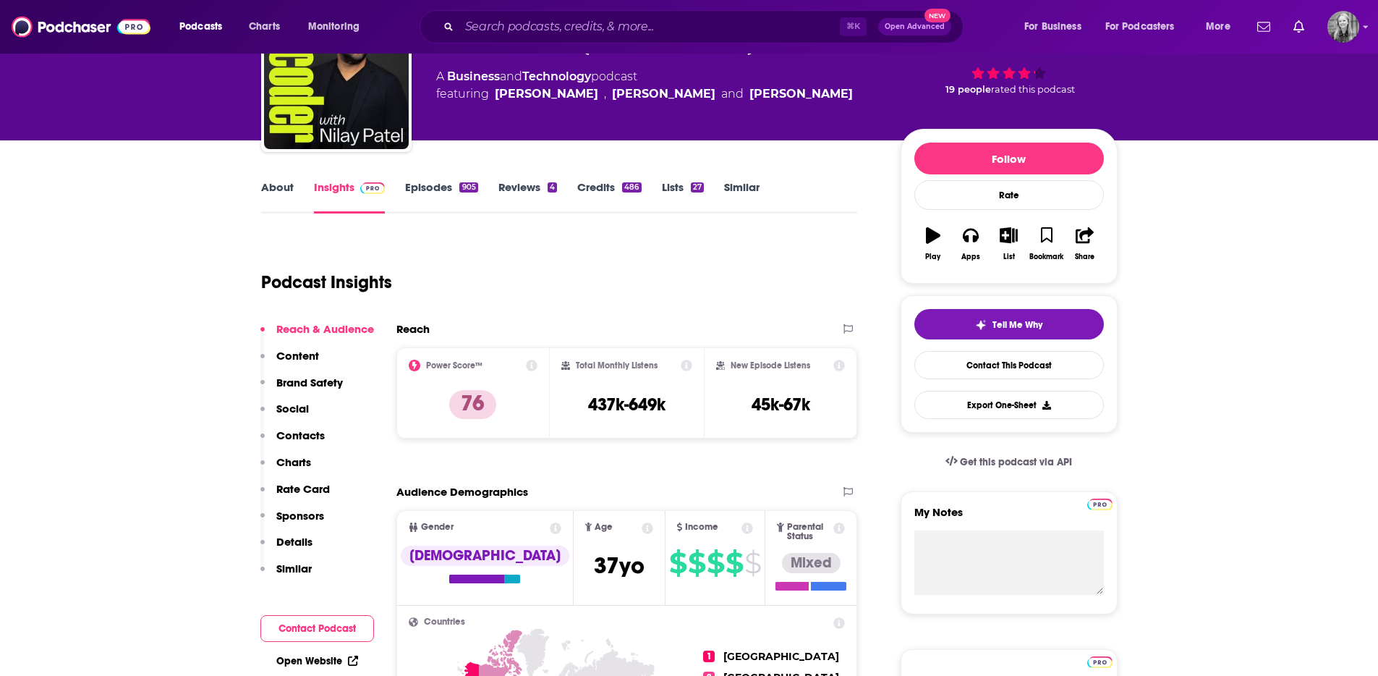
click at [291, 195] on link "About" at bounding box center [277, 196] width 33 height 33
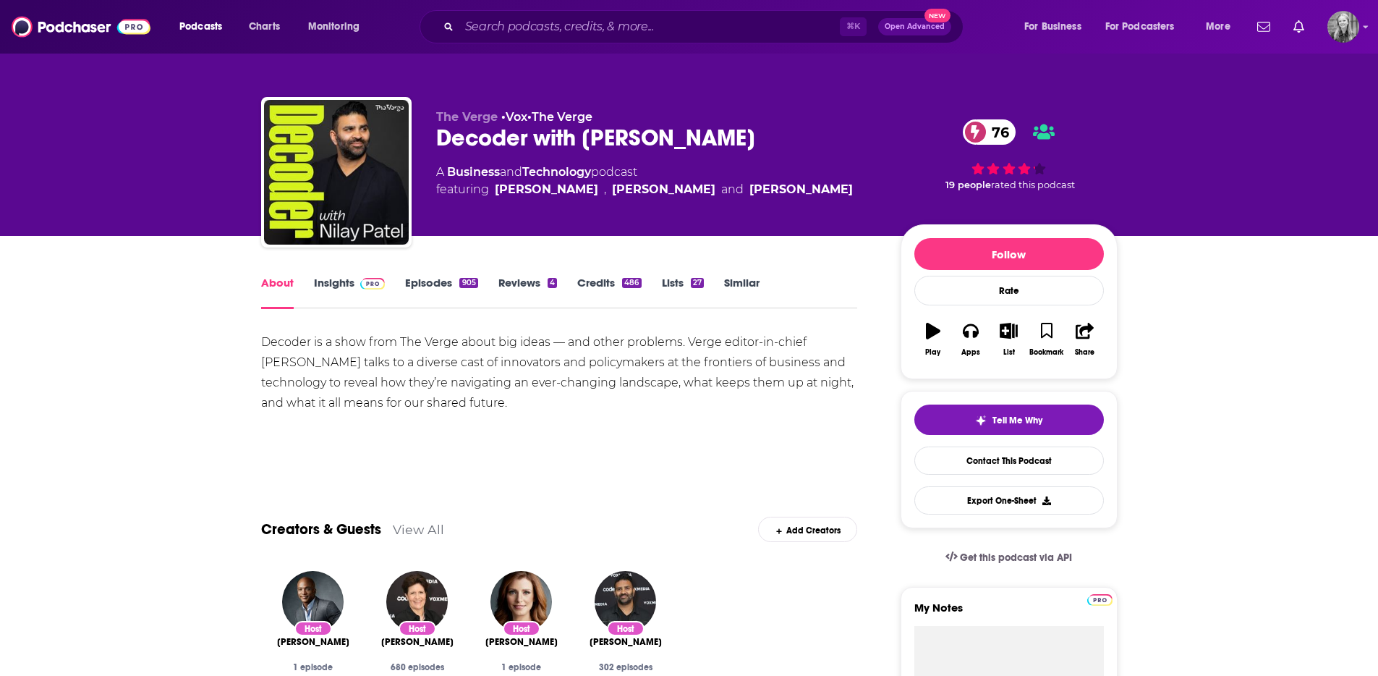
click at [343, 306] on link "Insights" at bounding box center [350, 292] width 72 height 33
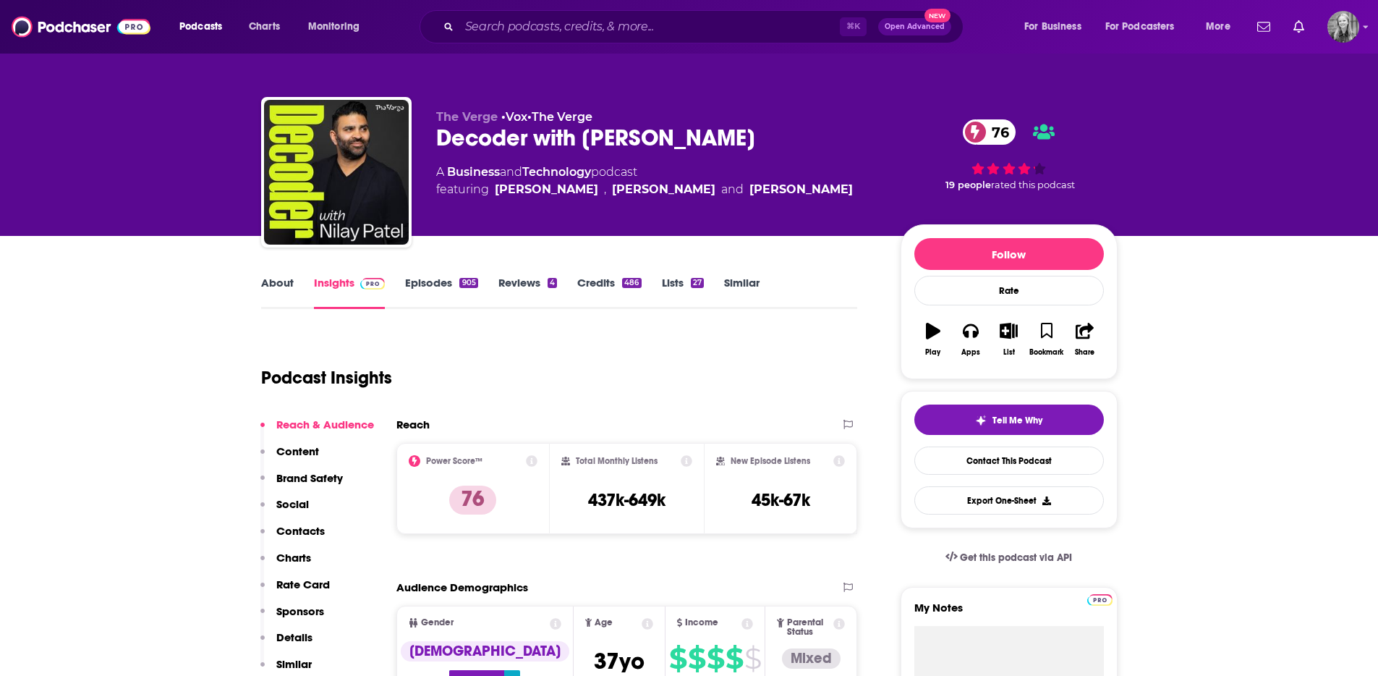
click at [436, 283] on link "Episodes 905" at bounding box center [441, 292] width 72 height 33
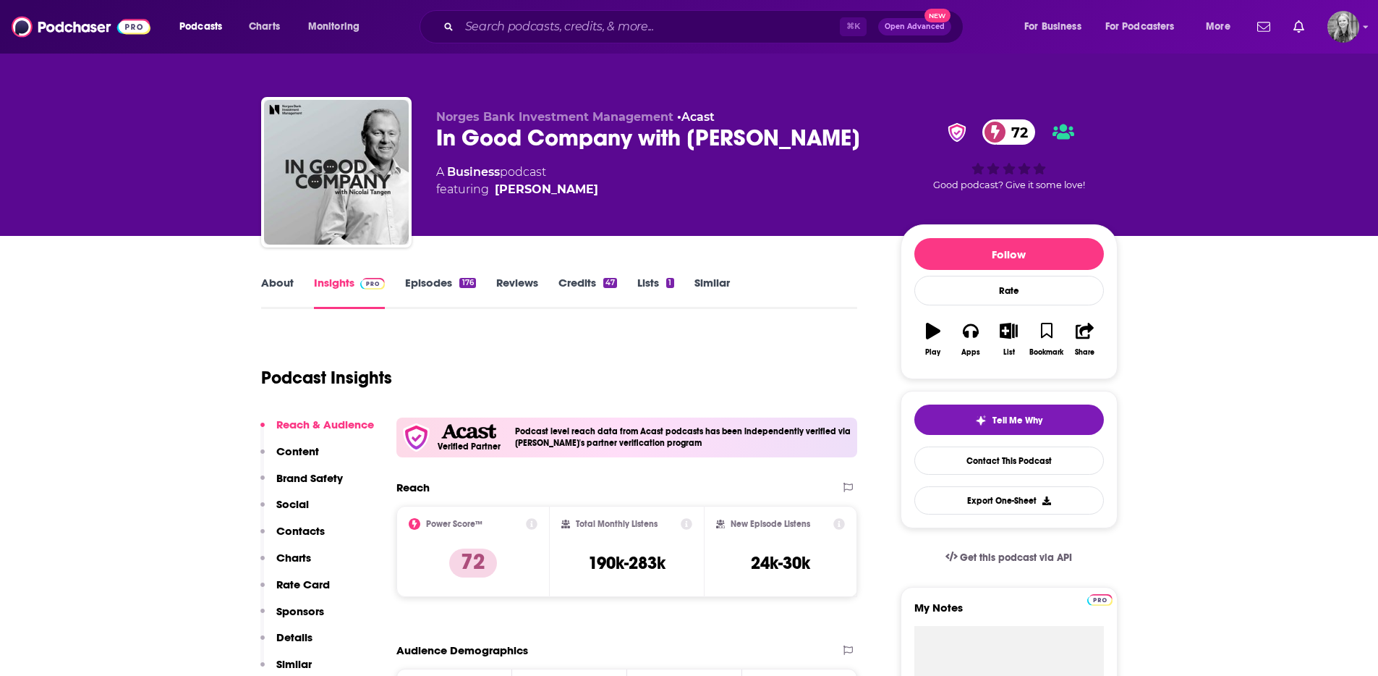
click at [437, 286] on link "Episodes 176" at bounding box center [440, 292] width 70 height 33
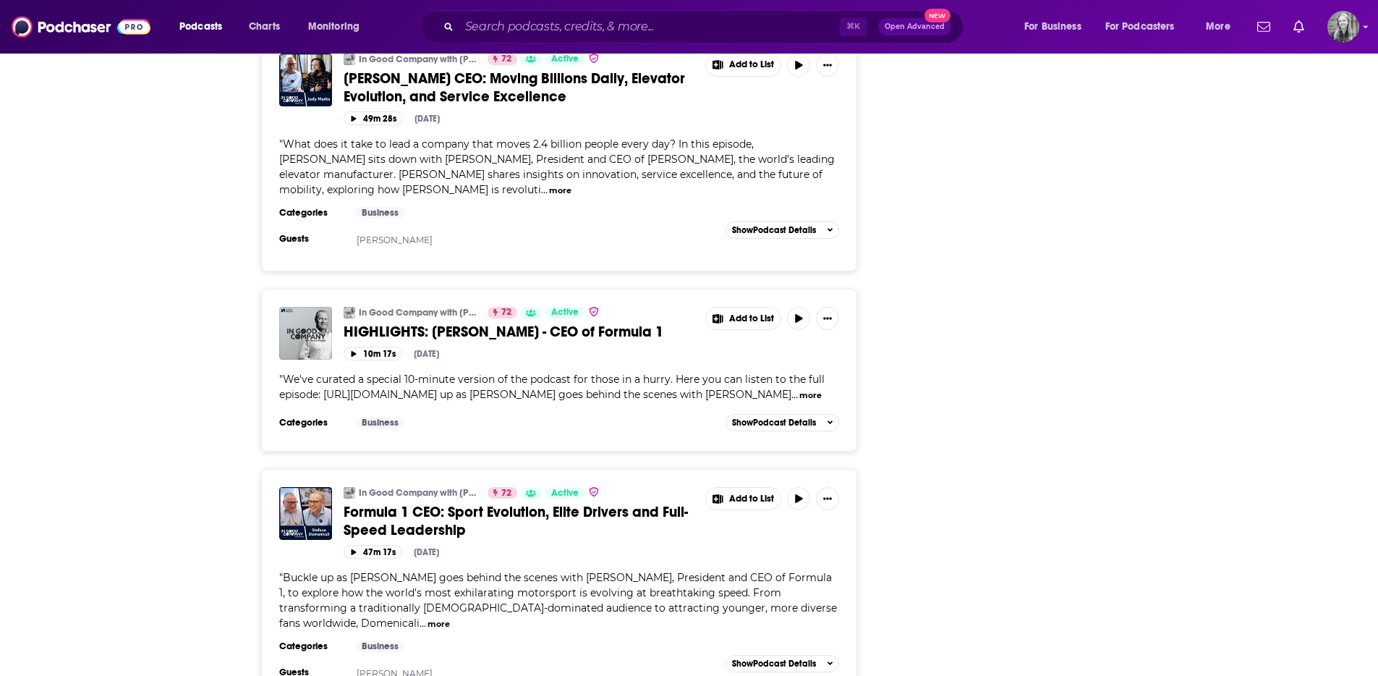
scroll to position [5519, 0]
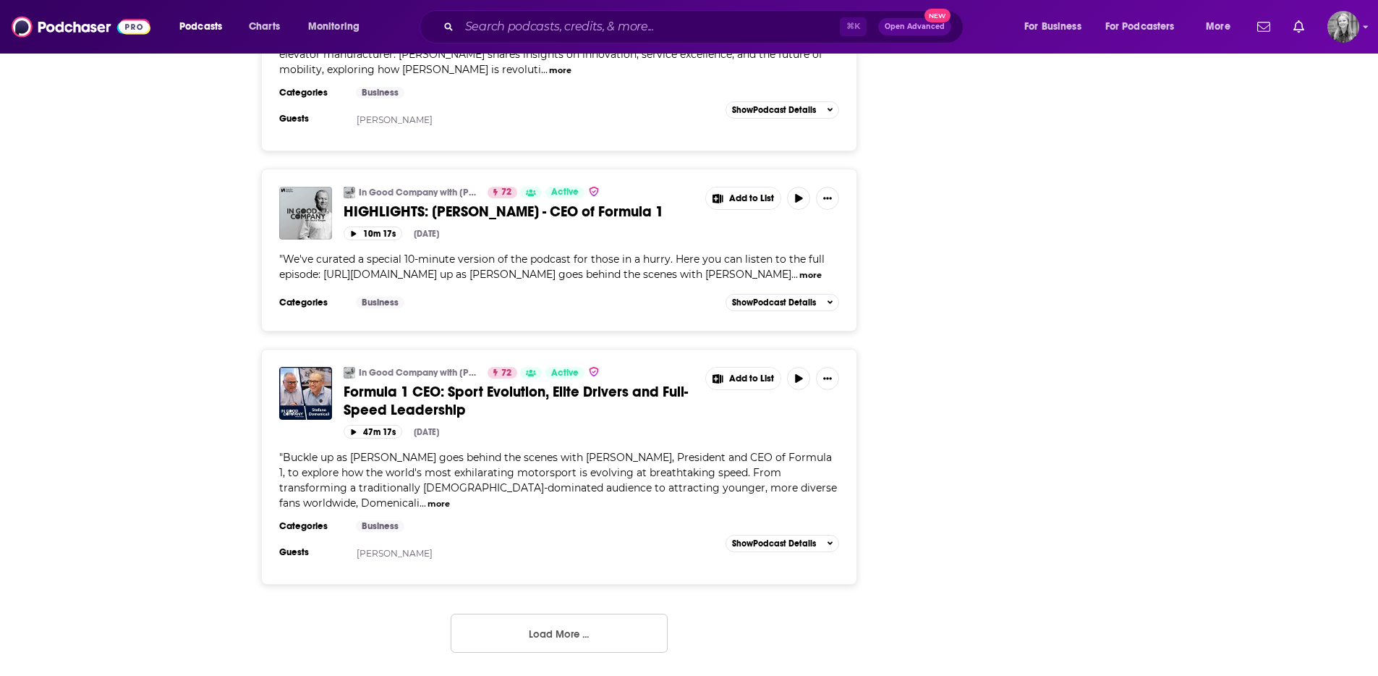
click at [475, 645] on button "Load More ..." at bounding box center [559, 633] width 217 height 39
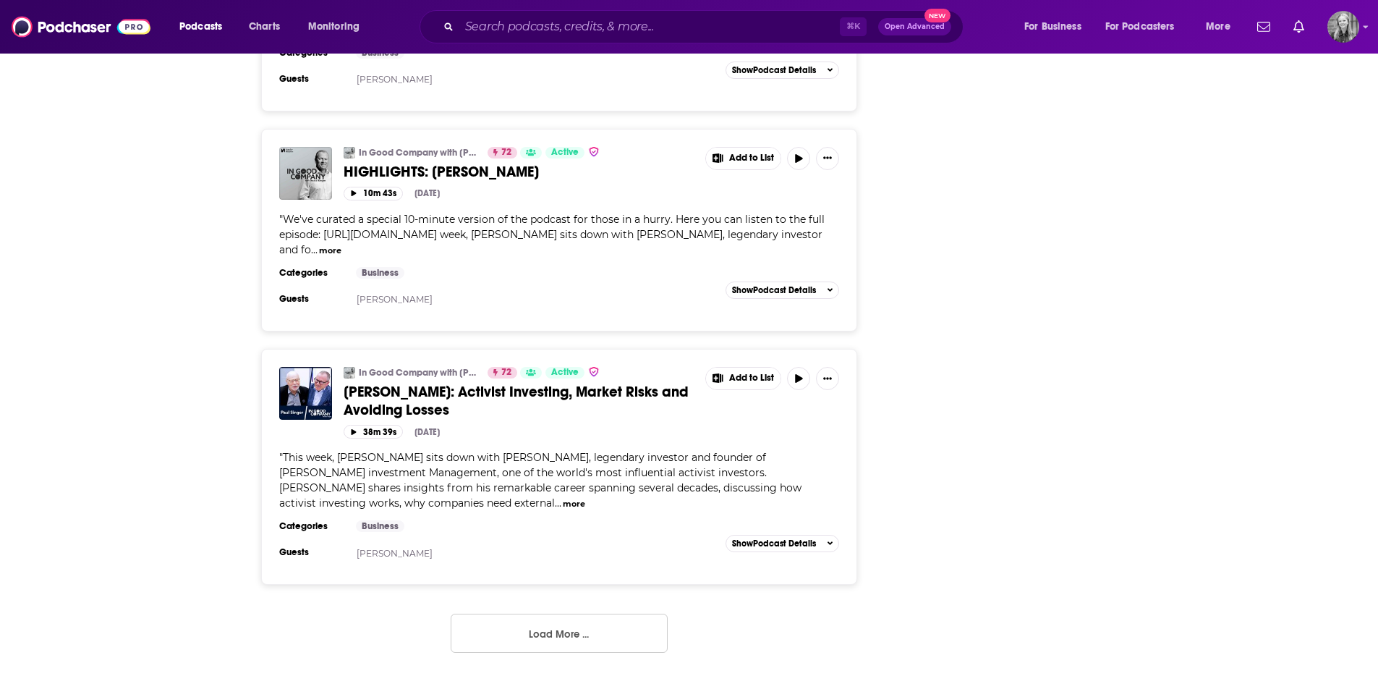
scroll to position [11222, 0]
click at [610, 617] on button "Load More ..." at bounding box center [559, 633] width 217 height 39
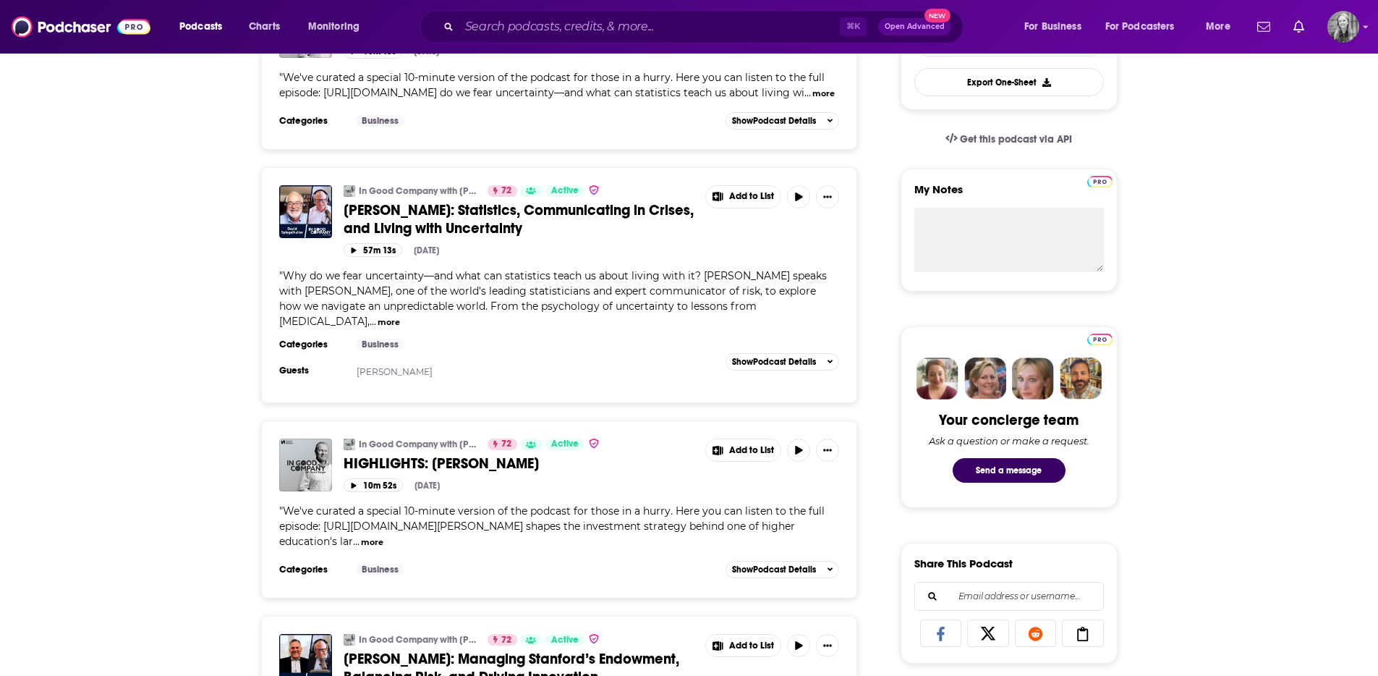
scroll to position [0, 0]
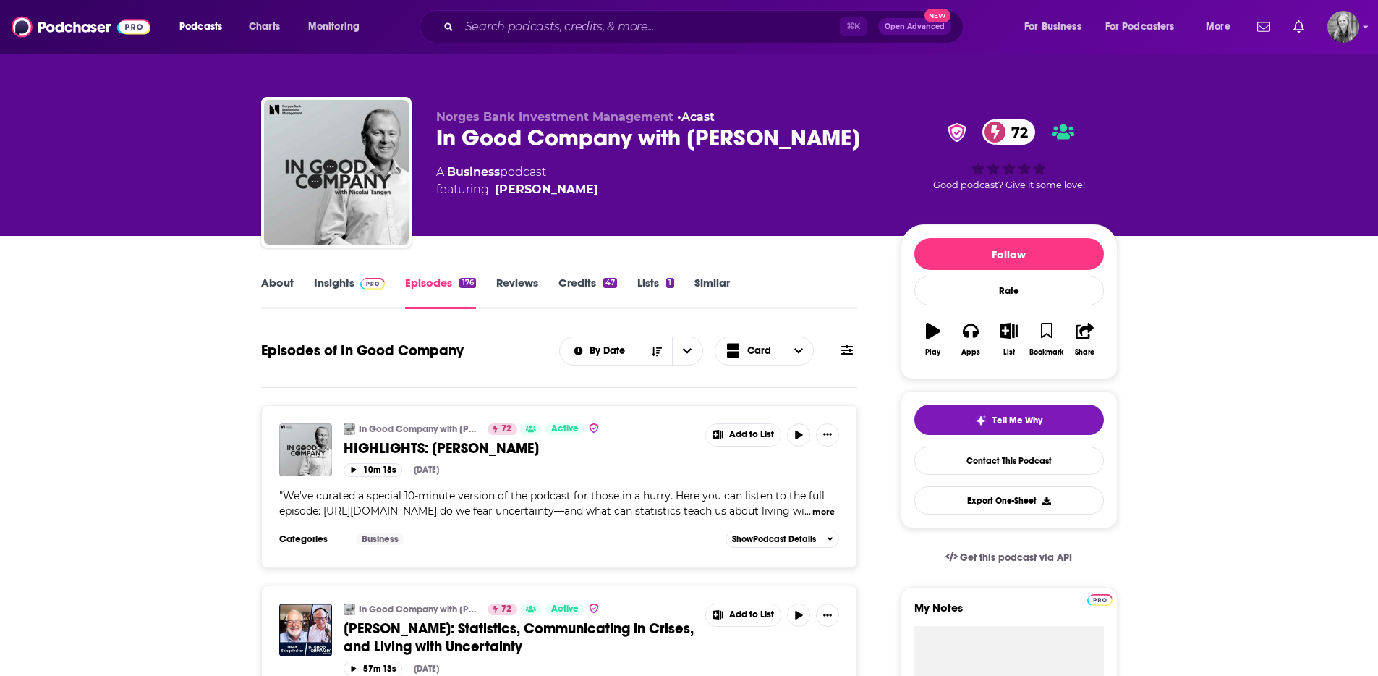
click at [263, 287] on link "About" at bounding box center [277, 292] width 33 height 33
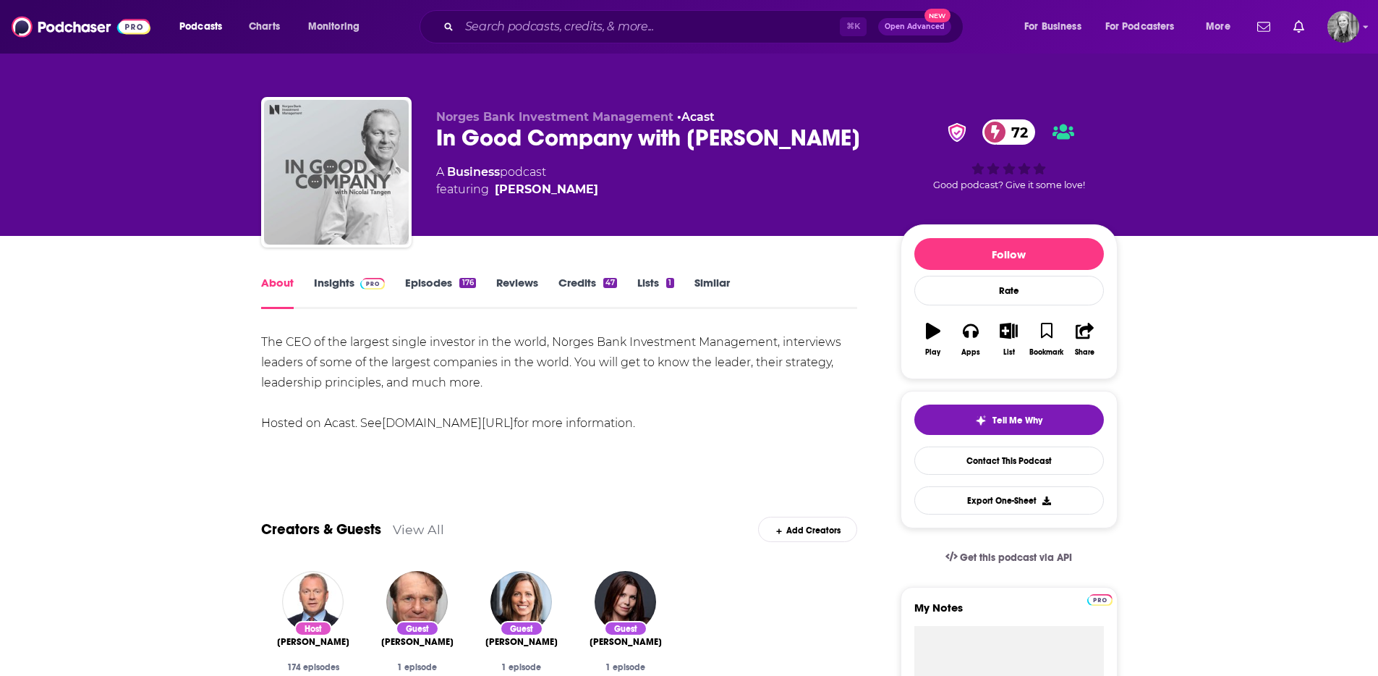
click at [345, 178] on img "In Good Company with Nicolai Tangen" at bounding box center [336, 172] width 145 height 145
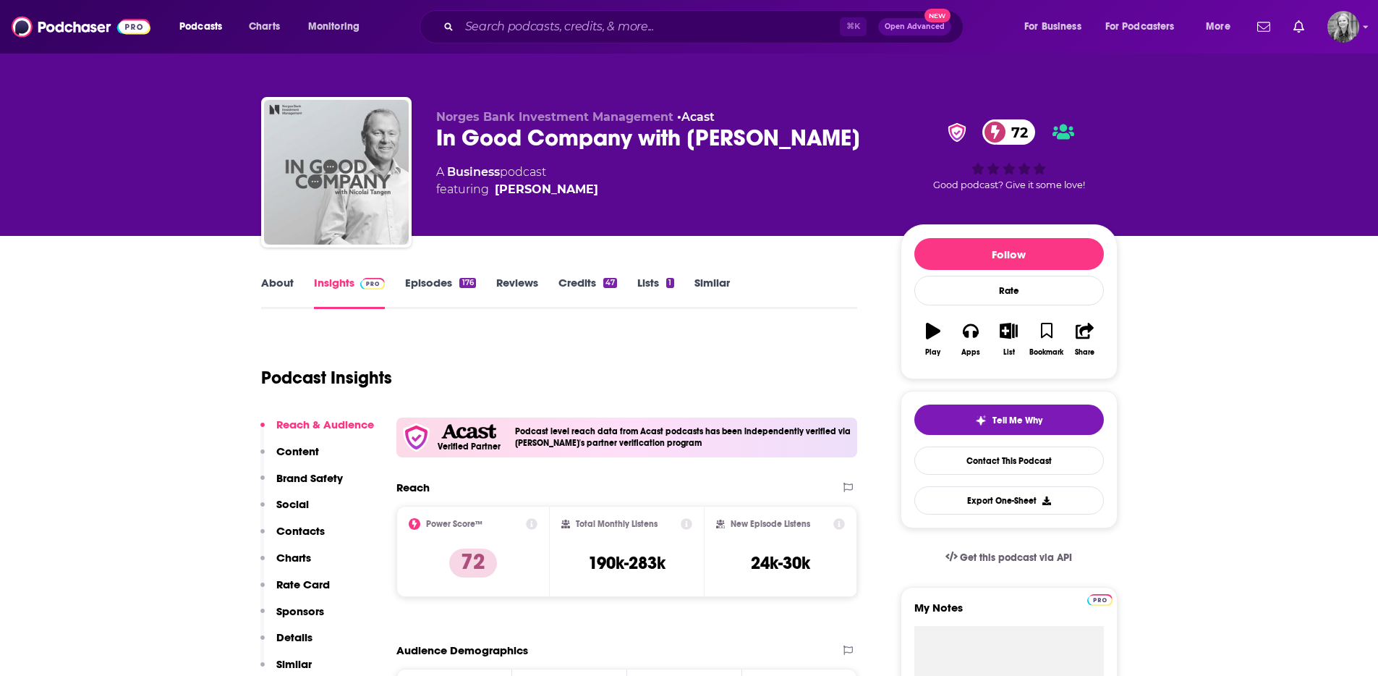
click at [334, 137] on img "In Good Company with Nicolai Tangen" at bounding box center [336, 172] width 145 height 145
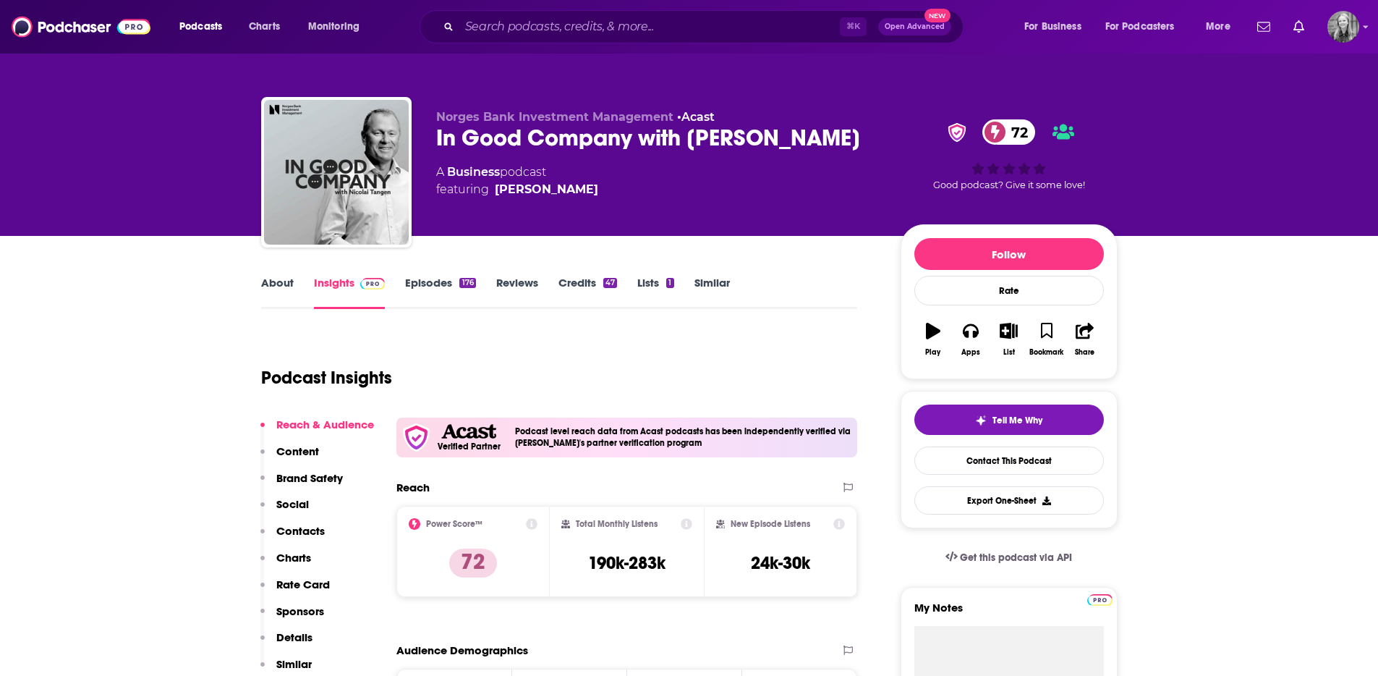
click at [277, 287] on link "About" at bounding box center [277, 292] width 33 height 33
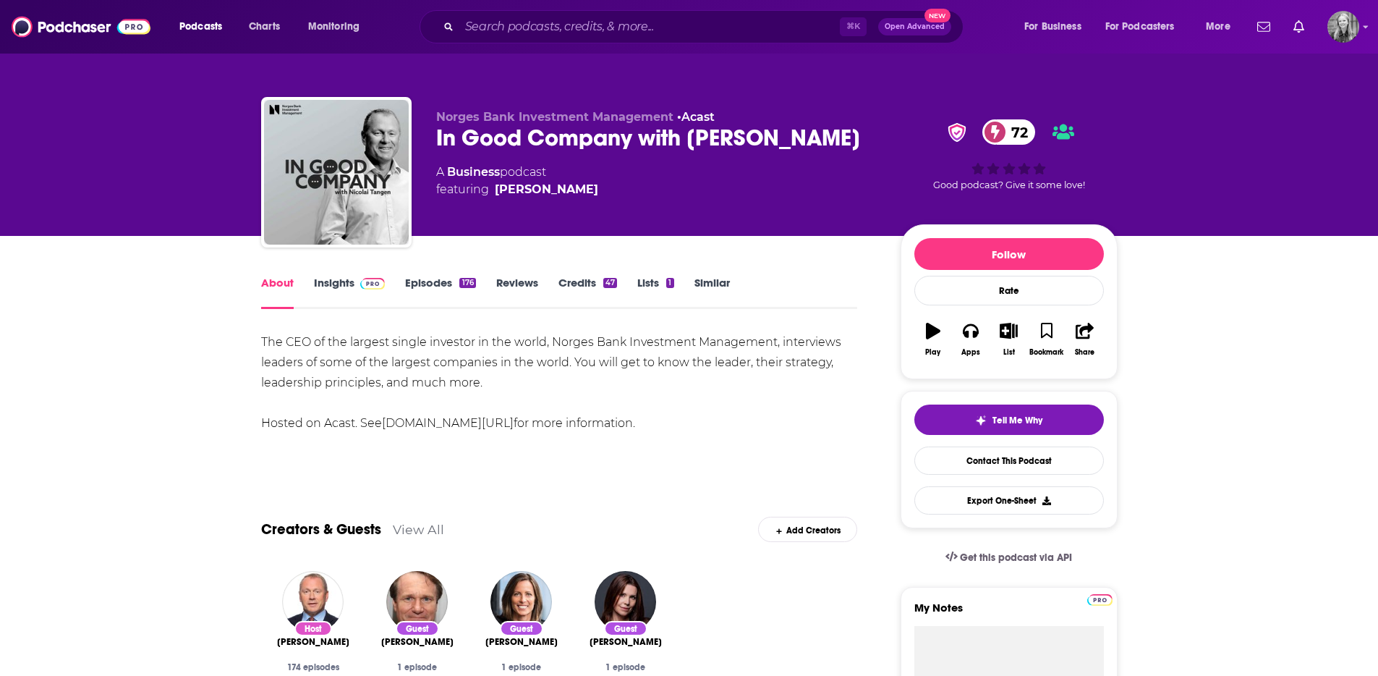
click at [420, 428] on link "acast.com/privacy" at bounding box center [448, 423] width 132 height 14
click at [681, 409] on div "The CEO of the largest single investor in the world, Norges Bank Investment Man…" at bounding box center [559, 382] width 597 height 101
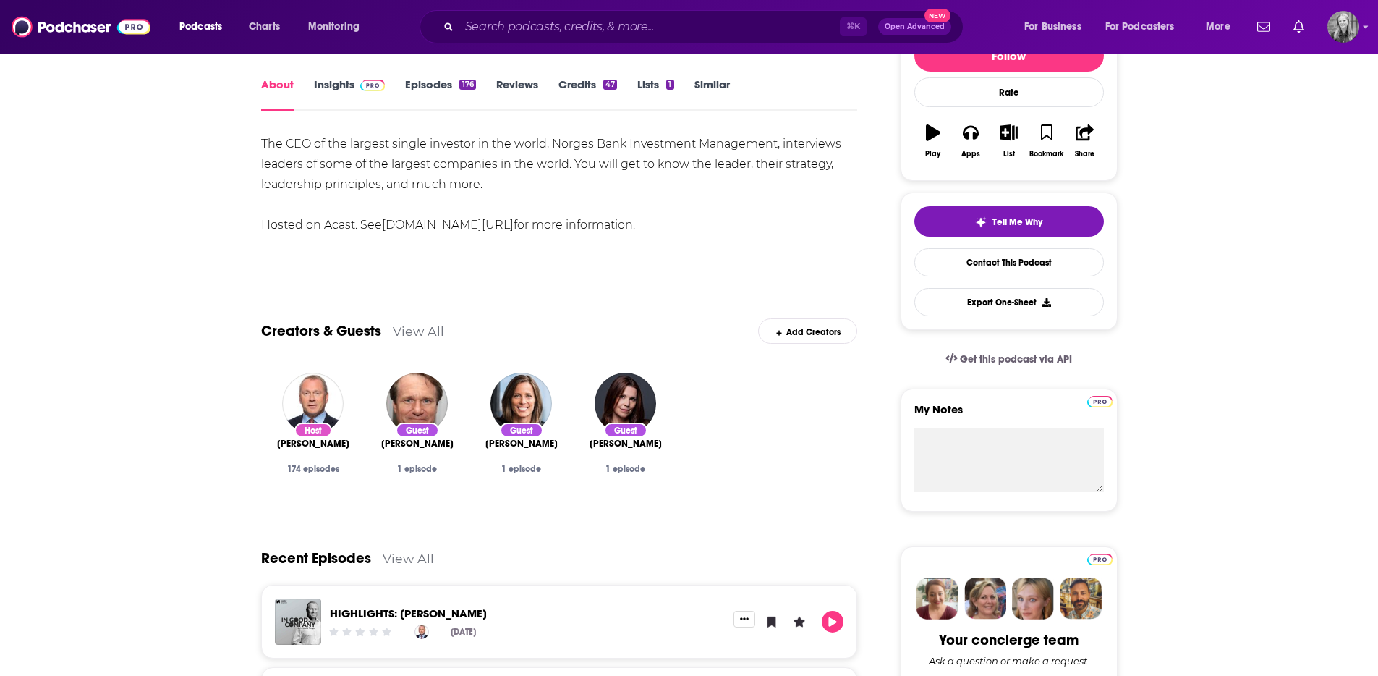
scroll to position [200, 0]
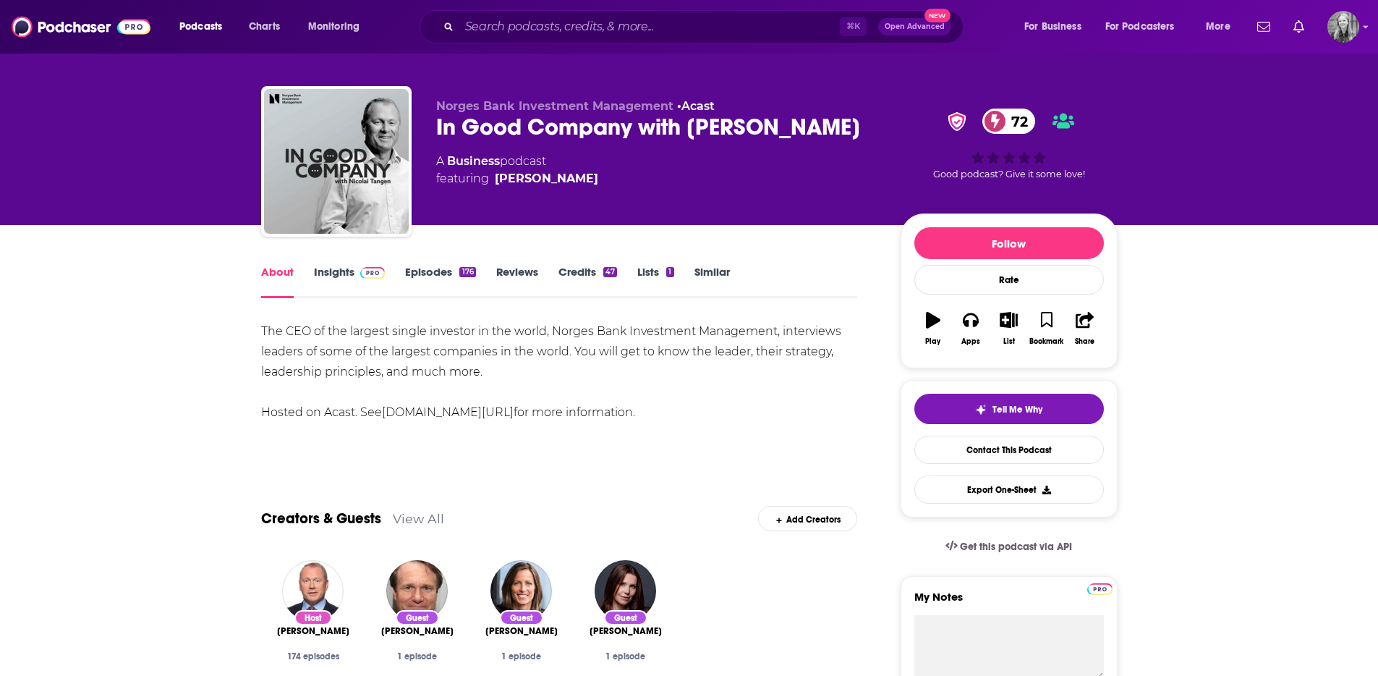
scroll to position [0, 0]
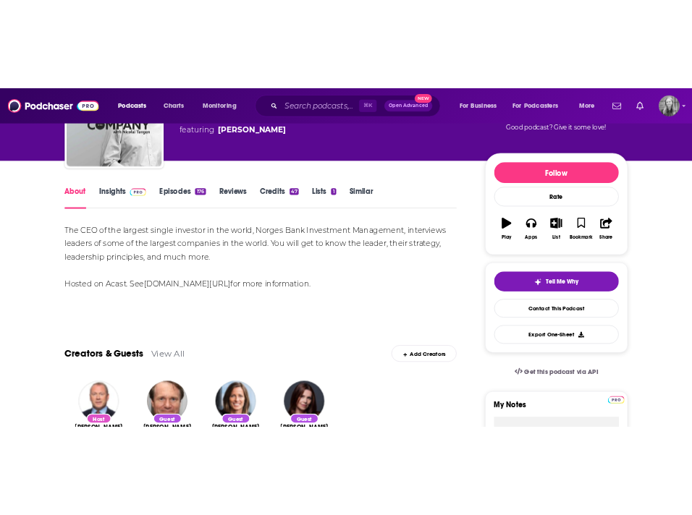
scroll to position [33, 0]
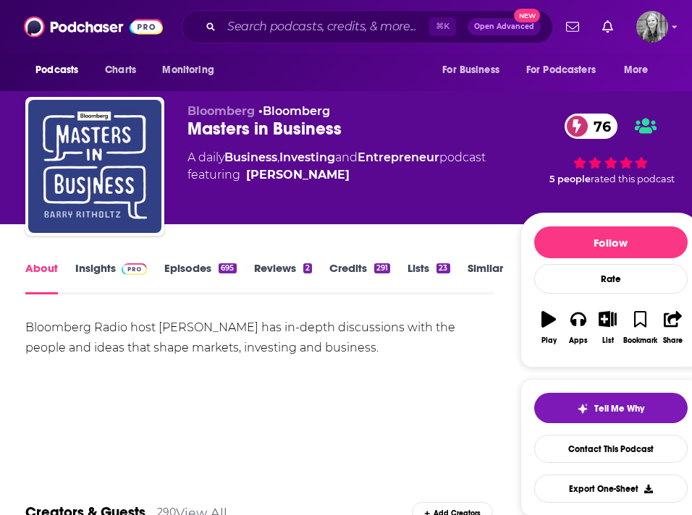
click at [187, 268] on link "Episodes 695" at bounding box center [200, 277] width 72 height 33
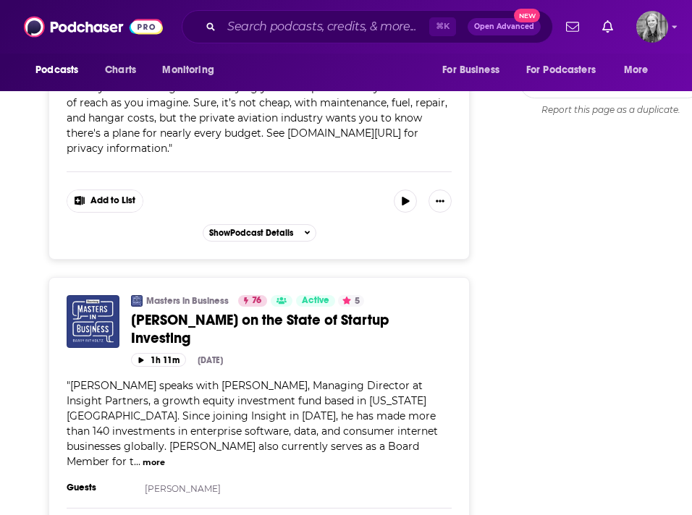
scroll to position [2097, 0]
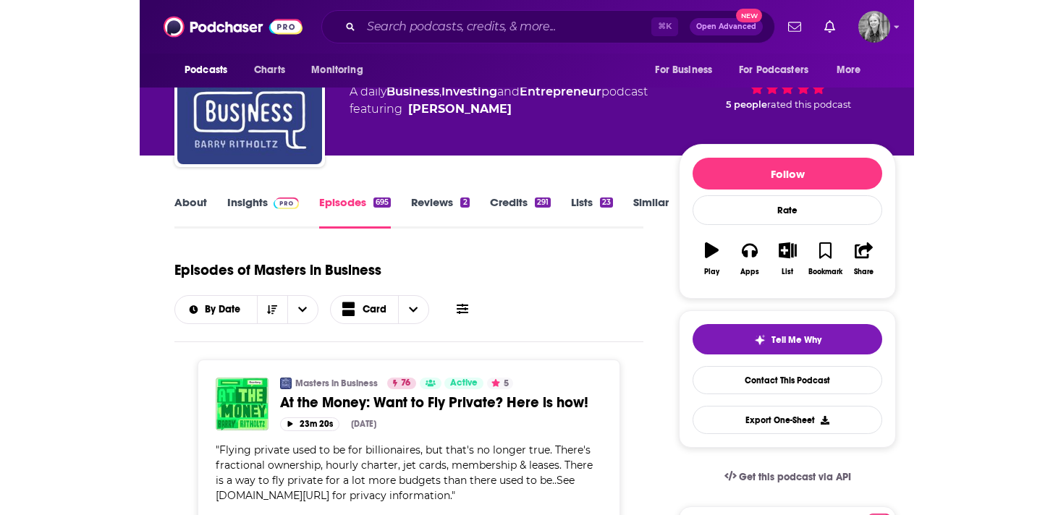
scroll to position [58, 0]
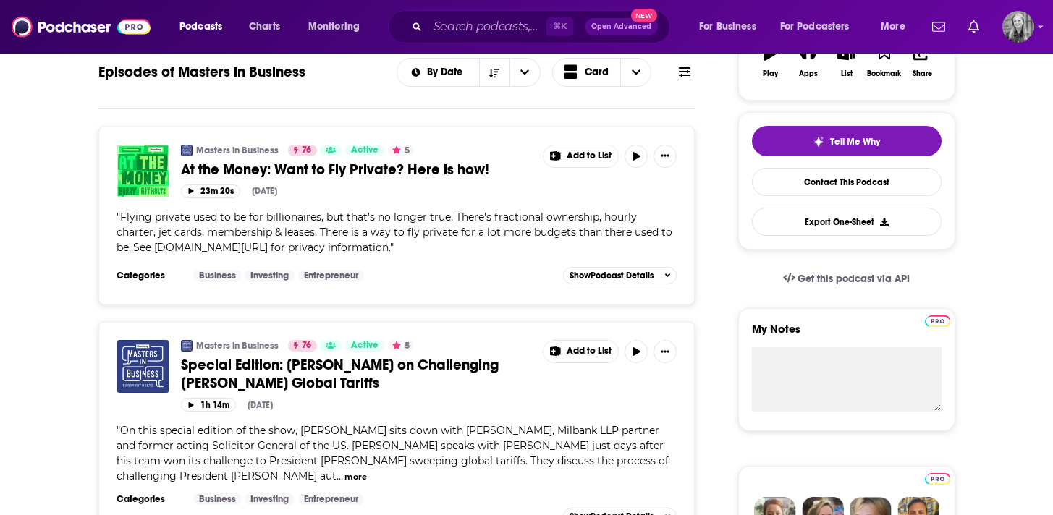
scroll to position [282, 0]
